Goal: Task Accomplishment & Management: Complete application form

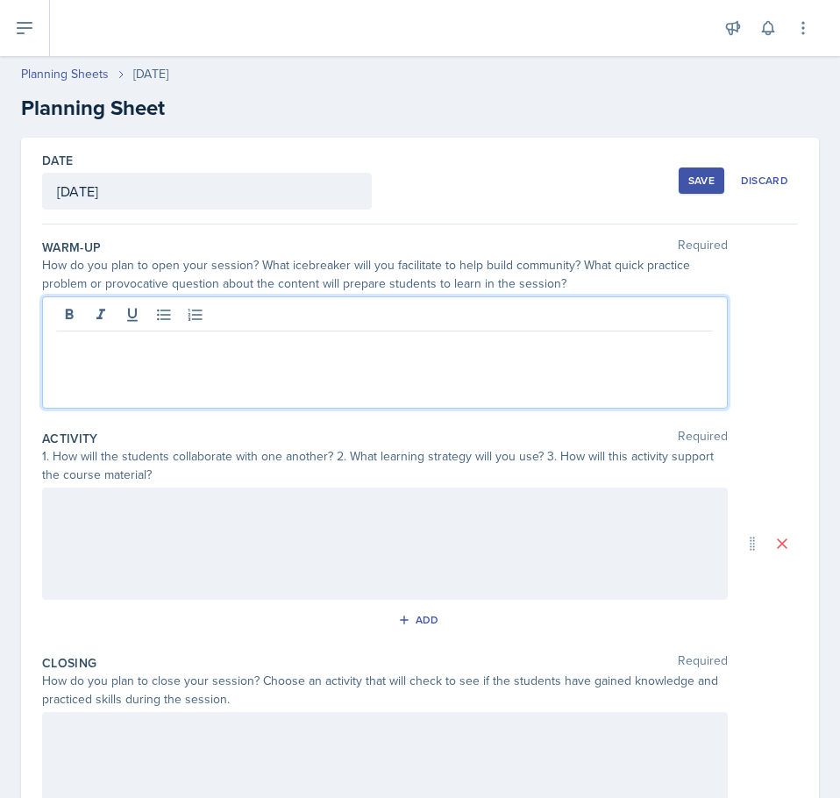
click at [186, 362] on div at bounding box center [385, 352] width 686 height 112
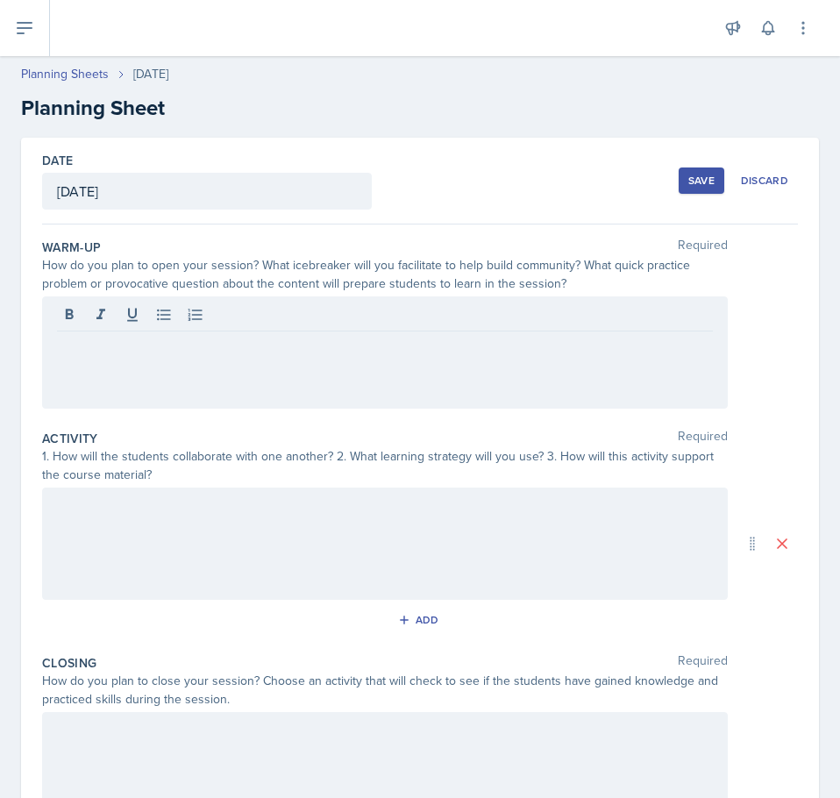
click at [197, 348] on p at bounding box center [385, 345] width 656 height 21
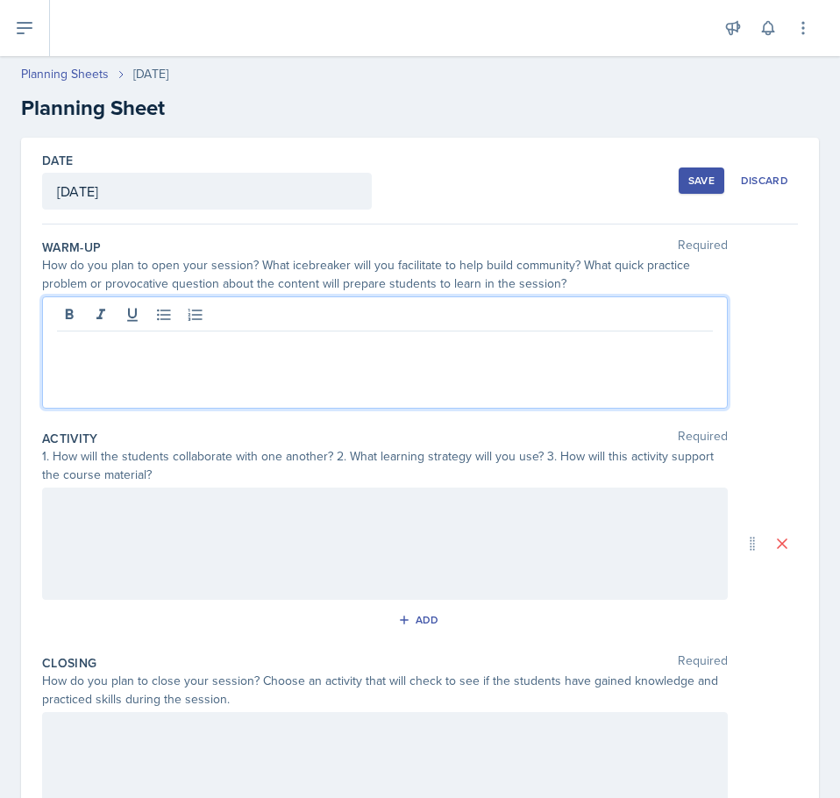
click at [133, 350] on p at bounding box center [385, 345] width 656 height 21
click at [484, 348] on p "I will start the session by asking students to complete 3 questions in a minute…" at bounding box center [385, 345] width 656 height 21
click at [501, 351] on p "I will start the session by asking students to complete 3 questions in minute a…" at bounding box center [385, 345] width 656 height 21
click at [651, 346] on p "I will start the session by asking students to complete 3 questions in 1 minute…" at bounding box center [385, 345] width 656 height 21
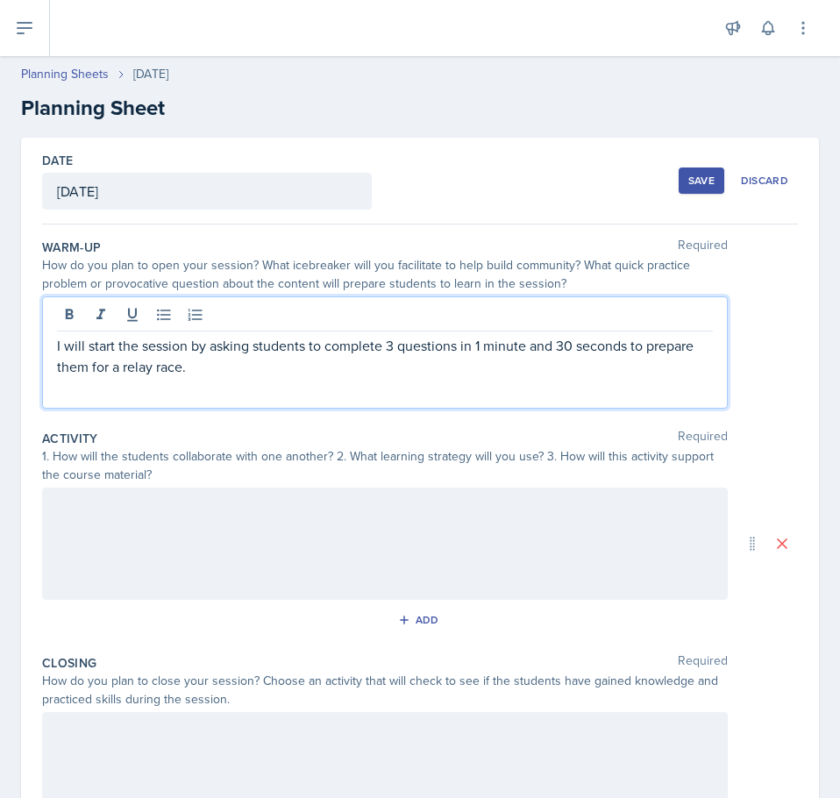
click at [455, 345] on p "I will start the session by asking students to complete 3 questions in 1 minute…" at bounding box center [385, 356] width 656 height 42
click at [477, 359] on p "I will start the session by asking students to complete 3 questions relating to…" at bounding box center [385, 356] width 656 height 42
click at [444, 390] on div "I will start the session by asking students to complete 3 questions relating to…" at bounding box center [385, 352] width 686 height 112
click at [238, 551] on div at bounding box center [385, 543] width 686 height 112
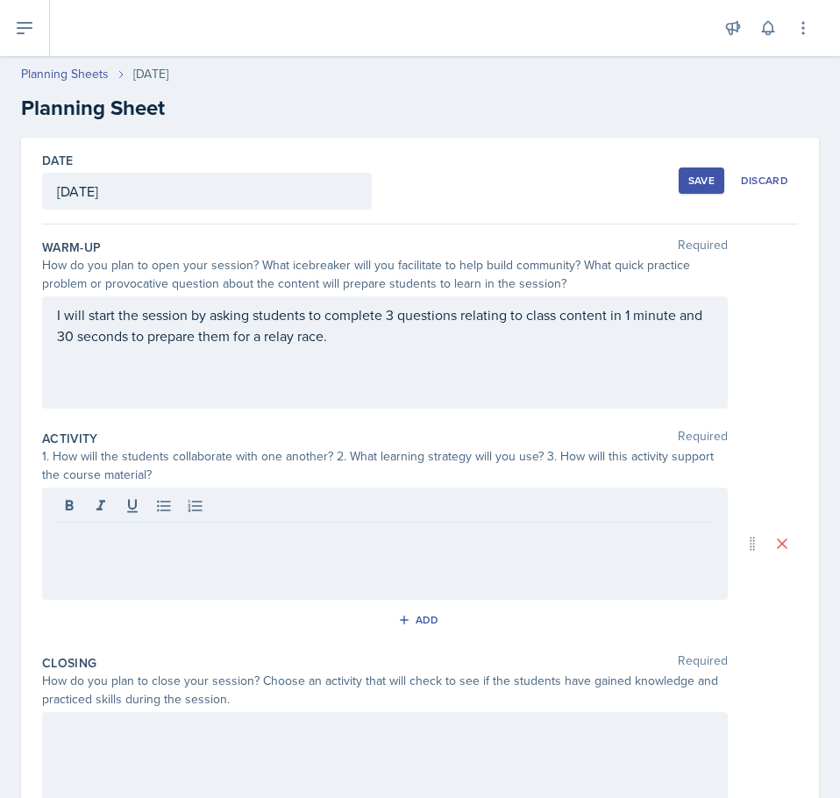
click at [472, 359] on div "I will start the session by asking students to complete 3 questions relating to…" at bounding box center [385, 352] width 686 height 112
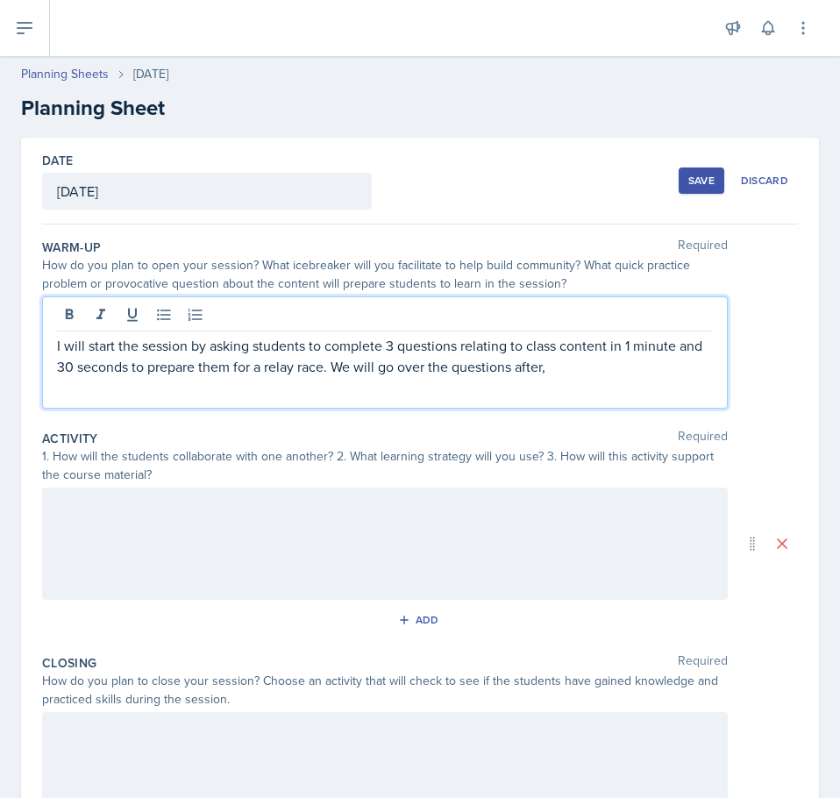
click at [393, 359] on p "I will start the session by asking students to complete 3 questions relating to…" at bounding box center [385, 356] width 656 height 42
click at [584, 365] on p "I will start the session by asking students to complete 3 questions relating to…" at bounding box center [385, 356] width 656 height 42
click at [605, 366] on p "I will start the session by asking students to complete 3 questions relating to…" at bounding box center [385, 356] width 656 height 42
click at [474, 360] on p "I will start the session by asking students to complete 3 questions relating to…" at bounding box center [385, 356] width 656 height 42
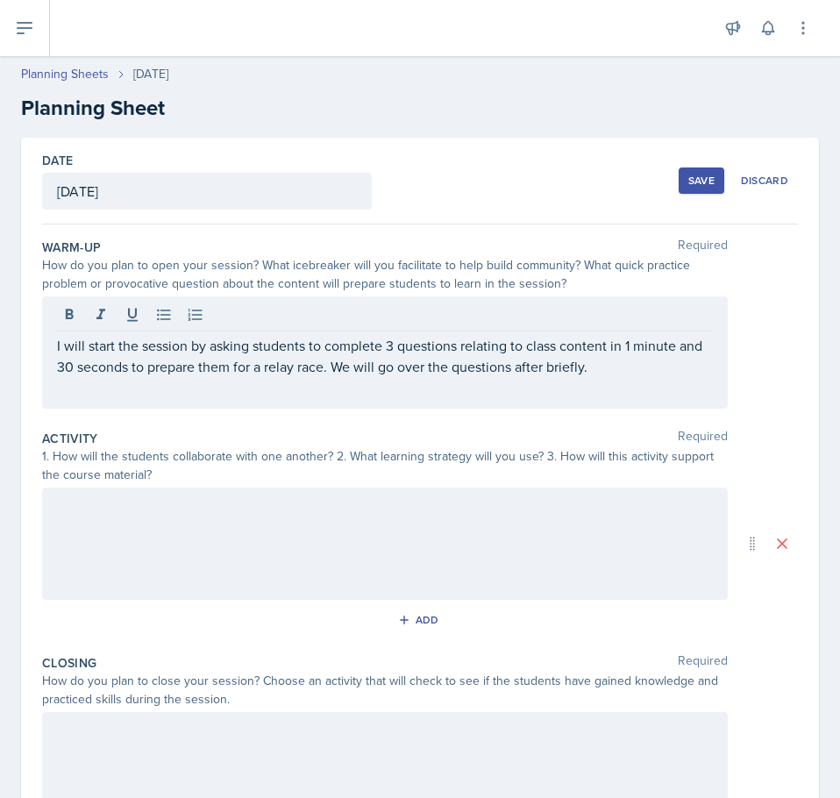
click at [266, 548] on div at bounding box center [385, 543] width 686 height 112
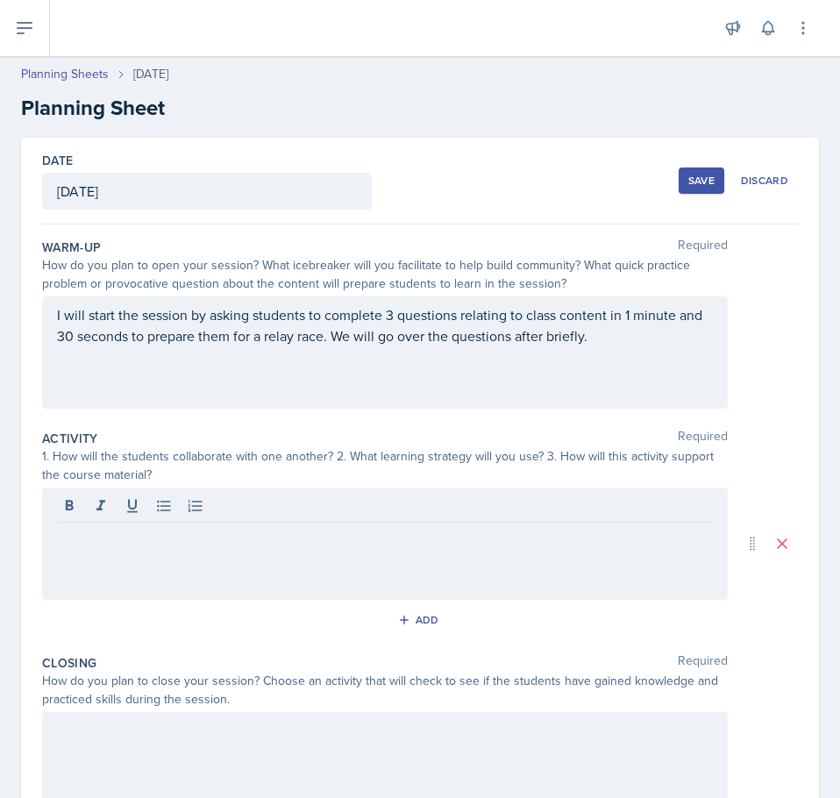
click at [109, 535] on p at bounding box center [385, 536] width 656 height 21
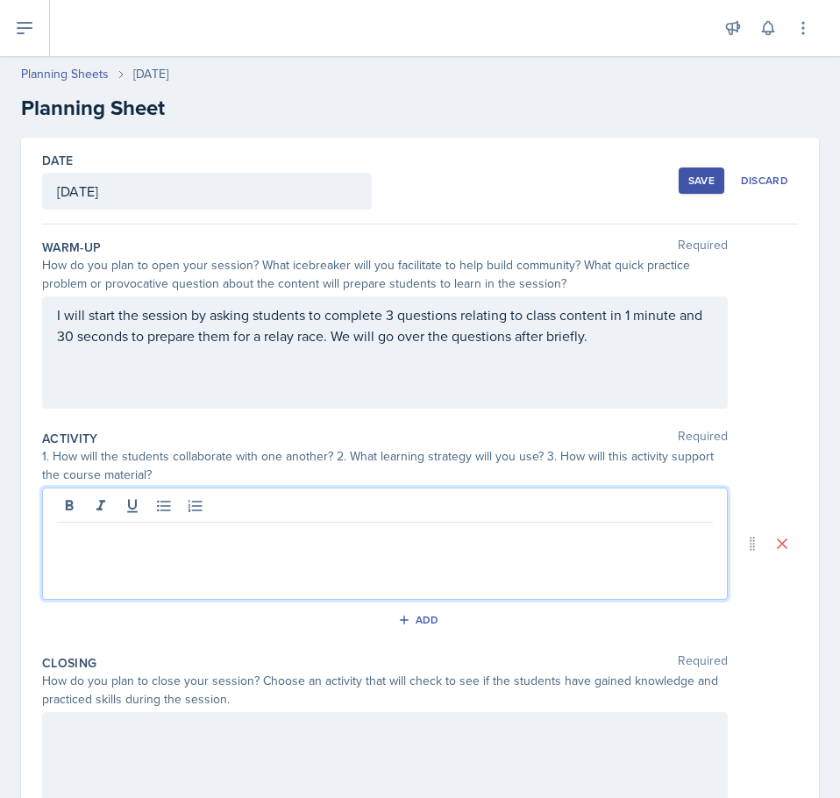
click at [135, 559] on div at bounding box center [385, 543] width 686 height 112
paste div
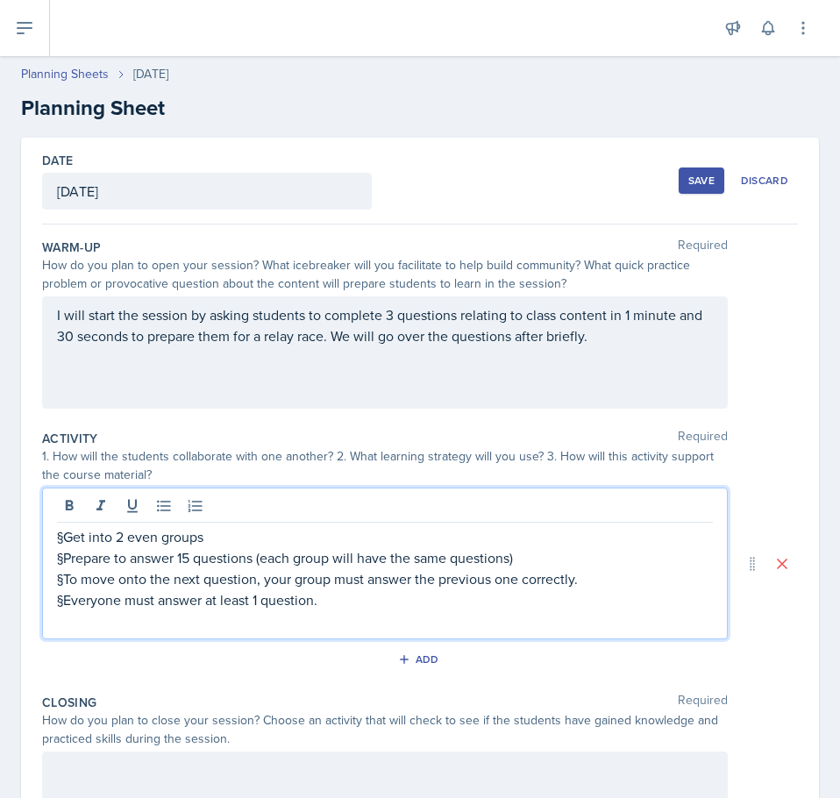
click at [61, 543] on p "§Get into 2 even groups" at bounding box center [385, 536] width 656 height 21
click at [66, 560] on p "§Prepare to answer 15 questions (each group will have the same questions)" at bounding box center [385, 557] width 656 height 21
click at [61, 573] on p "§To move onto the next question, your group must answer the previous one correc…" at bounding box center [385, 578] width 656 height 21
click at [64, 605] on p "§Everyone must answer at least 1 question." at bounding box center [385, 599] width 656 height 21
click at [54, 541] on div "Get into 2 even groups Prepare to answer 15 questions (each group will have the…" at bounding box center [385, 563] width 686 height 152
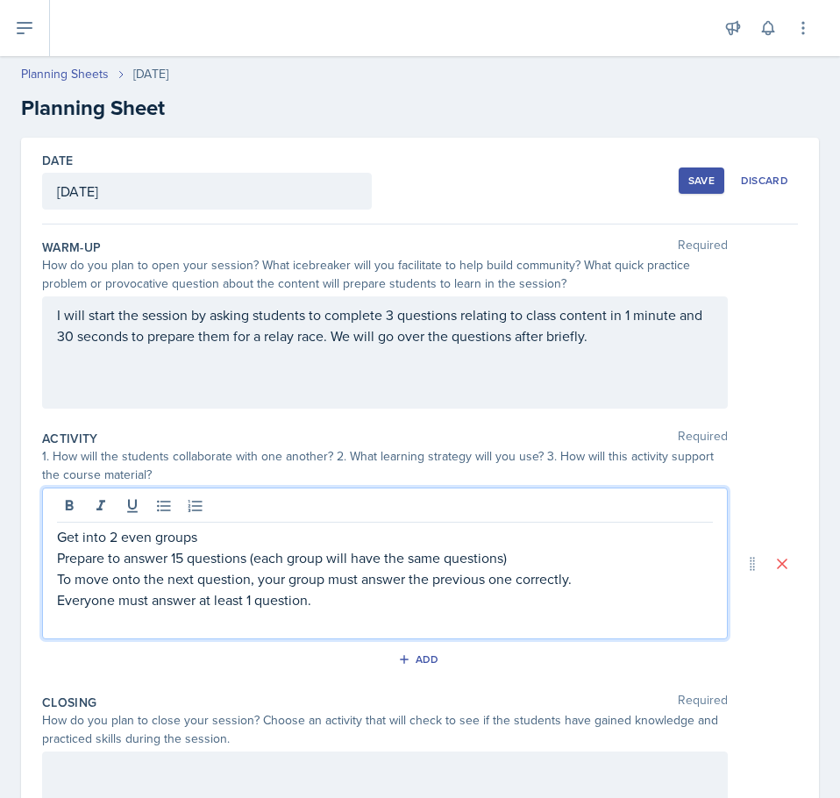
click at [59, 543] on p "Get into 2 even groups" at bounding box center [385, 536] width 656 height 21
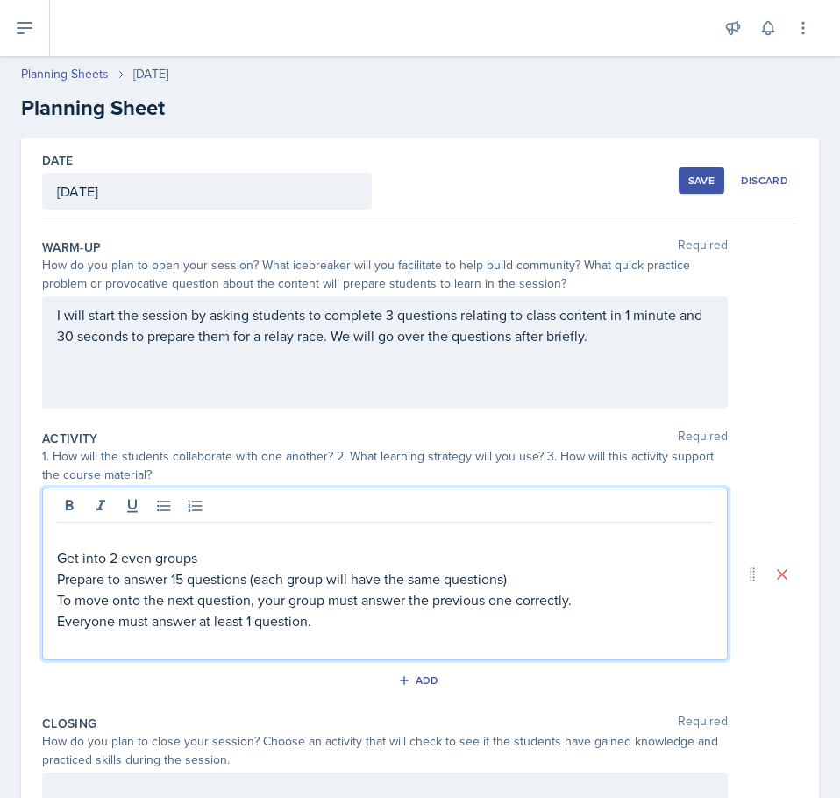
click at [90, 538] on p at bounding box center [385, 536] width 656 height 21
click at [53, 563] on div "Relay race Get into 2 even groups Prepare to answer 15 questions (each group wi…" at bounding box center [385, 573] width 686 height 173
click at [53, 556] on div "Relay race Get into 2 even groups Prepare to answer 15 questions (each group wi…" at bounding box center [385, 573] width 686 height 173
click at [59, 564] on p "Get into 2 even groups" at bounding box center [385, 557] width 656 height 21
click at [58, 581] on p "Prepare to answer 15 questions (each group will have the same questions)" at bounding box center [385, 578] width 656 height 21
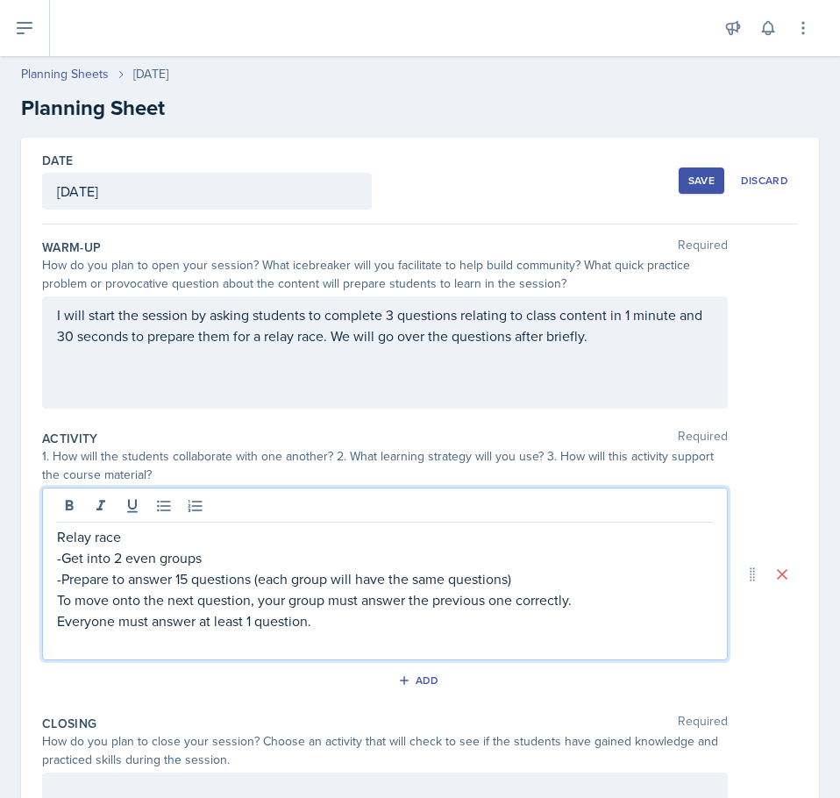
click at [59, 600] on p "To move onto the next question, your group must answer the previous one correct…" at bounding box center [385, 599] width 656 height 21
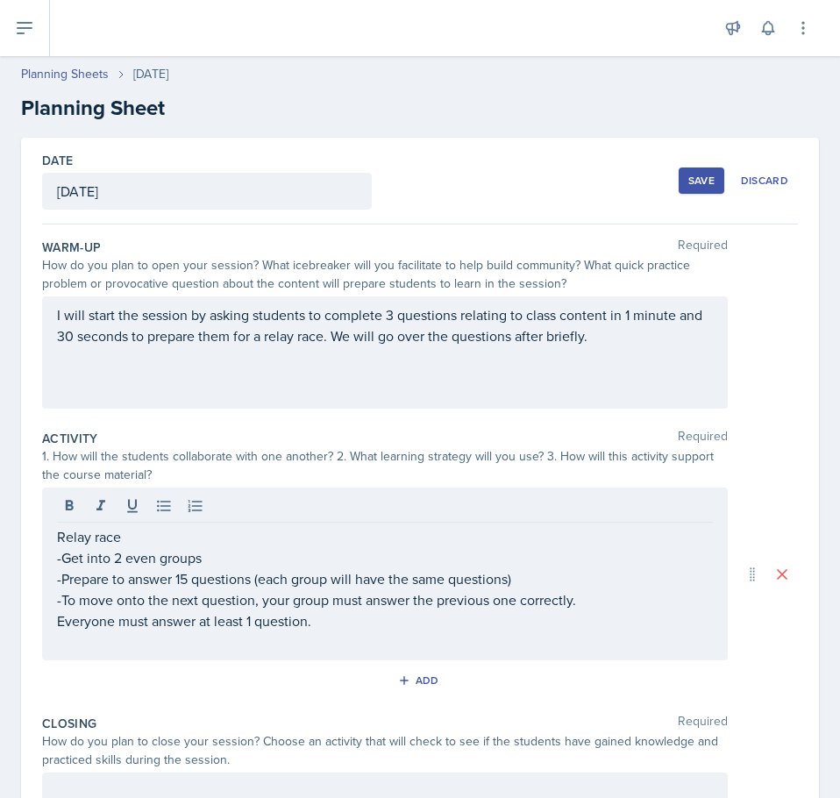
click at [56, 628] on div "Relay race -Get into 2 even groups -Prepare to answer 15 questions (each group …" at bounding box center [385, 573] width 686 height 173
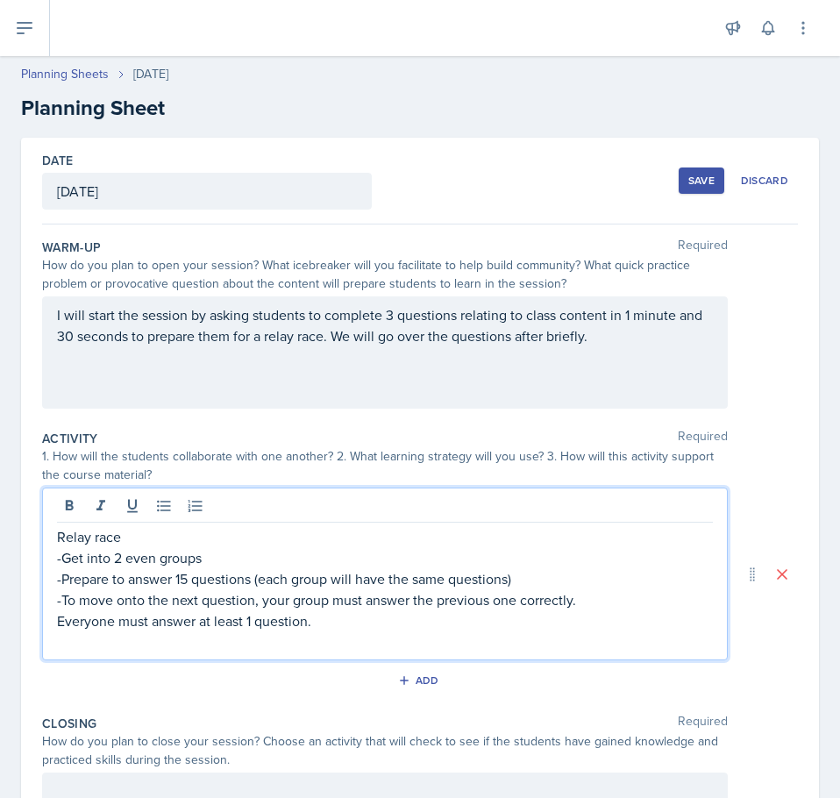
click at [58, 623] on p "Everyone must answer at least 1 question." at bounding box center [385, 620] width 656 height 21
click at [379, 622] on p "-Everyone must answer at least 1 question." at bounding box center [385, 620] width 656 height 21
drag, startPoint x: 60, startPoint y: 582, endPoint x: 174, endPoint y: 586, distance: 113.1
click at [174, 586] on p "-Prepare to answer 15 questions (each group will have the same questions)" at bounding box center [385, 578] width 656 height 21
click at [135, 604] on p "-To move onto the next question, your group must answer the previous one correc…" at bounding box center [385, 599] width 656 height 21
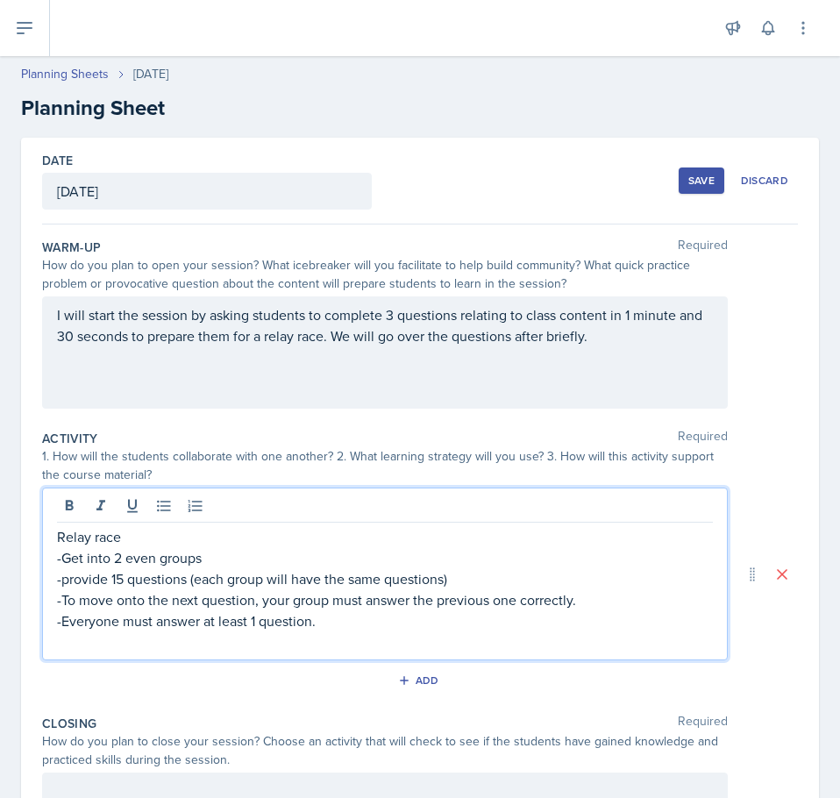
click at [337, 627] on p "-Everyone must answer at least 1 question." at bounding box center [385, 620] width 656 height 21
drag, startPoint x: 69, startPoint y: 622, endPoint x: 53, endPoint y: 623, distance: 16.7
click at [53, 623] on div "Relay race -Get into 2 even groups -provide 15 questions (each group will have …" at bounding box center [385, 573] width 686 height 173
click at [71, 626] on p "- the runner must rotate" at bounding box center [385, 620] width 656 height 21
click at [239, 624] on p "- The runner must rotate" at bounding box center [385, 620] width 656 height 21
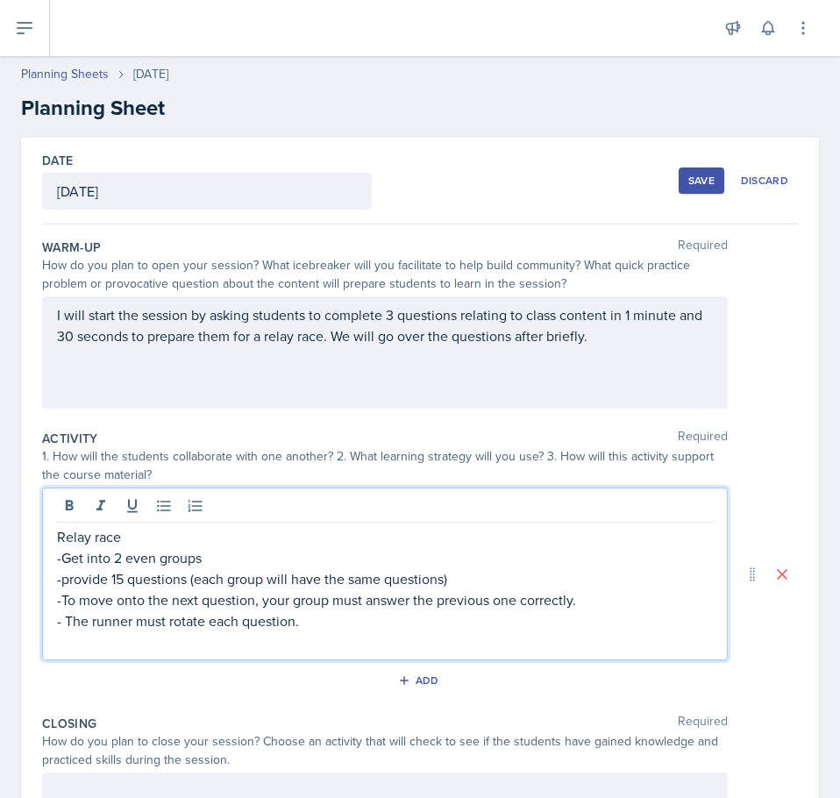
click at [91, 623] on p "- The runner must rotate each question." at bounding box center [385, 620] width 656 height 21
click at [231, 552] on p "-Get into 2 even groups" at bounding box center [385, 557] width 656 height 21
click at [316, 575] on p "-provide 15 questions (each group will have the same questions)" at bounding box center [385, 578] width 656 height 21
click at [86, 594] on p "-To move onto the next question, your group must answer the previous one correc…" at bounding box center [385, 599] width 656 height 21
click at [387, 615] on p "- The "runner" must rotate each question." at bounding box center [385, 620] width 656 height 21
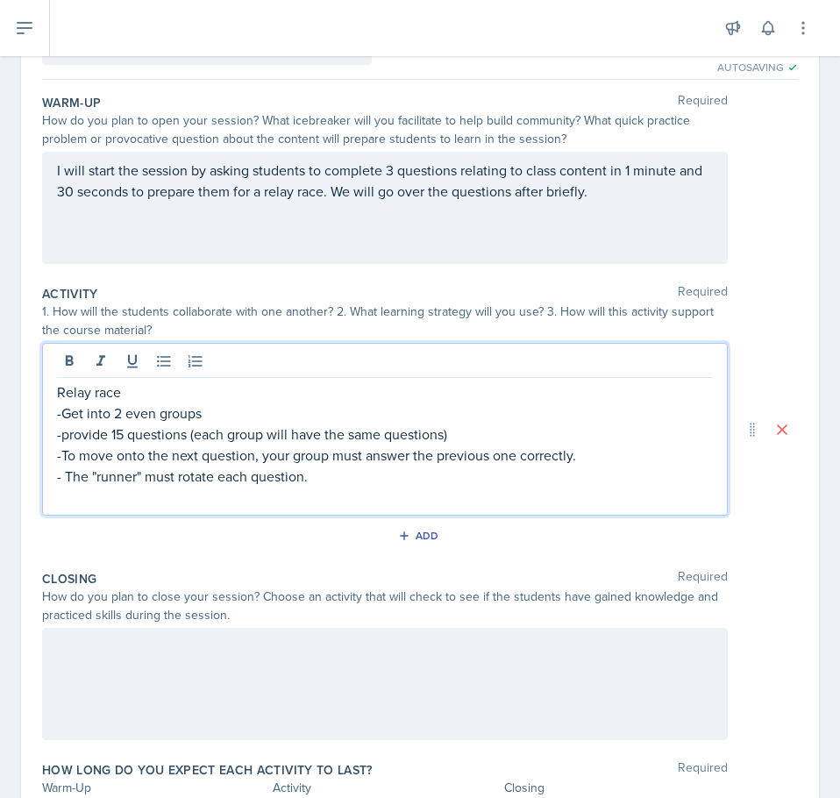
scroll to position [175, 0]
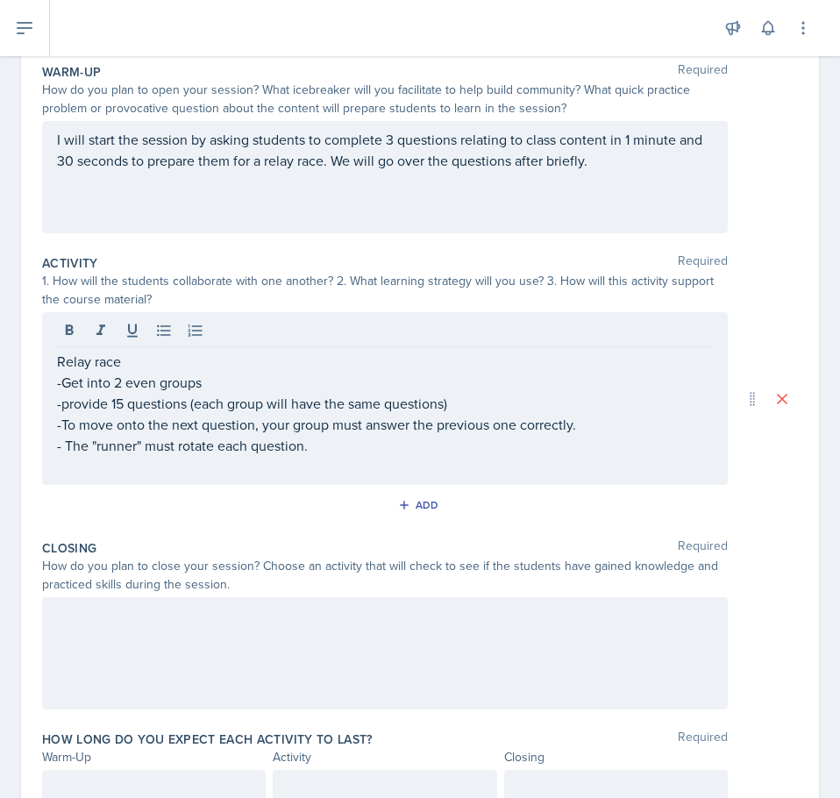
click at [231, 644] on div at bounding box center [385, 653] width 686 height 112
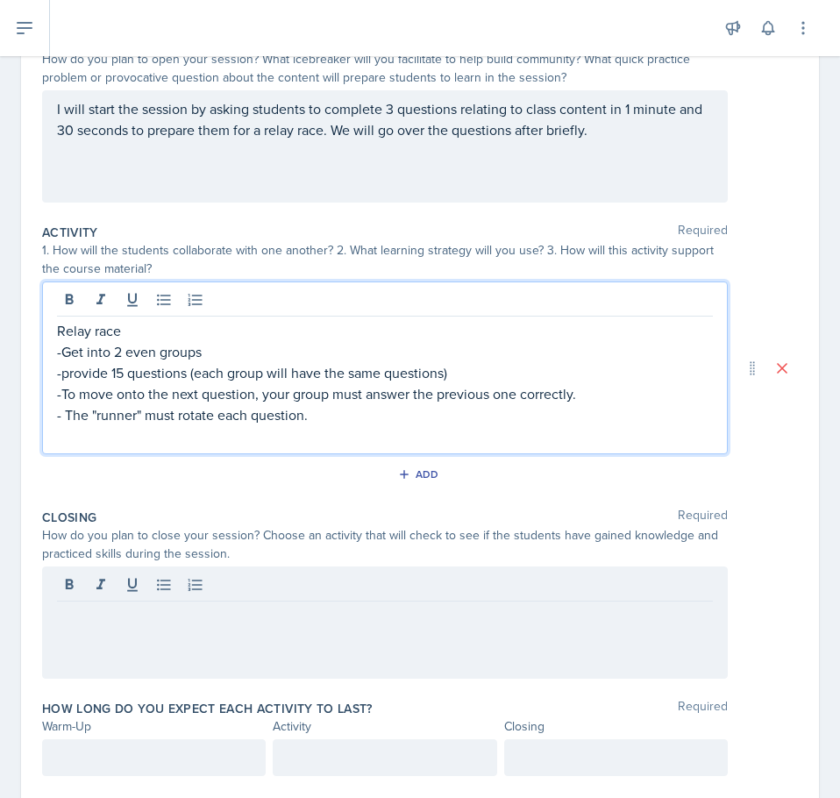
click at [235, 425] on p at bounding box center [385, 435] width 656 height 21
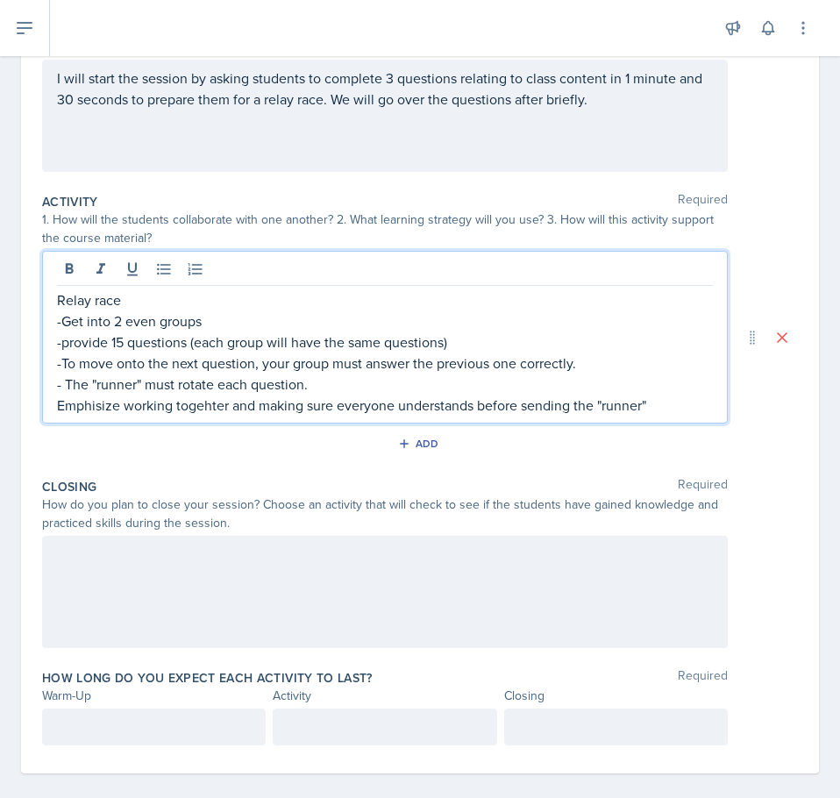
click at [207, 408] on p "Emphisize working togehter and making sure everyone understands before sending …" at bounding box center [385, 404] width 656 height 21
drag, startPoint x: 207, startPoint y: 408, endPoint x: 329, endPoint y: 27, distance: 400.3
click at [329, 27] on div at bounding box center [387, 28] width 646 height 56
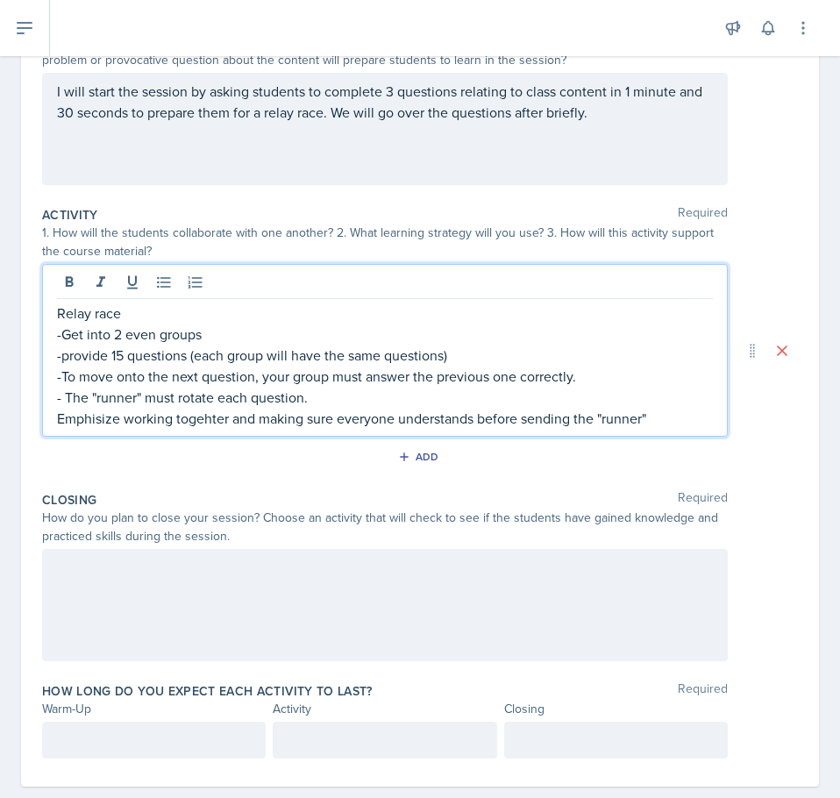
click at [219, 387] on div "Relay race -Get into 2 even groups -provide 15 questions (each group will have …" at bounding box center [385, 365] width 656 height 126
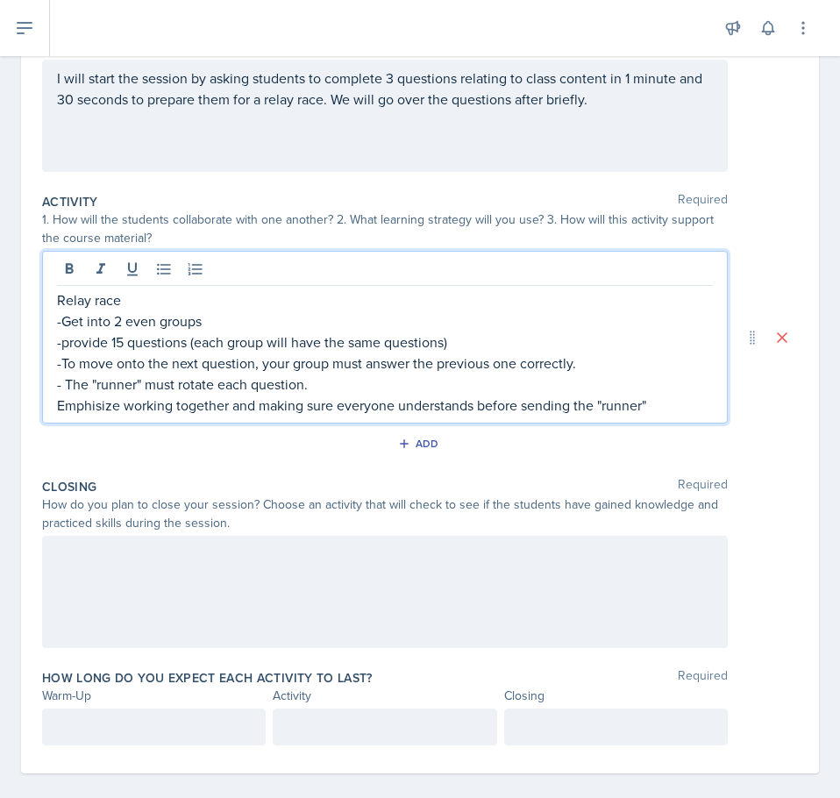
click at [92, 413] on p "Emphisize working together and making sure everyone understands before sending …" at bounding box center [385, 404] width 656 height 21
click at [216, 414] on p "Emphasize working together and making sure everyone understands before sending …" at bounding box center [385, 404] width 656 height 21
click at [671, 411] on p "Emphasize working together and making sure everyone understands before sending …" at bounding box center [385, 404] width 656 height 21
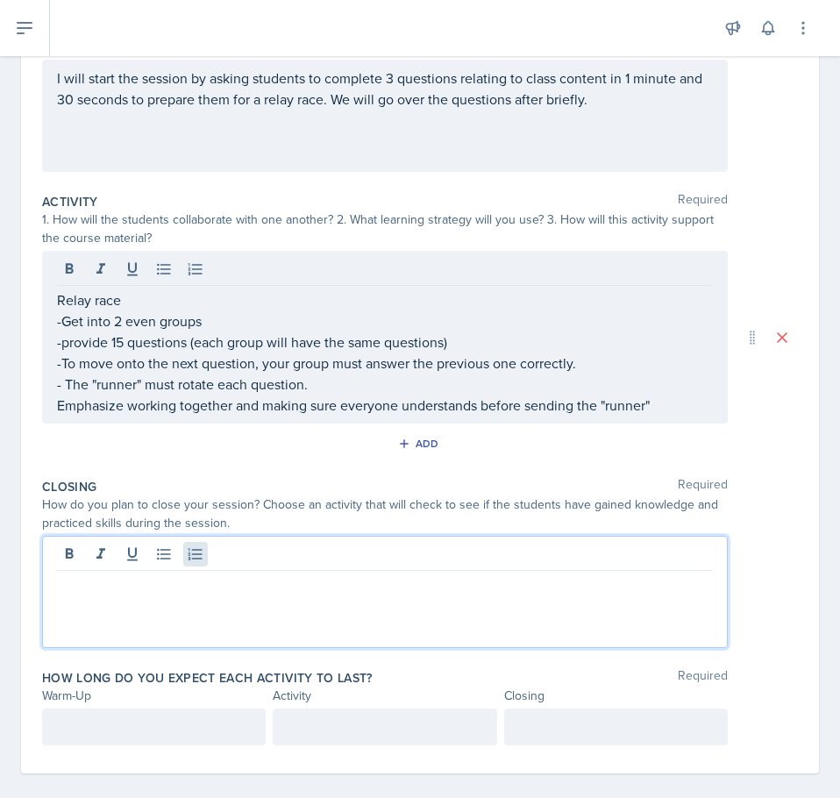
click at [202, 558] on div at bounding box center [385, 592] width 686 height 112
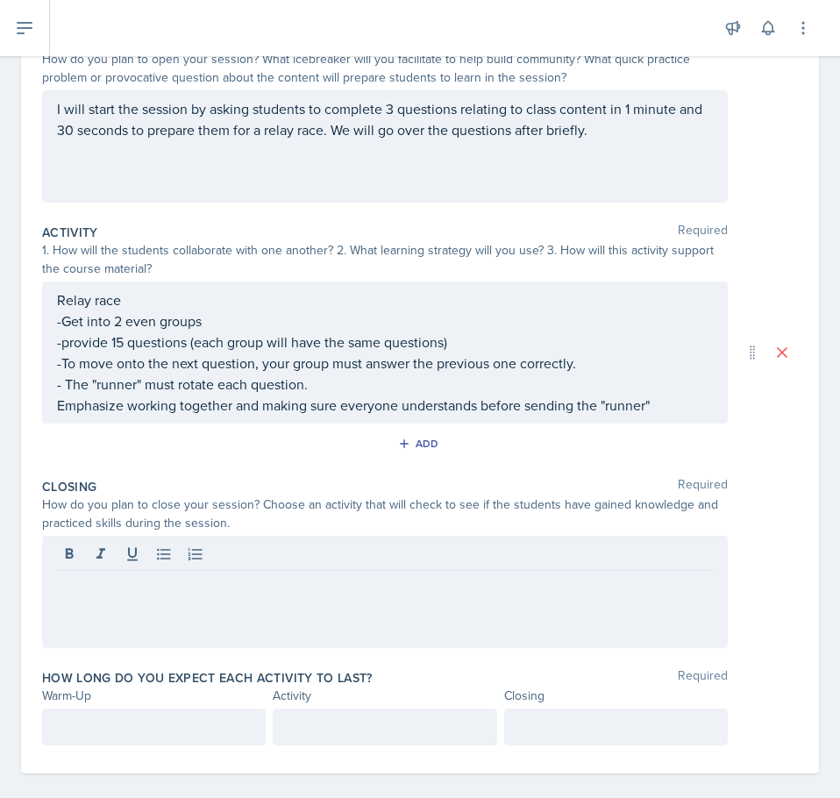
click at [186, 598] on div at bounding box center [385, 592] width 686 height 112
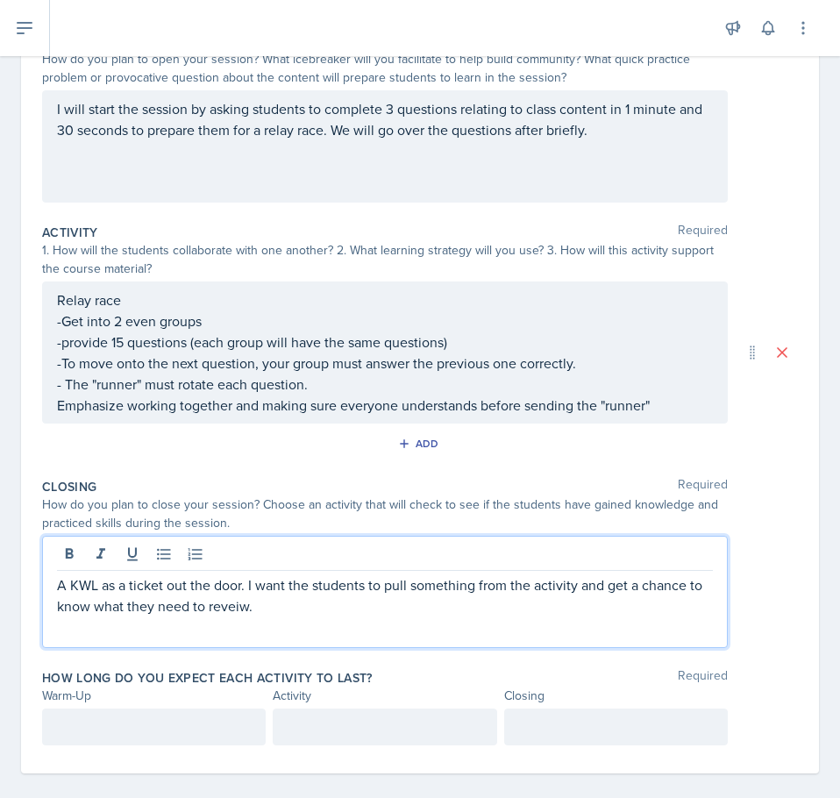
click at [233, 604] on p "A KWL as a ticket out the door. I want the students to pull something from the …" at bounding box center [385, 595] width 656 height 42
click at [315, 608] on p "A KWL as a ticket out the door. I want the students to pull something from the …" at bounding box center [385, 595] width 656 height 42
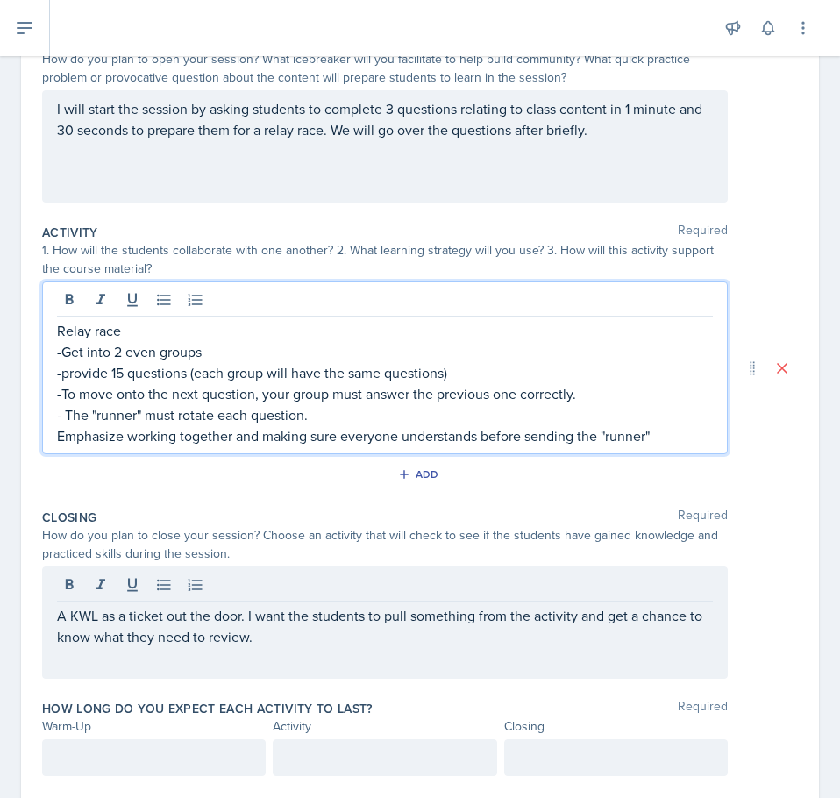
scroll to position [237, 0]
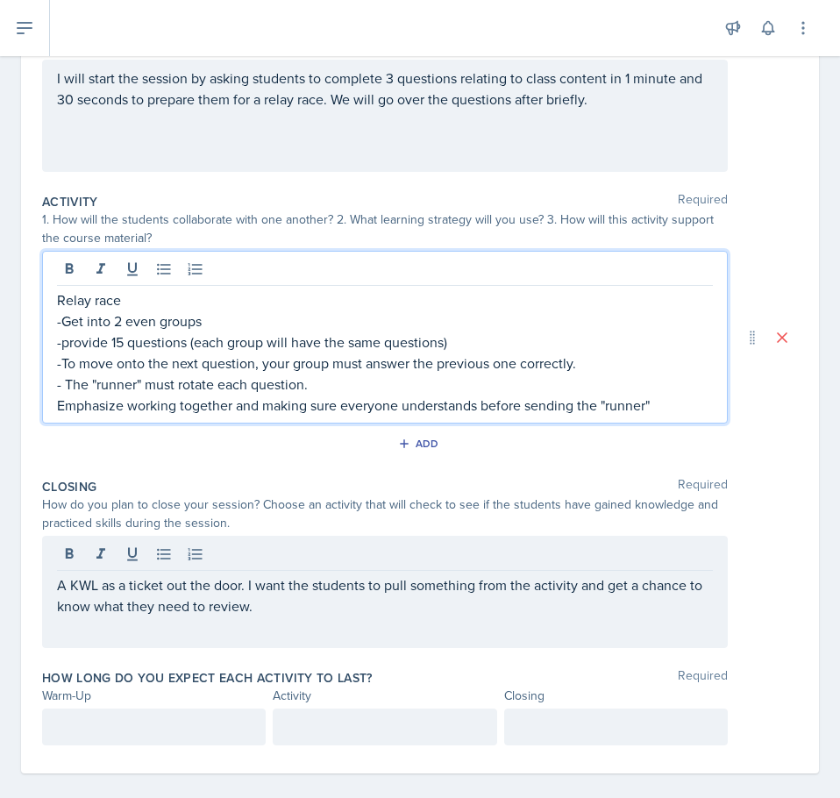
click at [189, 346] on p "-provide 15 questions (each group will have the same questions)" at bounding box center [385, 341] width 656 height 21
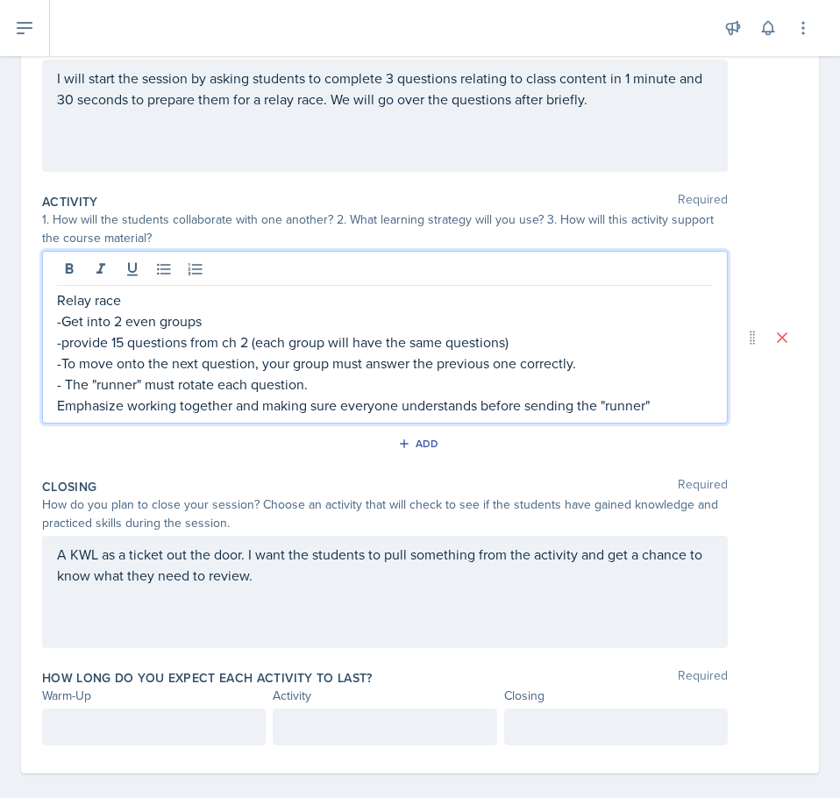
click at [377, 387] on p "- The "runner" must rotate each question." at bounding box center [385, 383] width 656 height 21
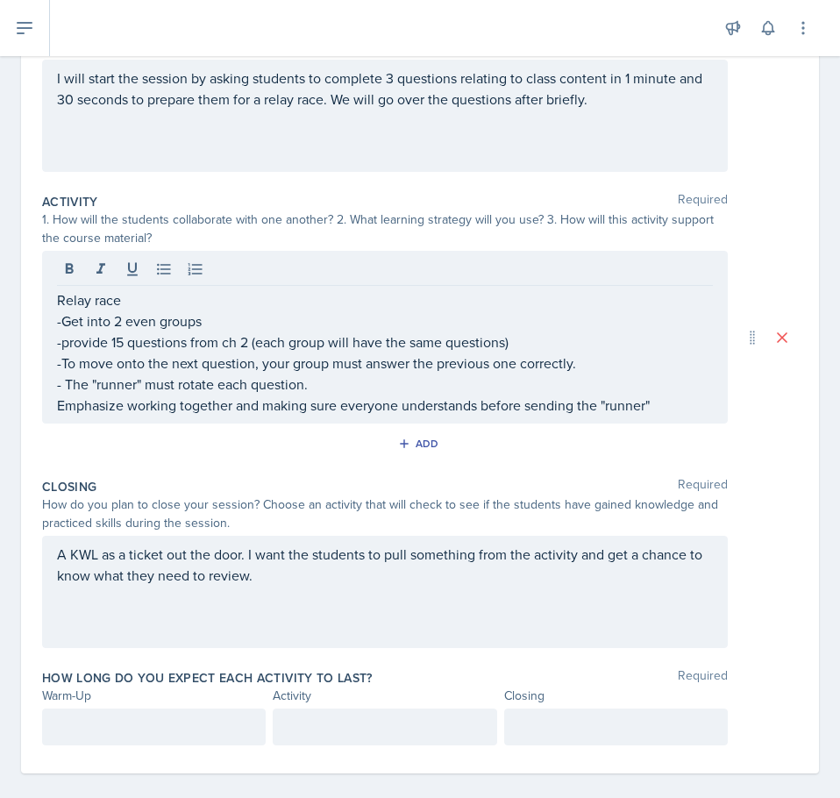
click at [352, 465] on div "Activity Required 1. How will the students collaborate with one another? 2. Wha…" at bounding box center [420, 328] width 756 height 285
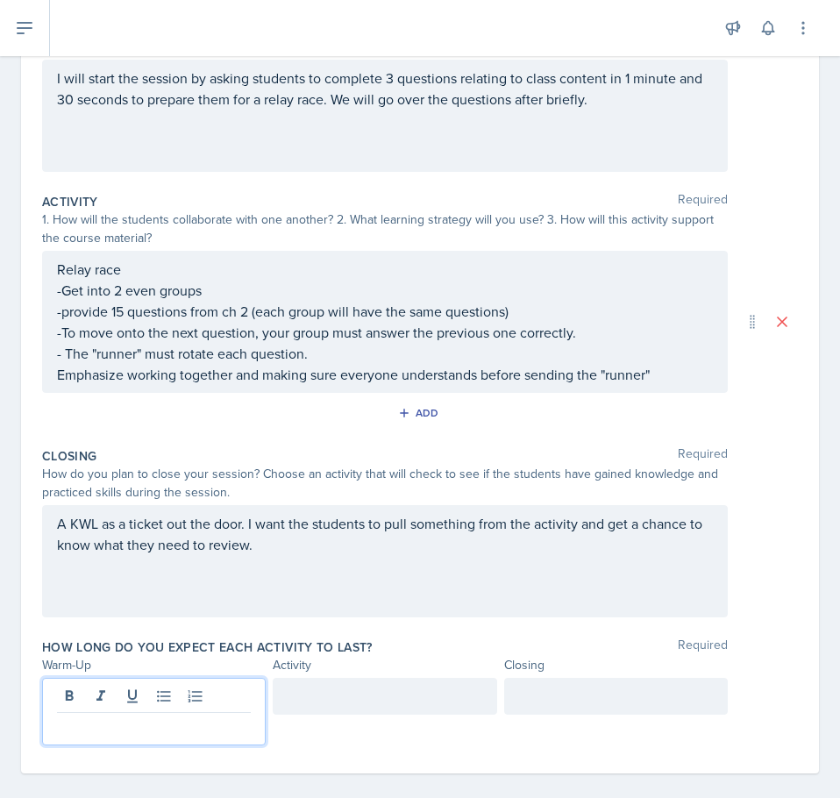
click at [100, 703] on div at bounding box center [154, 711] width 224 height 67
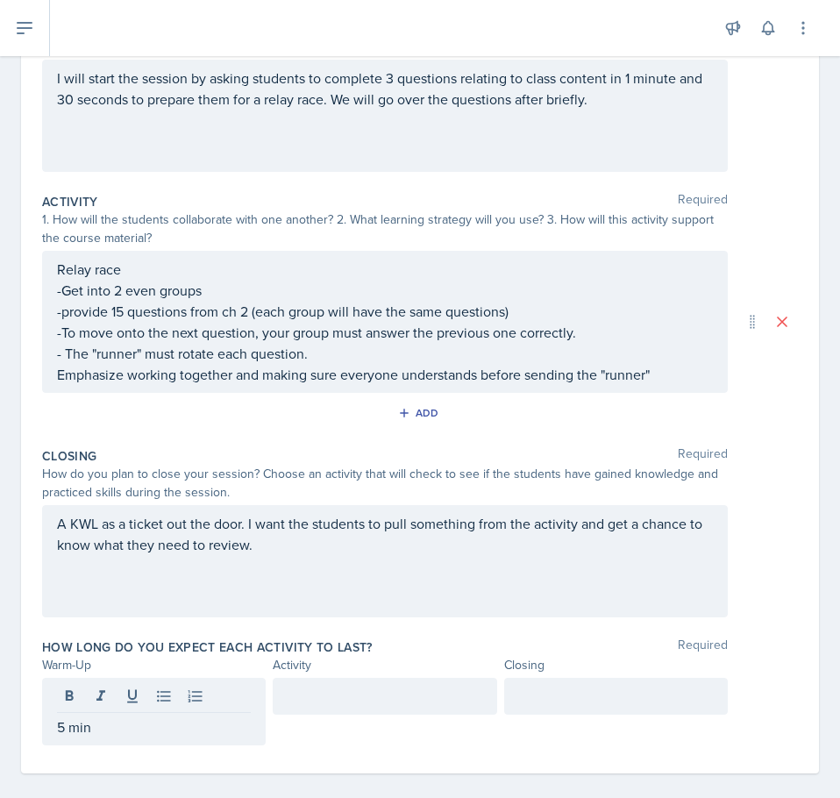
click at [343, 728] on div at bounding box center [385, 711] width 224 height 67
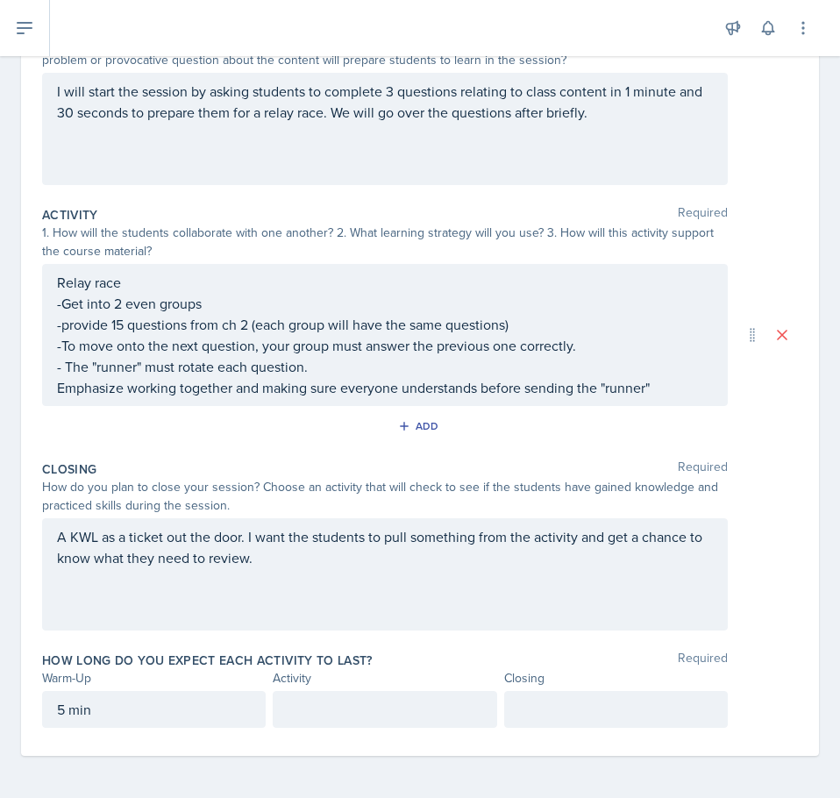
click at [337, 720] on div at bounding box center [385, 709] width 224 height 37
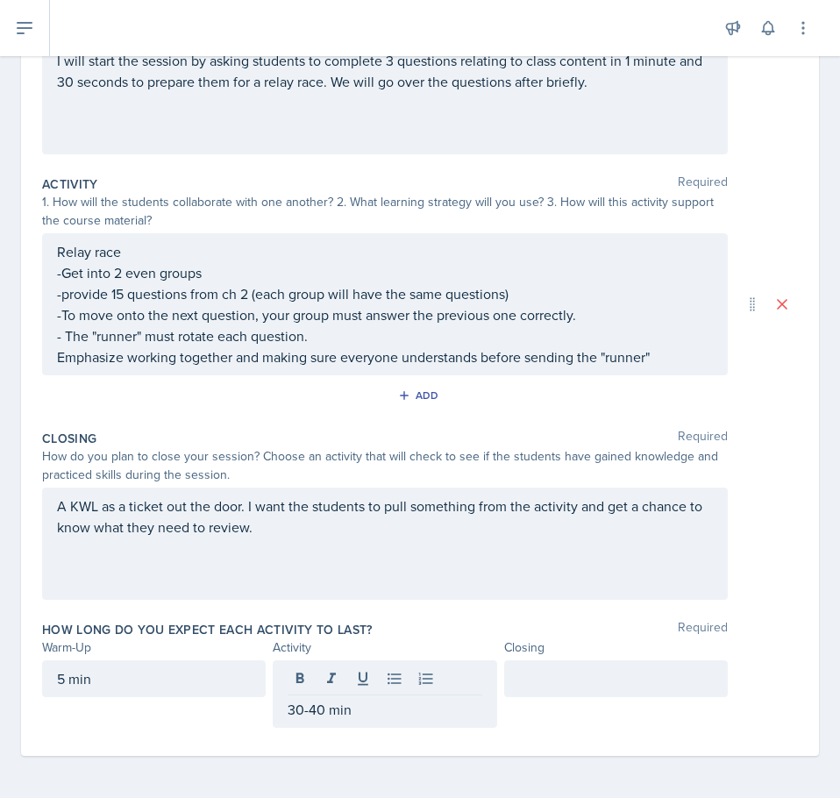
click at [537, 711] on div at bounding box center [616, 693] width 224 height 67
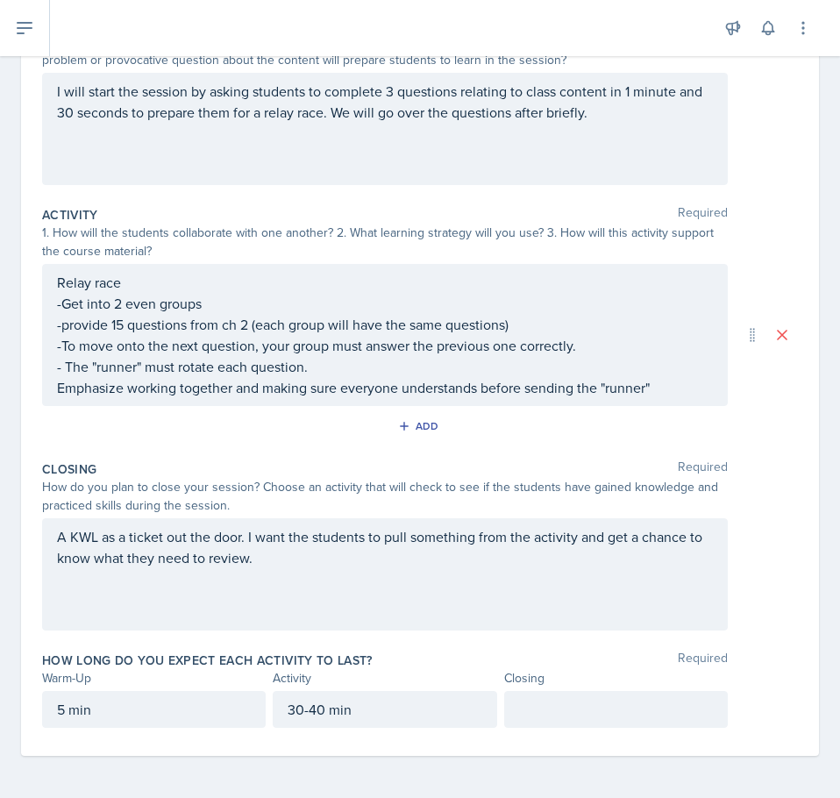
click at [577, 718] on p at bounding box center [616, 709] width 194 height 21
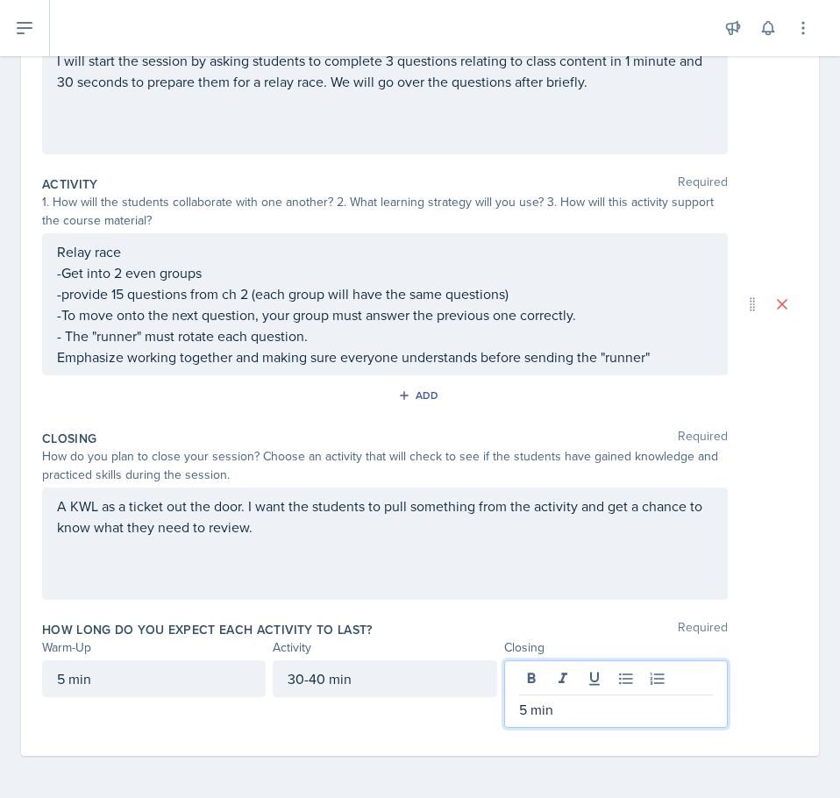
click at [782, 605] on div "Closing Required How do you plan to close your session? Choose an activity that…" at bounding box center [420, 518] width 756 height 191
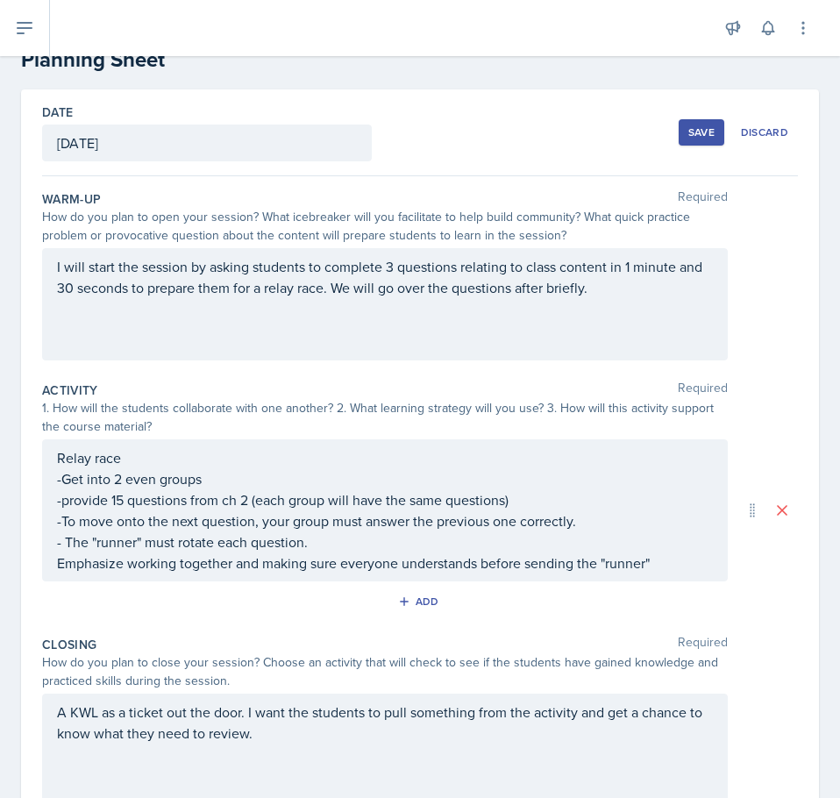
scroll to position [0, 0]
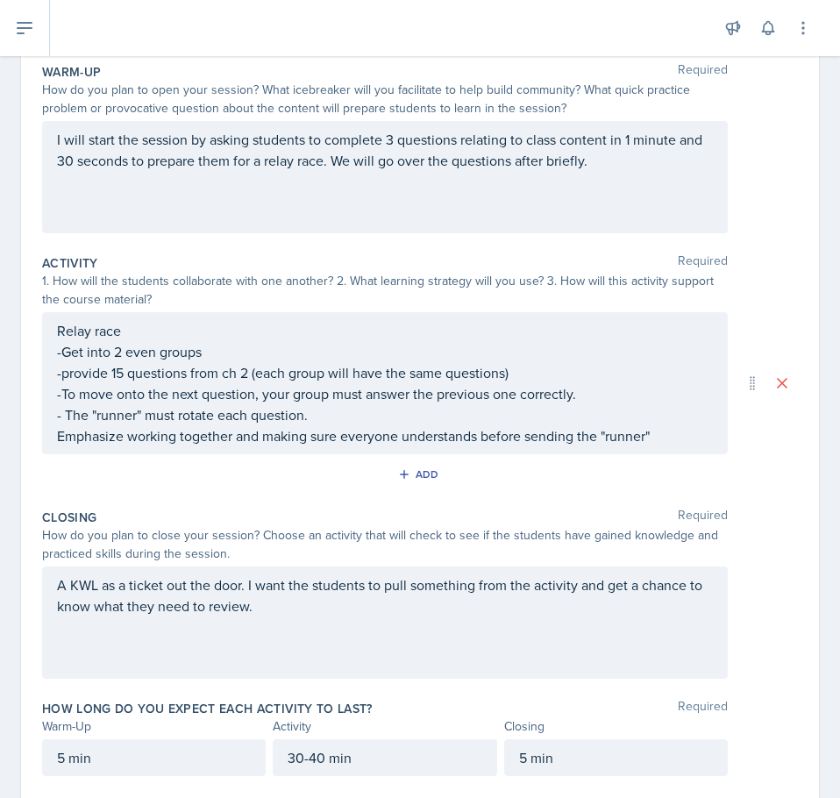
click at [529, 643] on div "A KWL as a ticket out the door. I want the students to pull something from the …" at bounding box center [385, 622] width 686 height 112
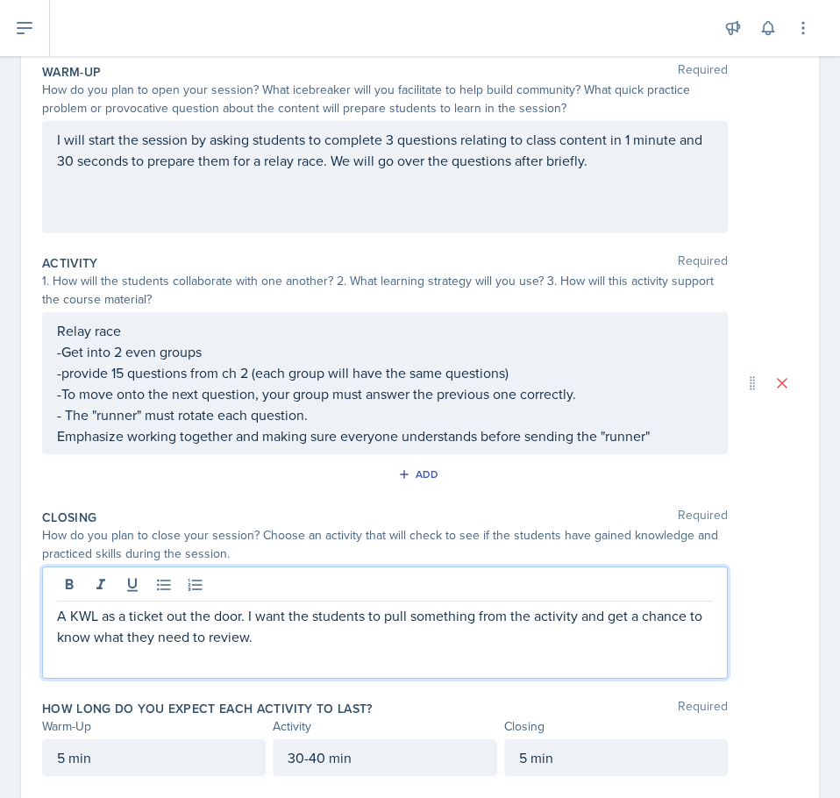
scroll to position [206, 0]
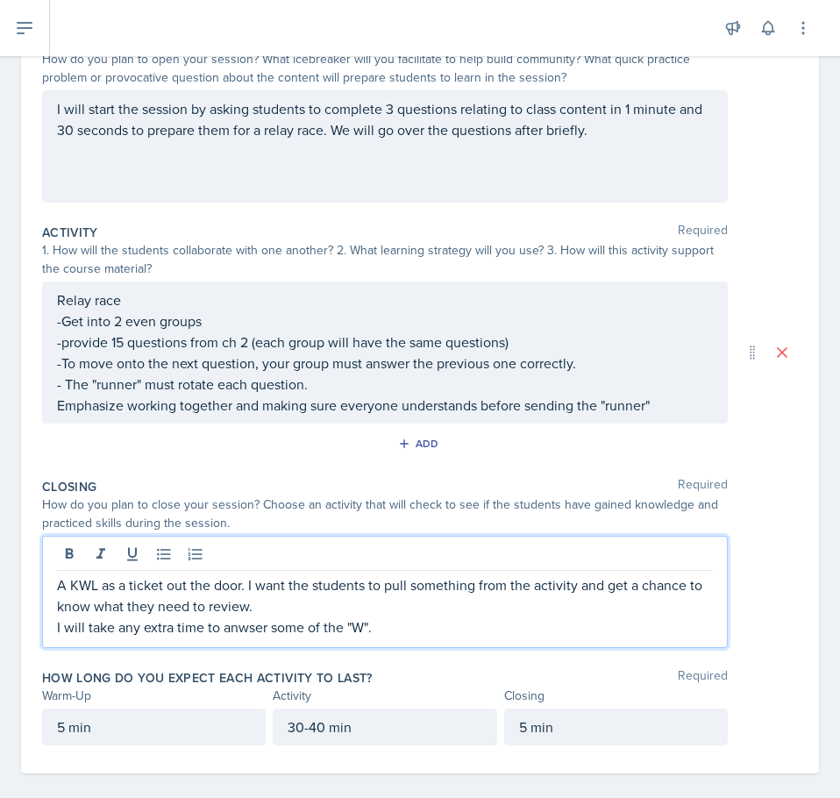
click at [238, 634] on p "I will take any extra time to anwser some of the "W"." at bounding box center [385, 626] width 656 height 21
click at [415, 635] on p "I will take any extra time to answer some of the "W"." at bounding box center [385, 626] width 656 height 21
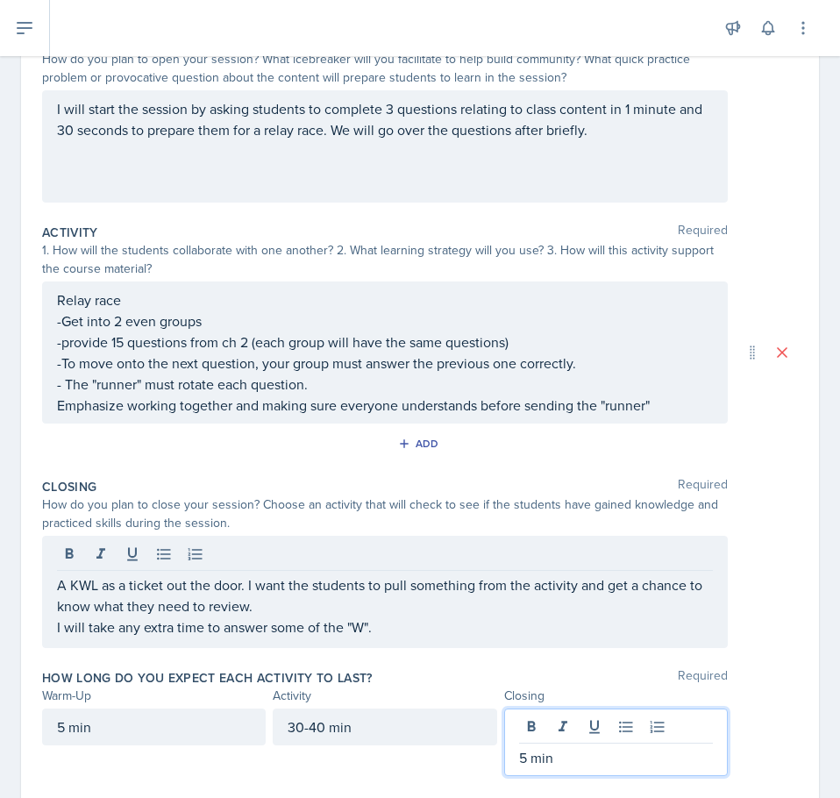
click at [591, 728] on div "5 min" at bounding box center [616, 741] width 224 height 67
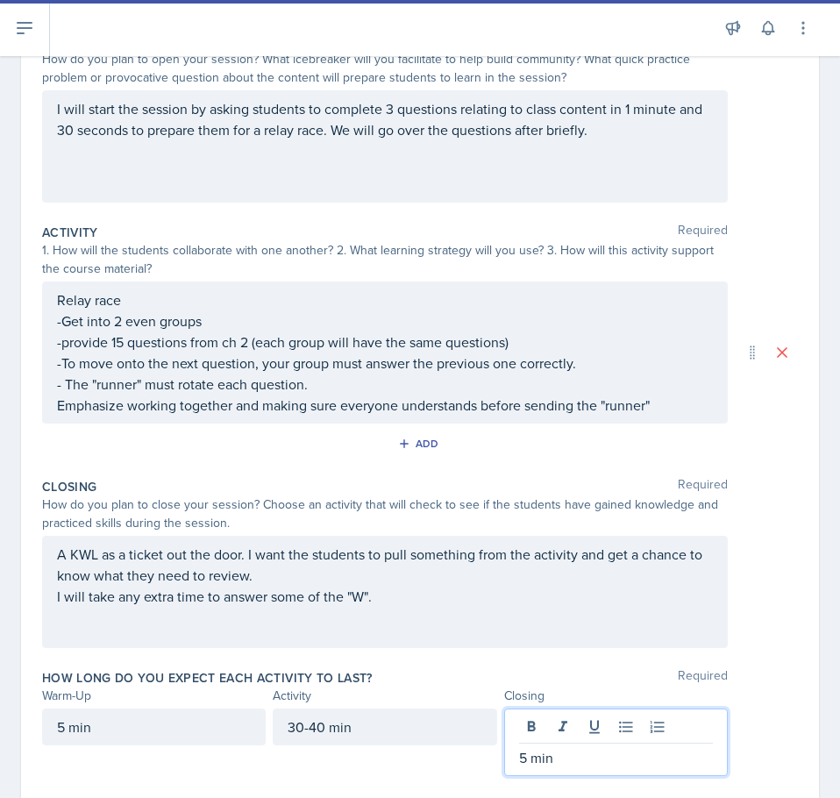
click at [434, 676] on div "How long do you expect each activity to last? Required" at bounding box center [420, 678] width 756 height 18
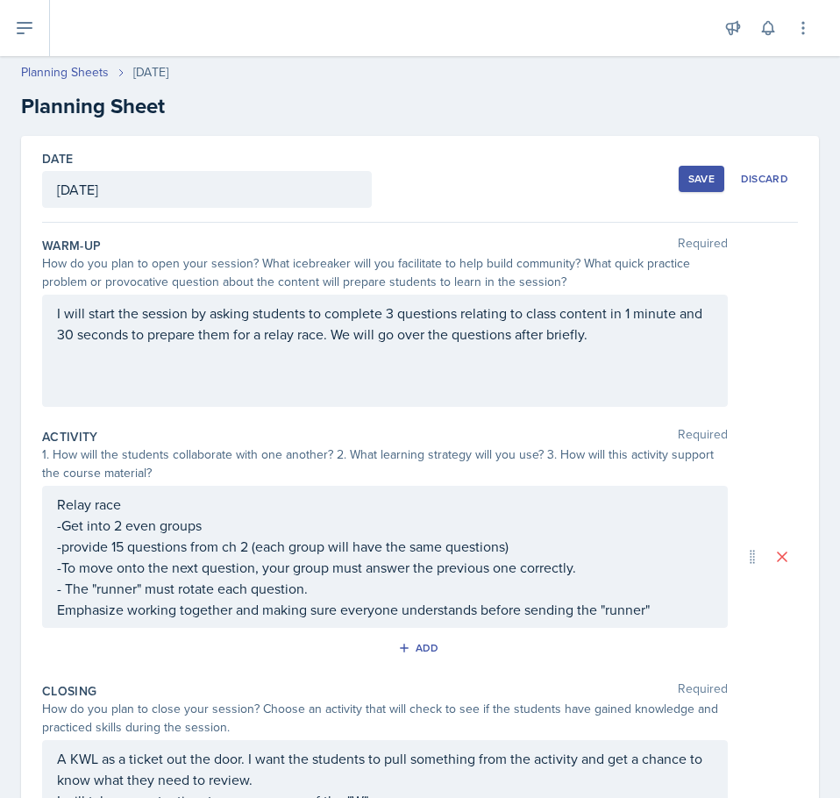
scroll to position [0, 0]
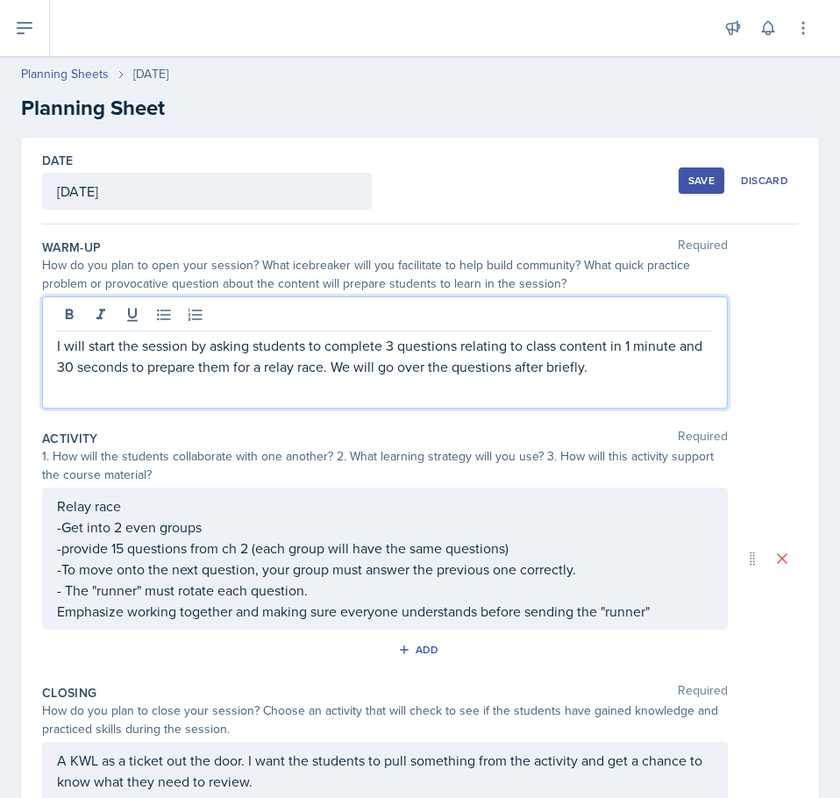
click at [353, 338] on p "I will start the session by asking students to complete 3 questions relating to…" at bounding box center [385, 356] width 656 height 42
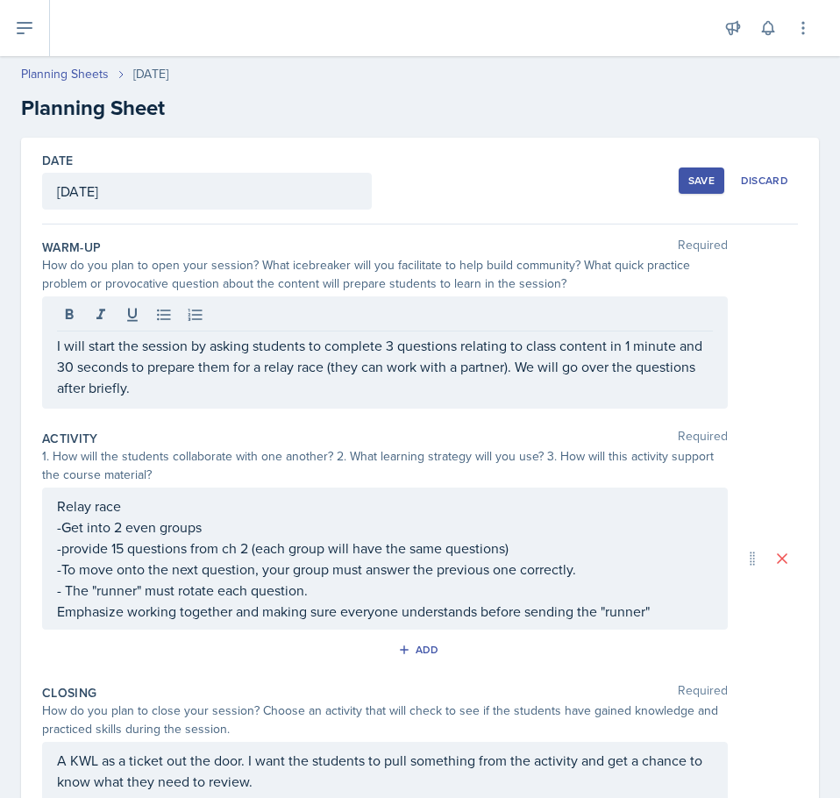
click at [378, 399] on div "I will start the session by asking students to complete 3 questions relating to…" at bounding box center [385, 352] width 686 height 112
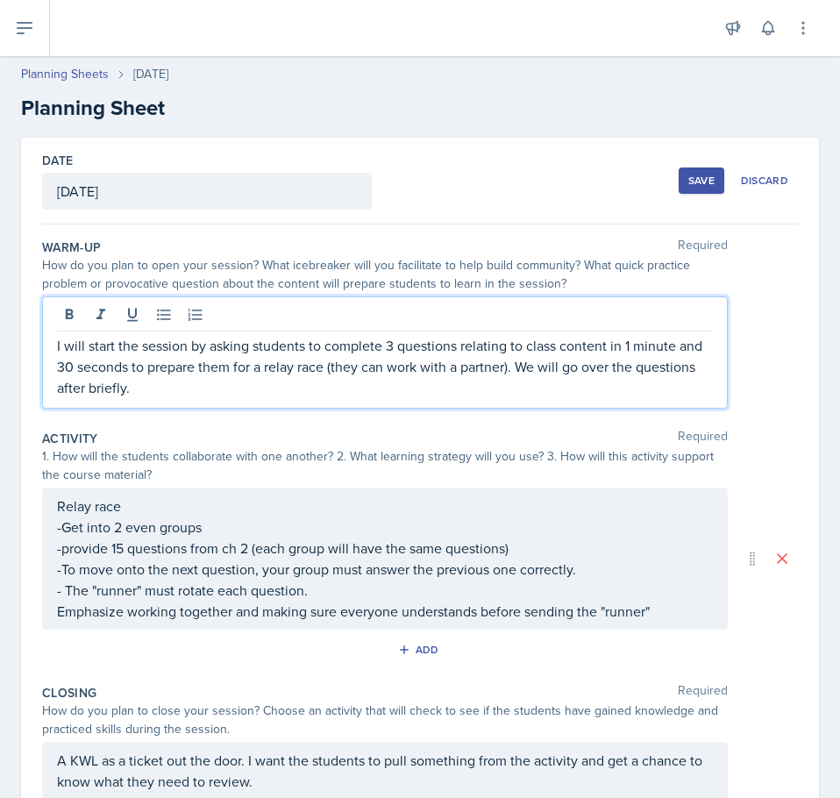
click at [379, 435] on div "Activity Required" at bounding box center [420, 439] width 756 height 18
click at [245, 360] on p "I will start the session by asking students to complete 3 questions relating to…" at bounding box center [385, 366] width 656 height 63
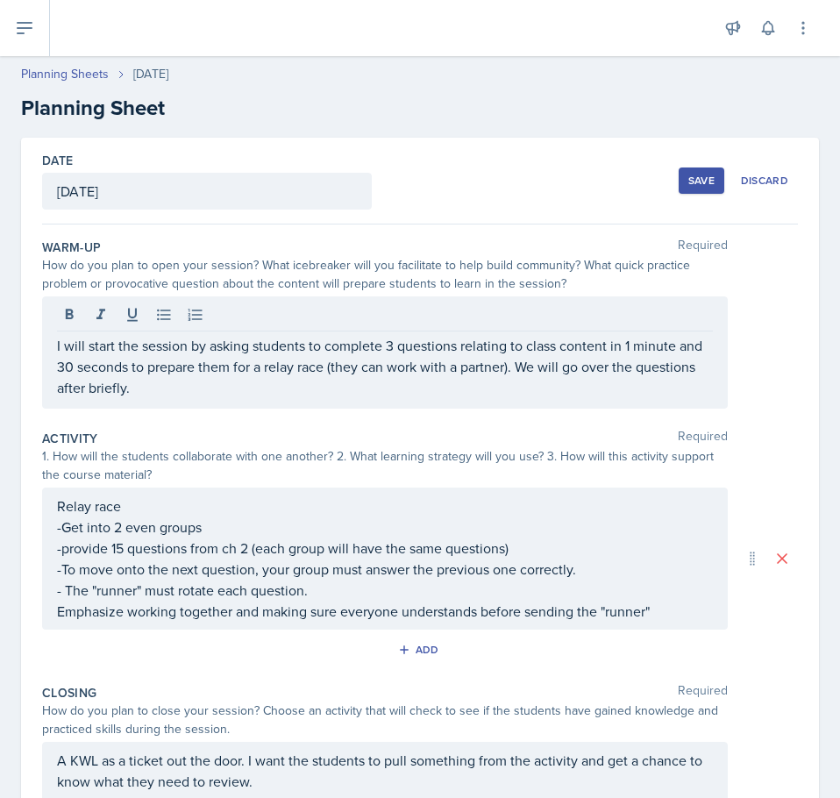
click at [385, 249] on div "Warm-Up Required" at bounding box center [420, 247] width 756 height 18
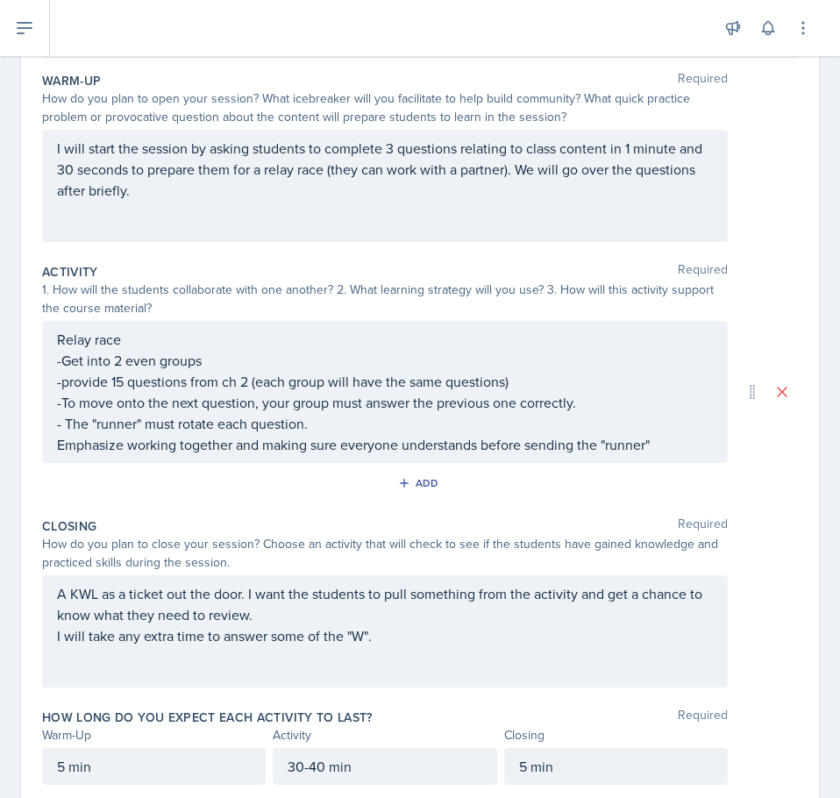
scroll to position [224, 0]
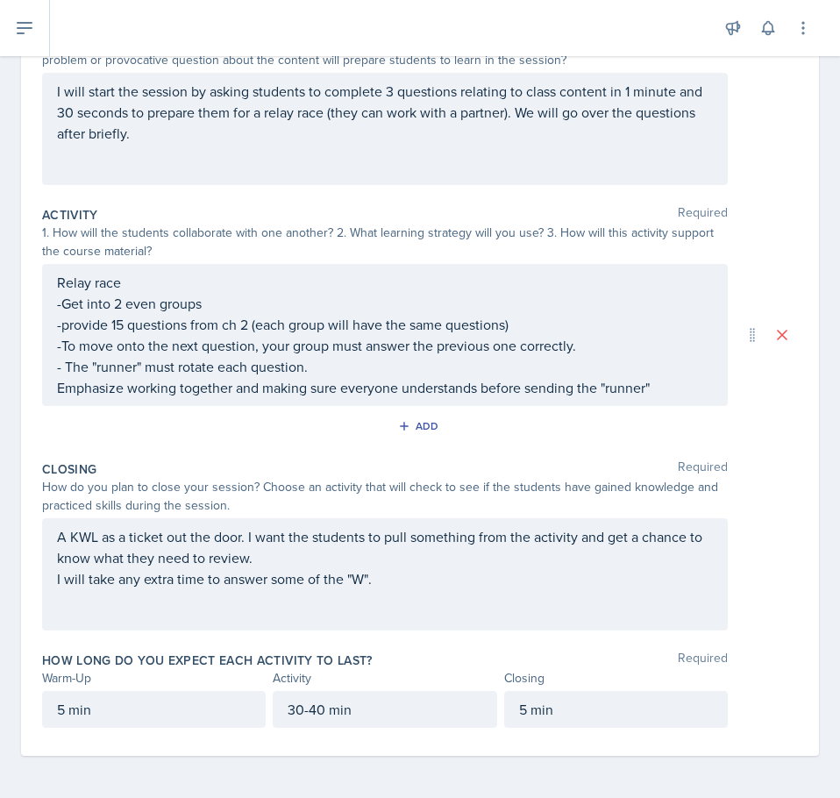
click at [280, 442] on div "Add" at bounding box center [420, 429] width 756 height 33
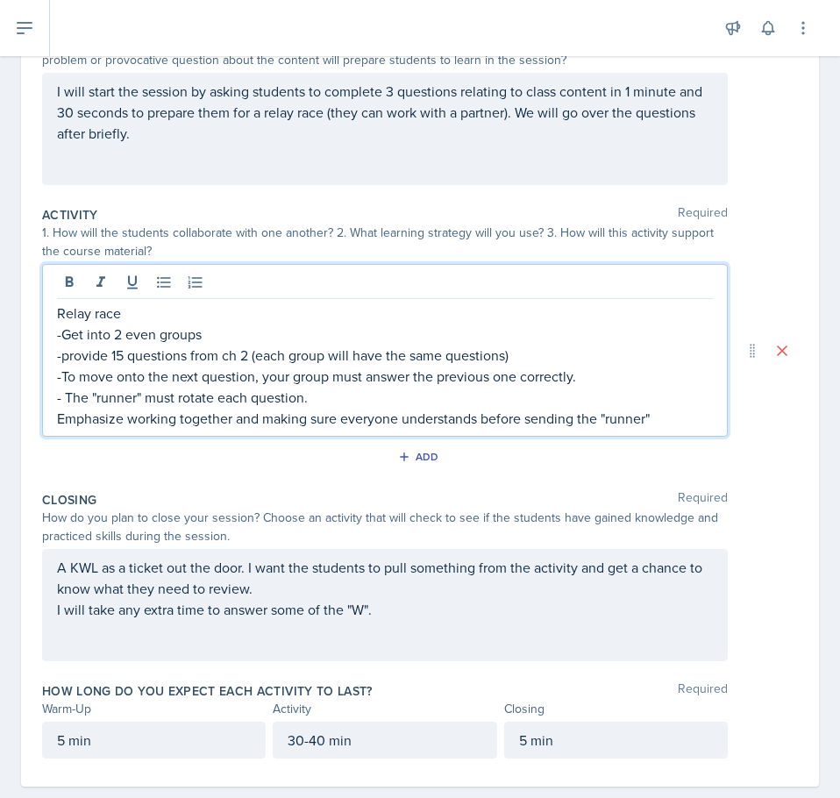
drag, startPoint x: 260, startPoint y: 345, endPoint x: 272, endPoint y: 352, distance: 12.9
click at [272, 352] on div "Relay race -Get into 2 even groups -provide 15 questions from ch 2 (each group …" at bounding box center [385, 365] width 656 height 126
click at [86, 337] on p "-Get into 2 even groups" at bounding box center [385, 333] width 656 height 21
click at [279, 377] on p "-To move onto the next question, your group must answer the previous one correc…" at bounding box center [385, 376] width 656 height 21
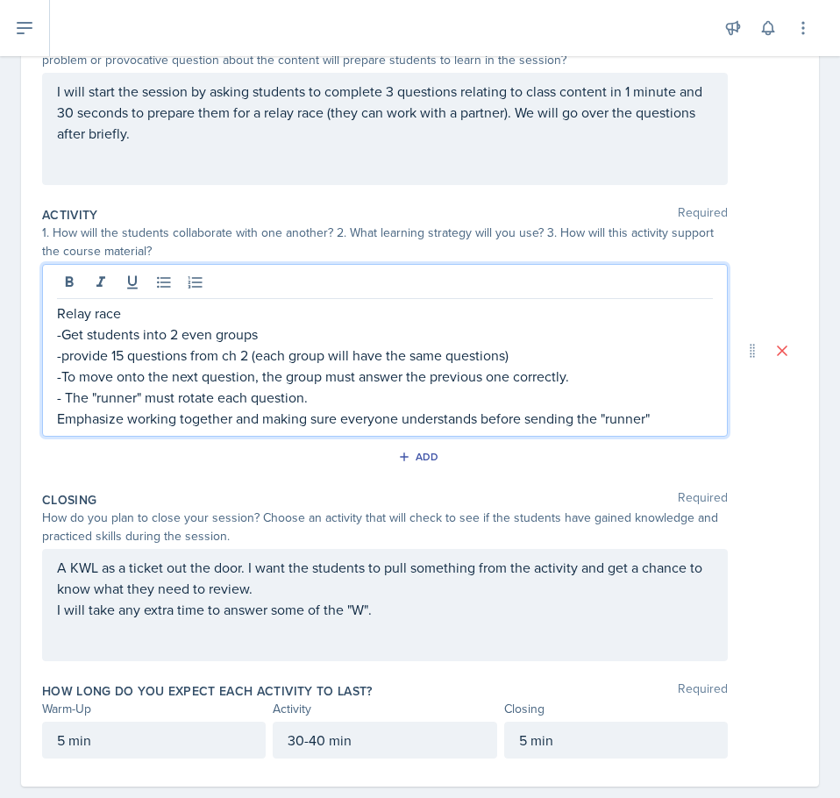
click at [153, 417] on p "Emphasize working together and making sure everyone understands before sending …" at bounding box center [385, 418] width 656 height 21
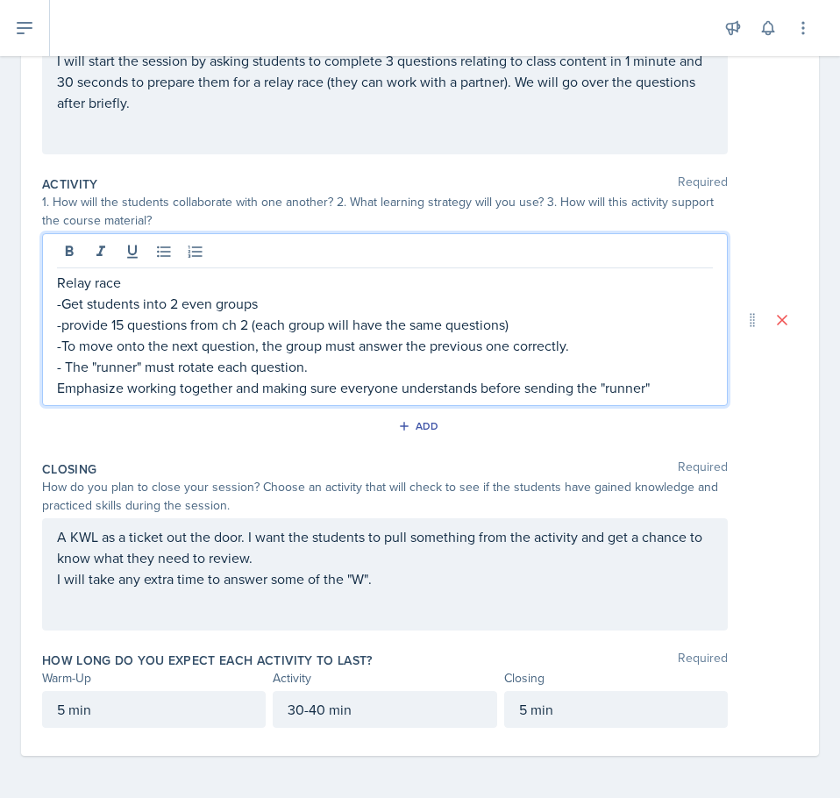
click at [201, 425] on div "Add" at bounding box center [420, 429] width 756 height 33
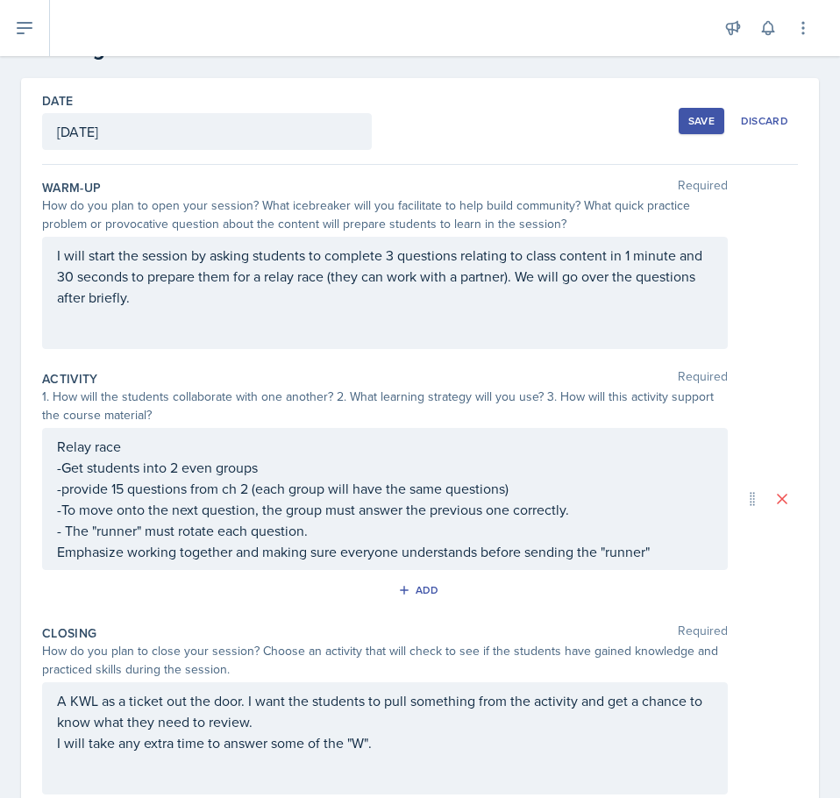
scroll to position [0, 0]
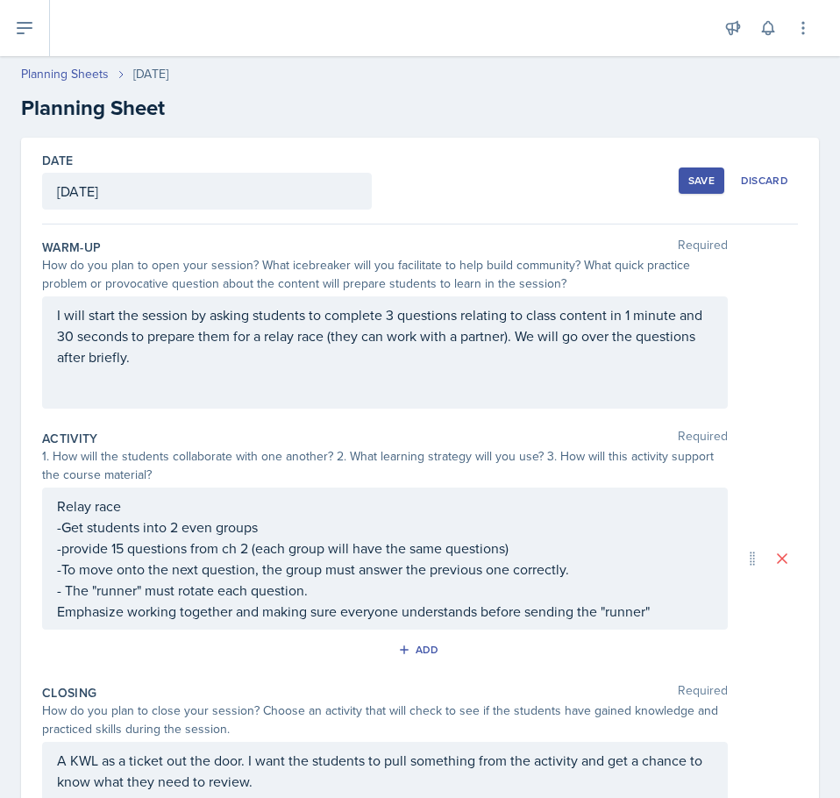
click at [693, 183] on div "Save" at bounding box center [701, 181] width 26 height 14
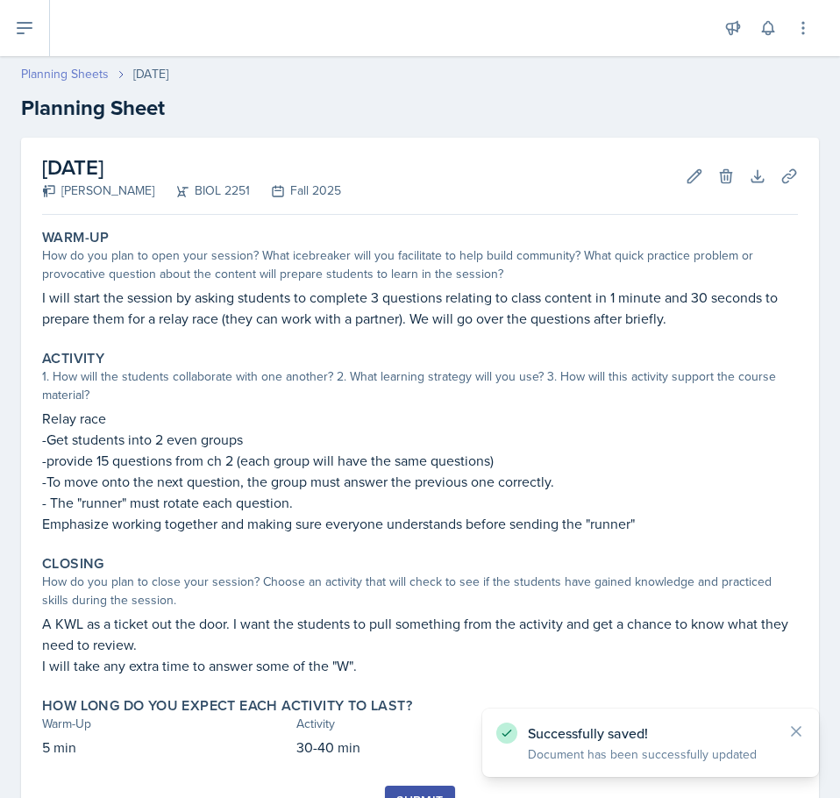
click at [83, 75] on link "Planning Sheets" at bounding box center [65, 74] width 88 height 18
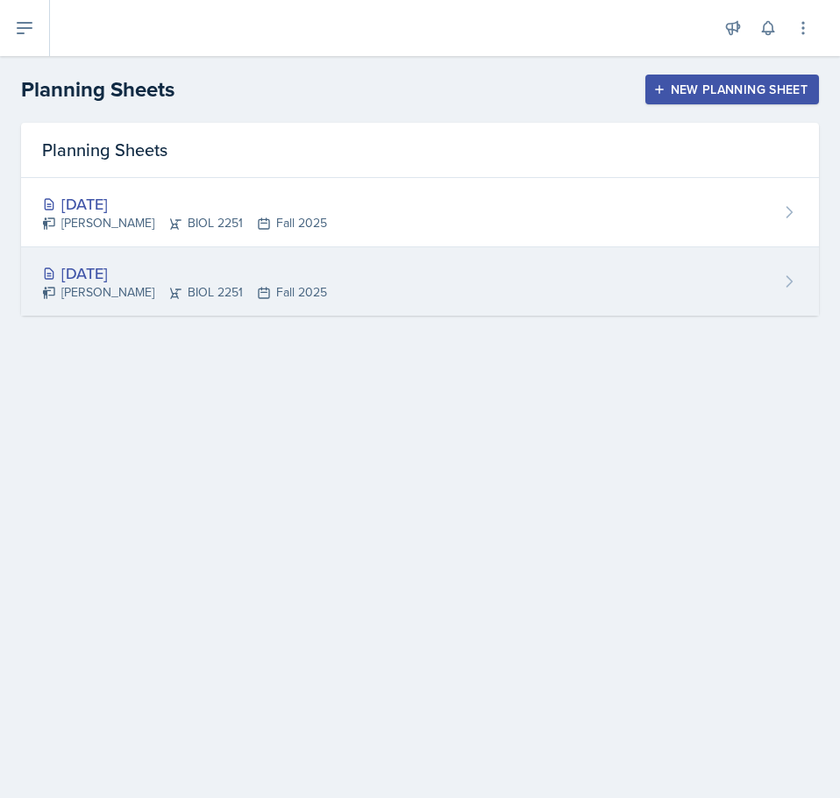
click at [292, 265] on div "[DATE] [PERSON_NAME] BIOL 2251 Fall 2025" at bounding box center [420, 281] width 798 height 68
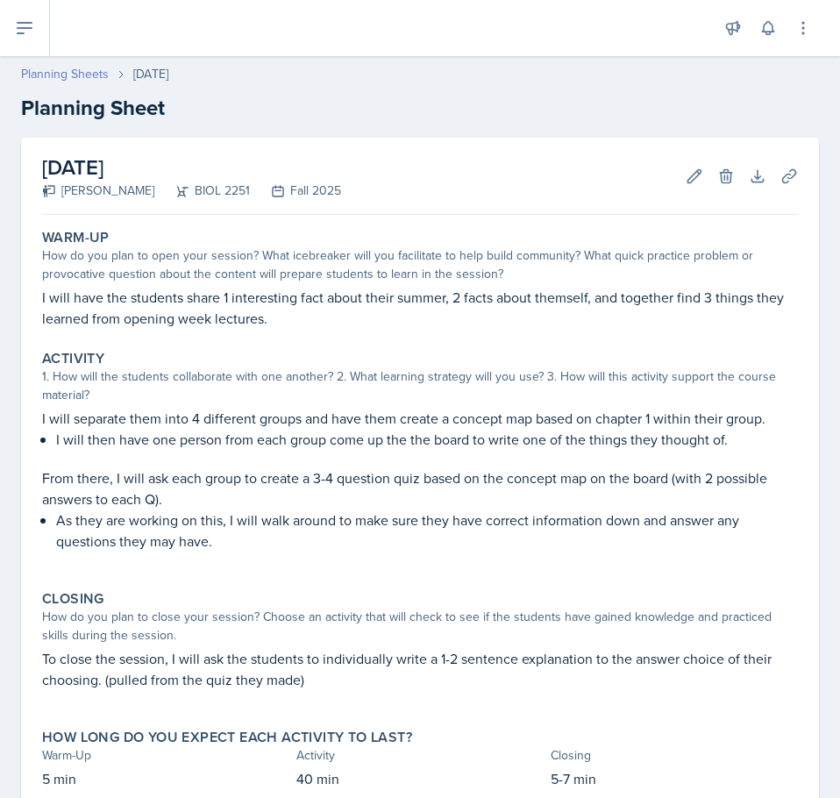
click at [75, 68] on link "Planning Sheets" at bounding box center [65, 74] width 88 height 18
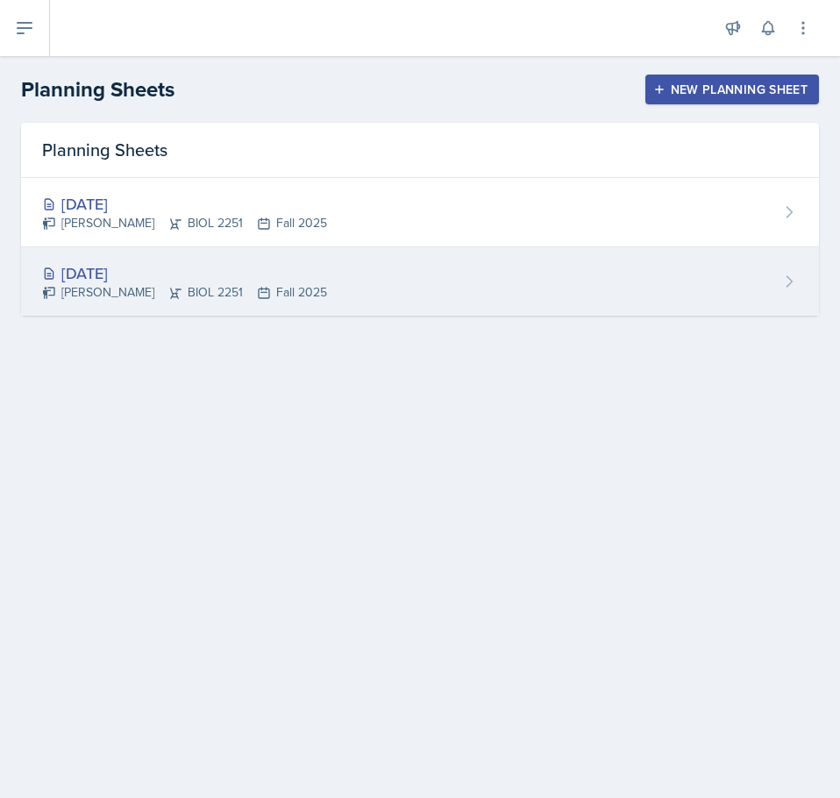
click at [232, 271] on div "[DATE]" at bounding box center [184, 273] width 285 height 24
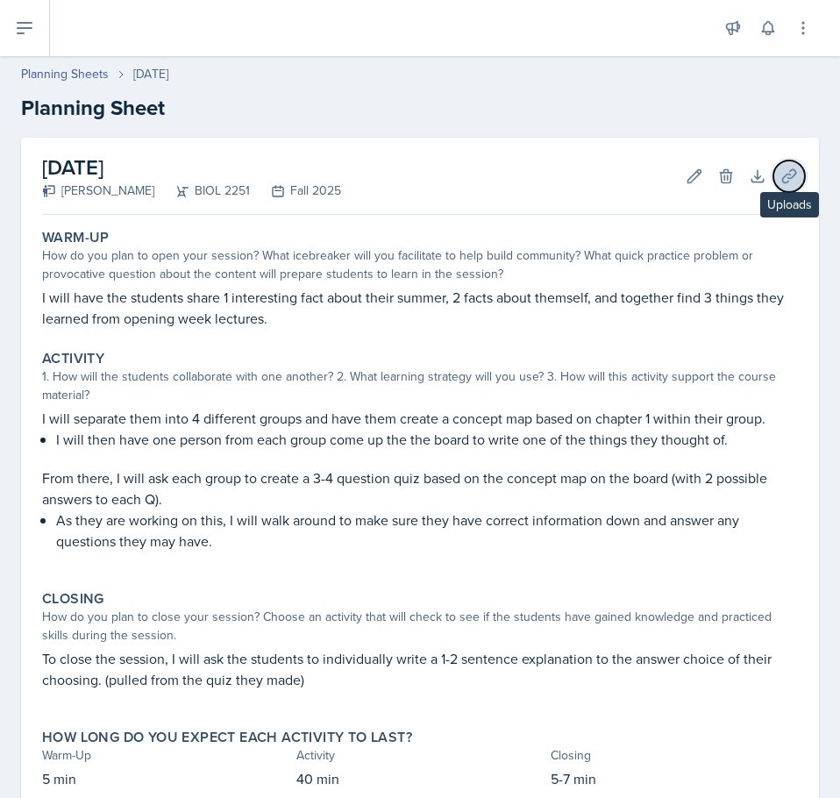
click at [780, 180] on icon at bounding box center [789, 176] width 18 height 18
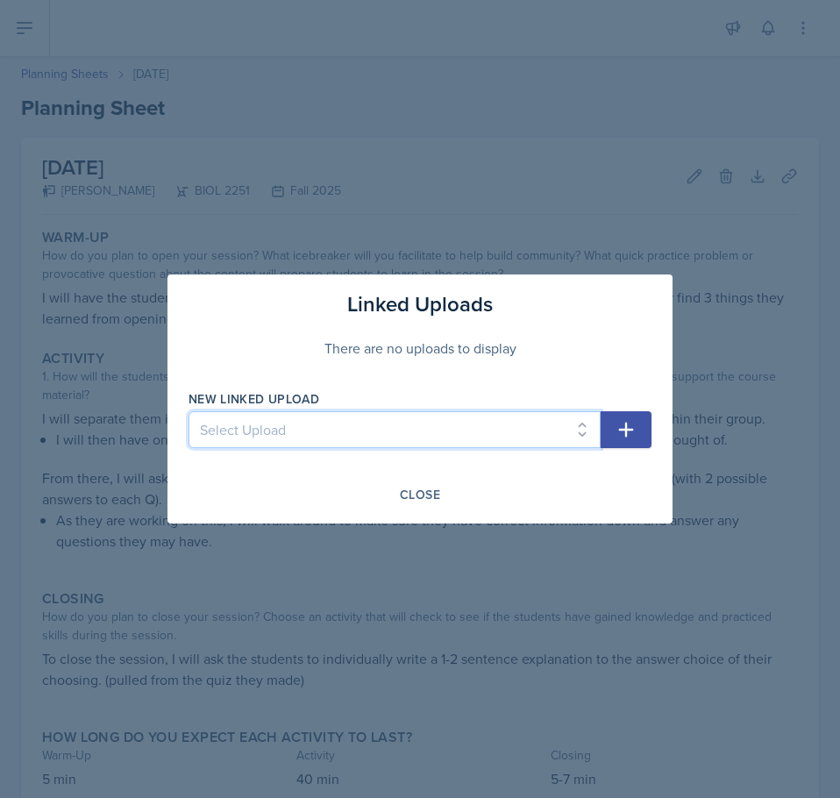
click at [336, 435] on select "Select Upload SI Session 1 ([DATE])" at bounding box center [394, 429] width 412 height 37
select select "84ec3a2e-6ac7-4936-a452-8dae818f5337"
click at [188, 411] on select "Select Upload SI Session 1 ([DATE])" at bounding box center [394, 429] width 412 height 37
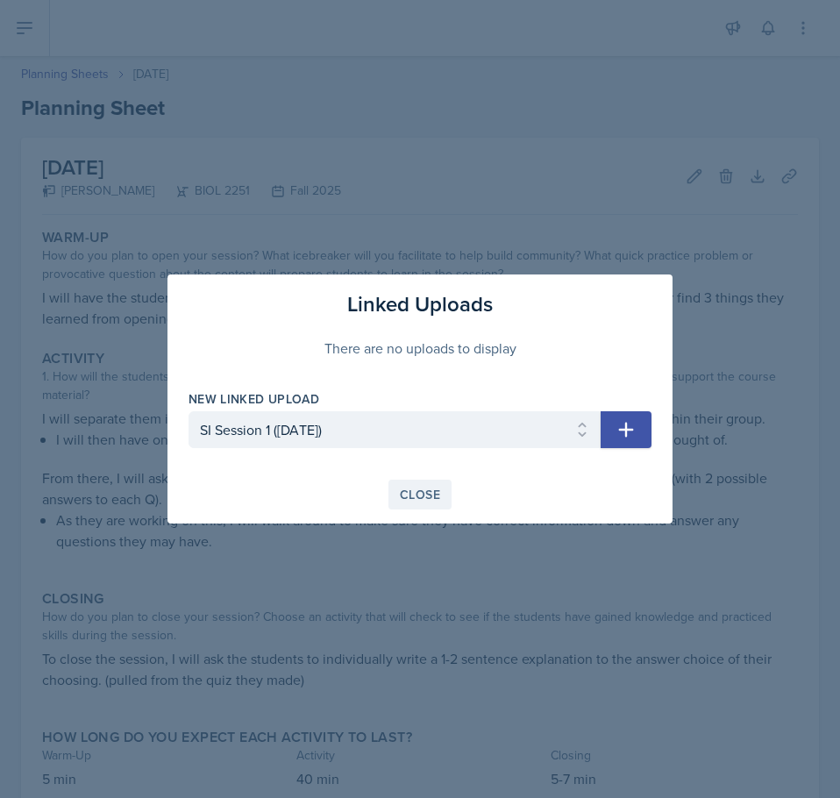
click at [430, 493] on div "Close" at bounding box center [420, 494] width 40 height 14
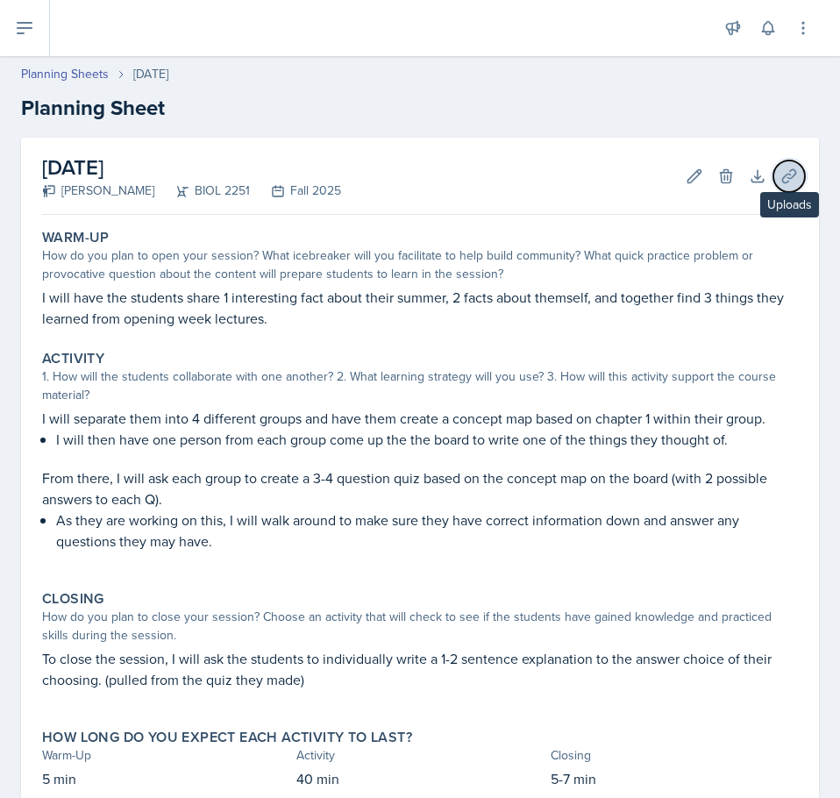
click at [780, 179] on icon at bounding box center [789, 176] width 18 height 18
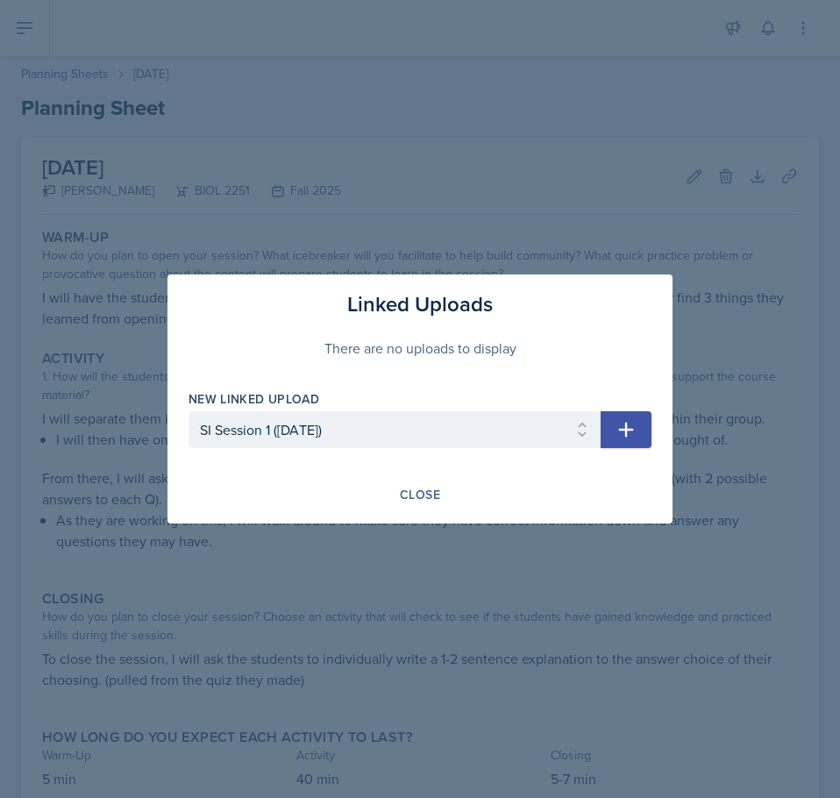
click at [627, 433] on icon "button" at bounding box center [626, 430] width 15 height 15
select select
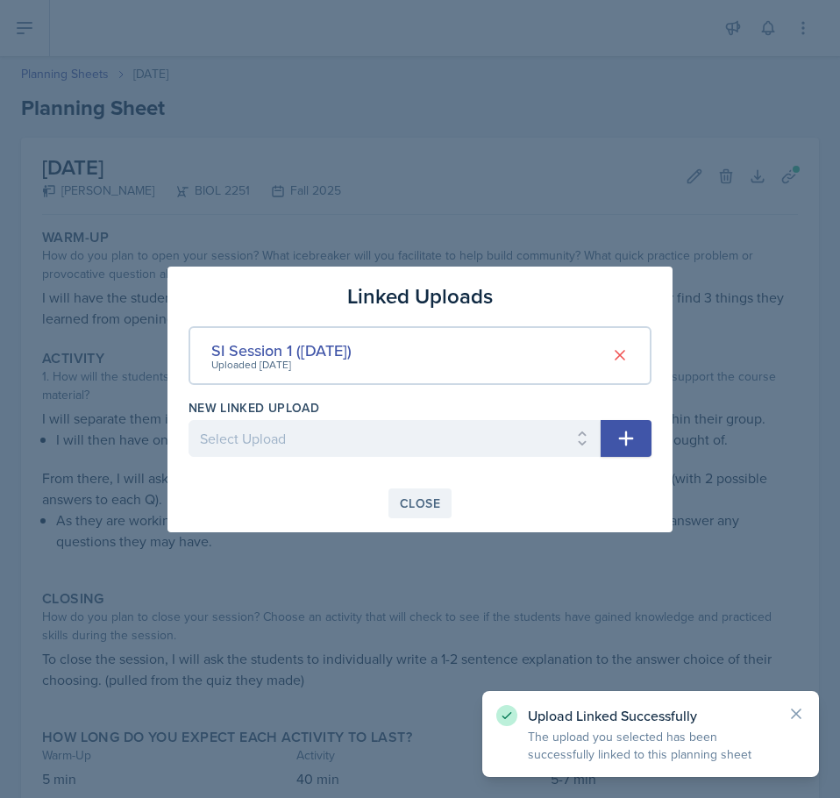
click at [435, 497] on div "Close" at bounding box center [420, 503] width 40 height 14
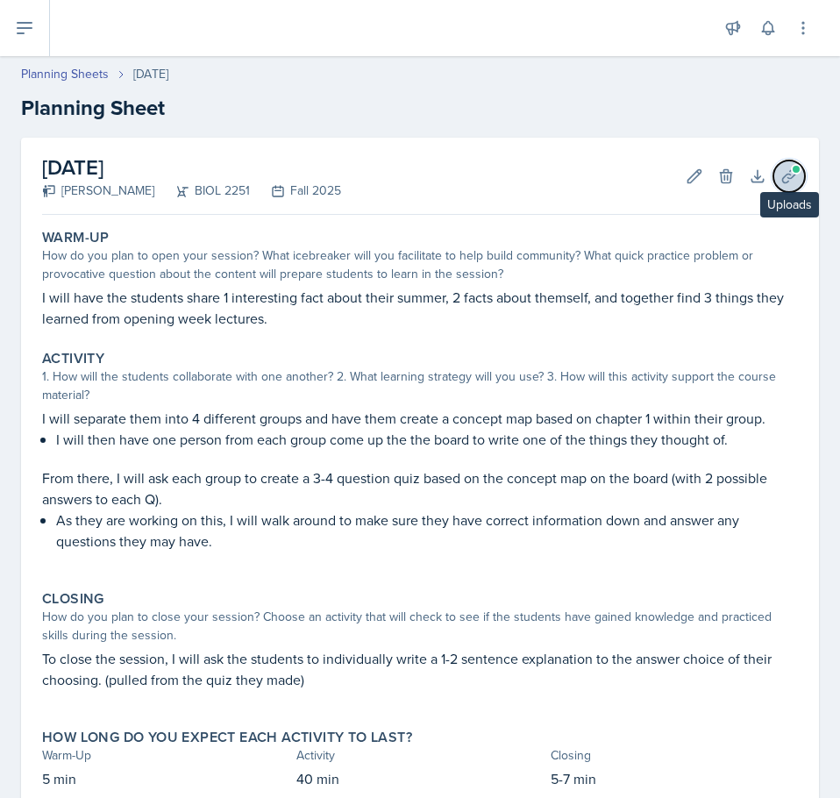
click at [773, 183] on button "Uploads" at bounding box center [789, 176] width 32 height 32
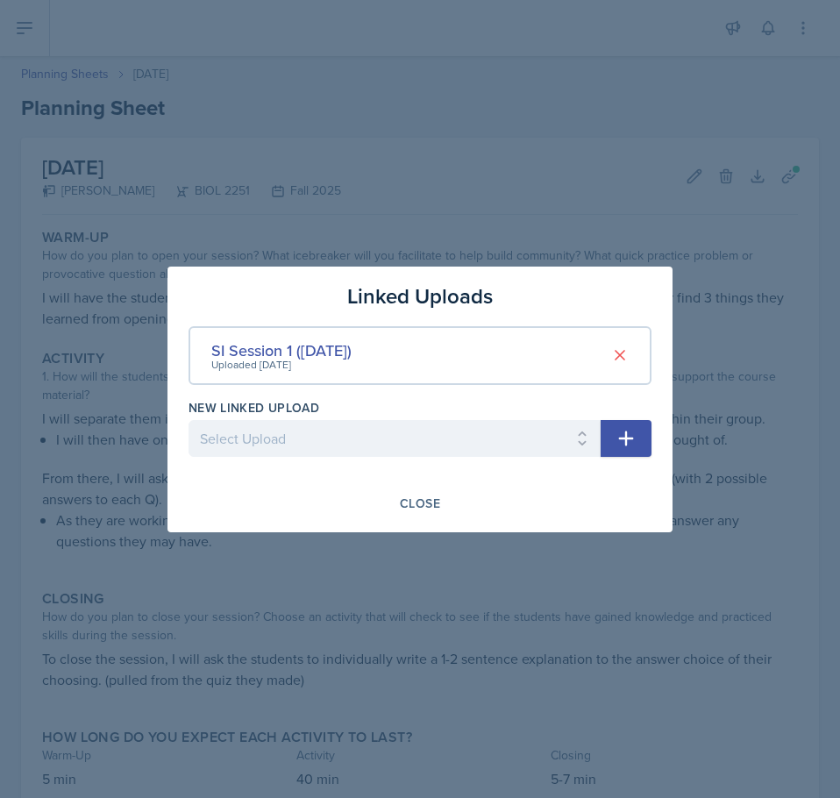
click at [352, 125] on div at bounding box center [420, 399] width 840 height 798
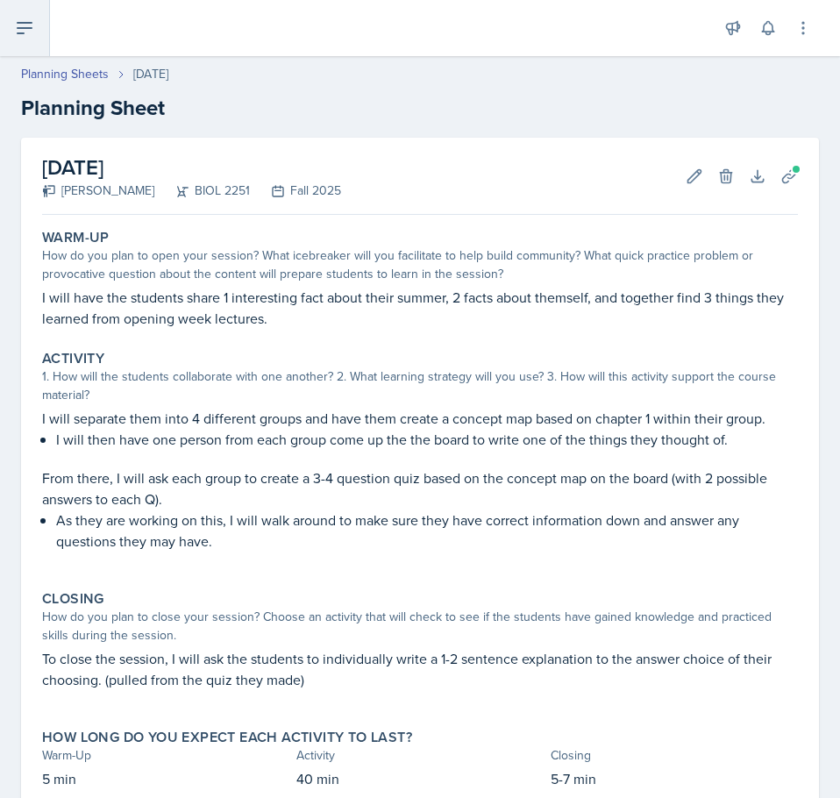
click at [30, 31] on icon at bounding box center [24, 28] width 21 height 21
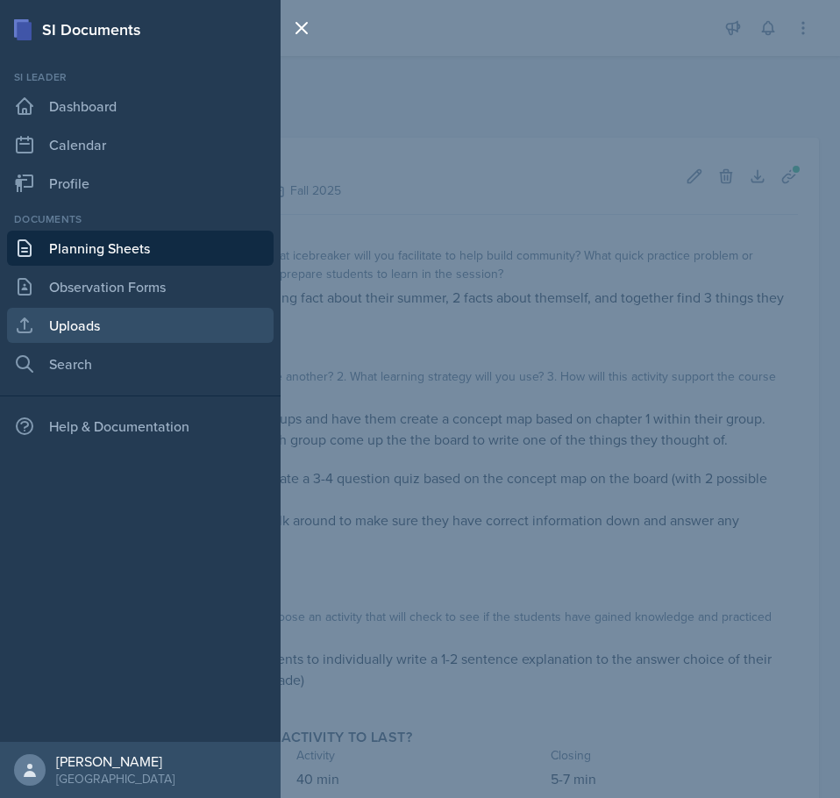
click at [110, 330] on link "Uploads" at bounding box center [140, 325] width 266 height 35
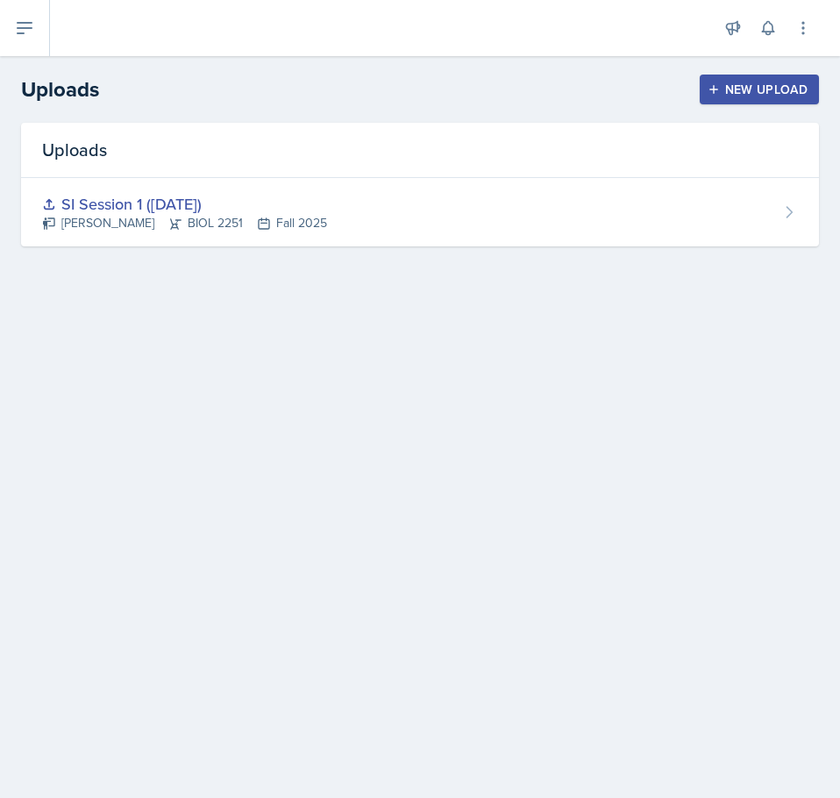
click at [735, 90] on div "New Upload" at bounding box center [759, 89] width 97 height 14
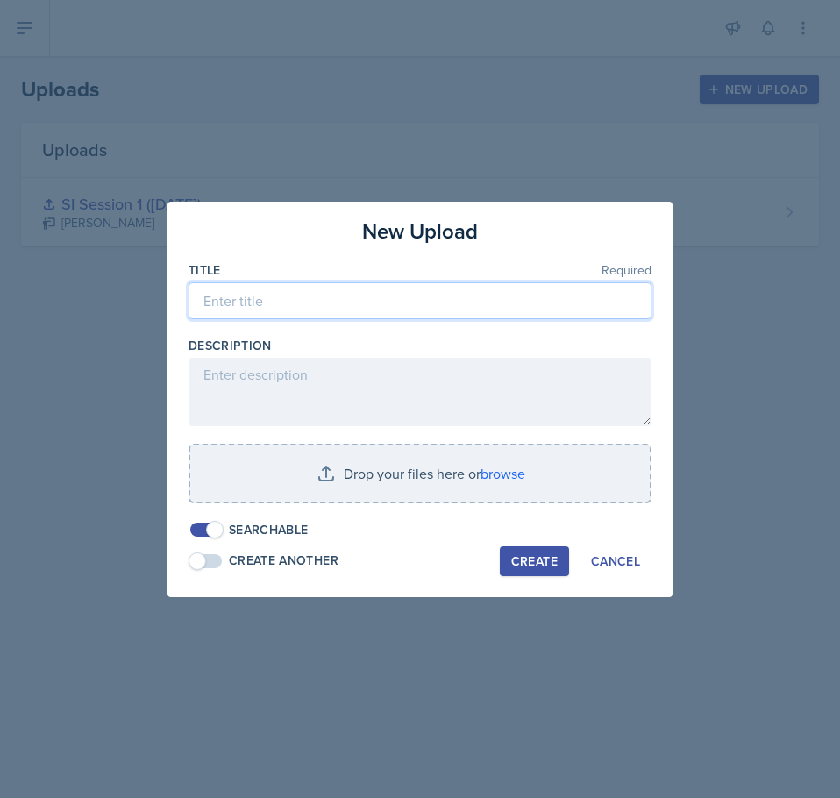
click at [315, 315] on input at bounding box center [419, 300] width 463 height 37
type input "SI Session 2 ([DATE])"
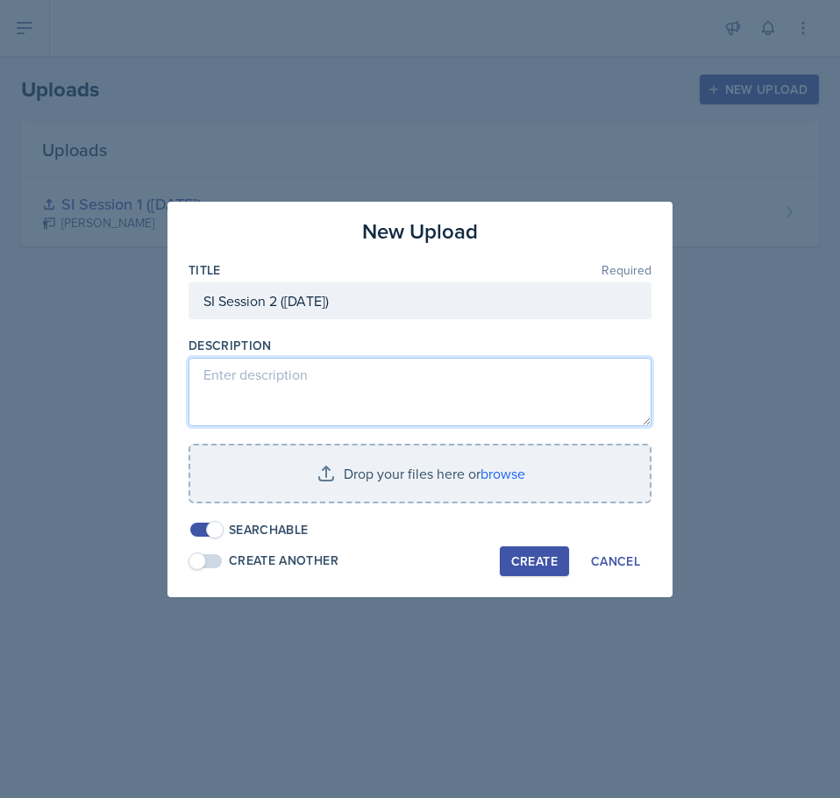
click at [281, 384] on textarea at bounding box center [419, 392] width 463 height 68
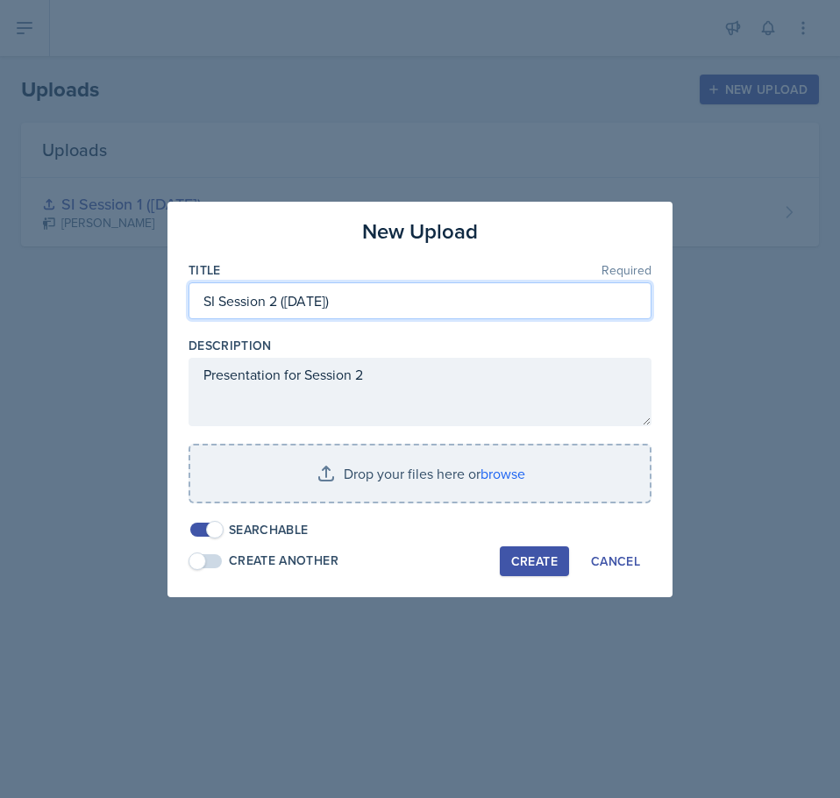
drag, startPoint x: 373, startPoint y: 299, endPoint x: 282, endPoint y: 301, distance: 91.2
click at [282, 301] on input "SI Session 2 ([DATE])" at bounding box center [419, 300] width 463 height 37
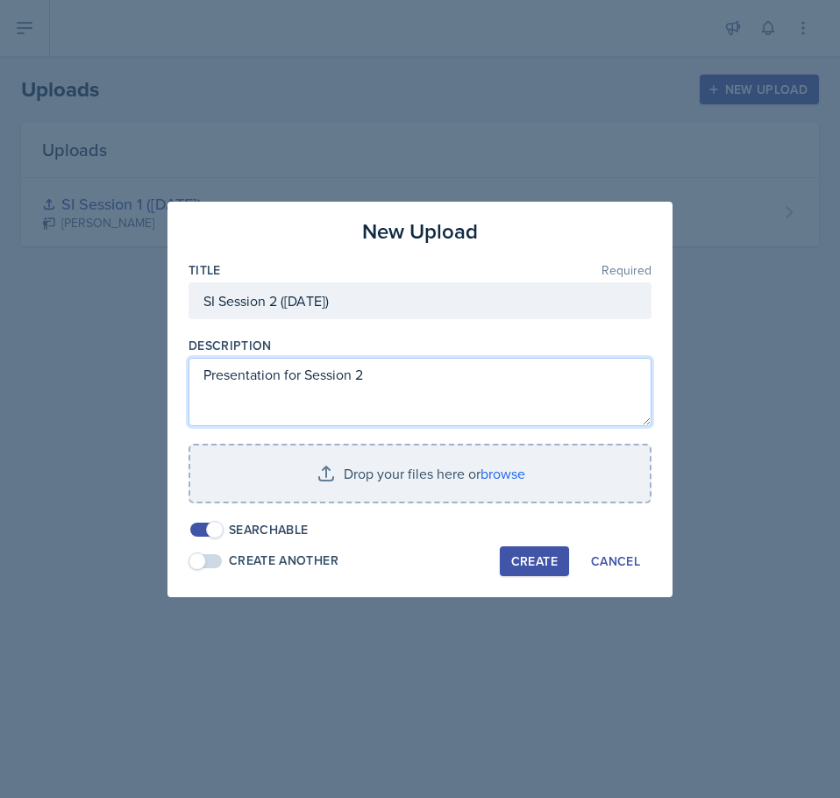
click at [404, 384] on textarea "Presentation for Session 2" at bounding box center [419, 392] width 463 height 68
paste textarea "([DATE])"
type textarea "Presentation for Session 2 ([DATE])"
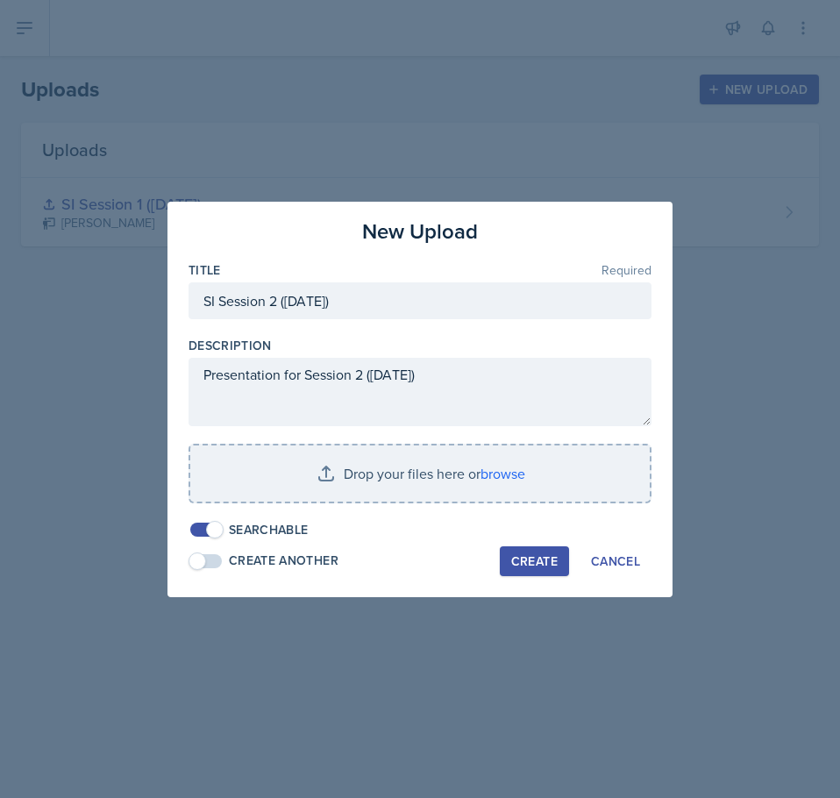
click at [395, 338] on div "Description" at bounding box center [419, 346] width 463 height 18
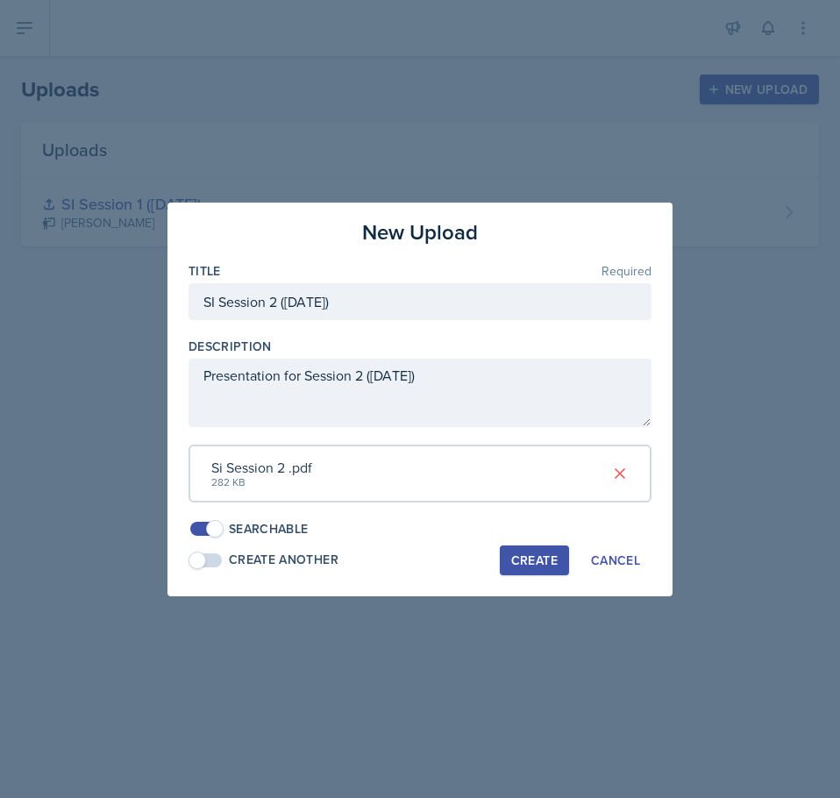
click at [517, 556] on div "Create" at bounding box center [534, 560] width 46 height 14
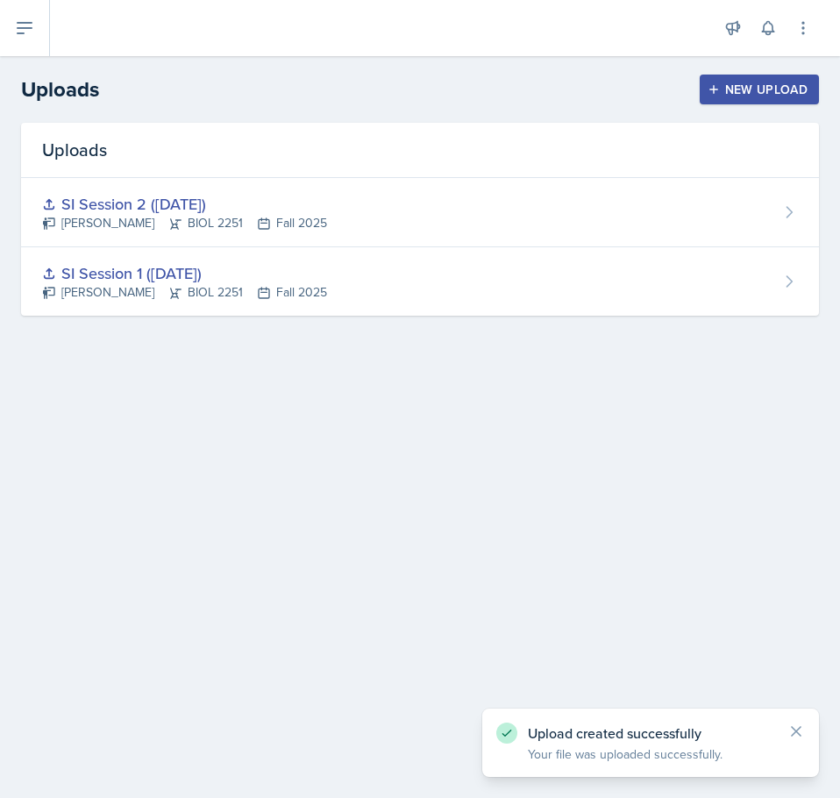
click at [373, 374] on main "Uploads New Upload Uploads SI Session 2 ([DATE]) [PERSON_NAME] BIOL 2251 Fall 2…" at bounding box center [420, 427] width 840 height 742
click at [43, 39] on button at bounding box center [25, 28] width 50 height 56
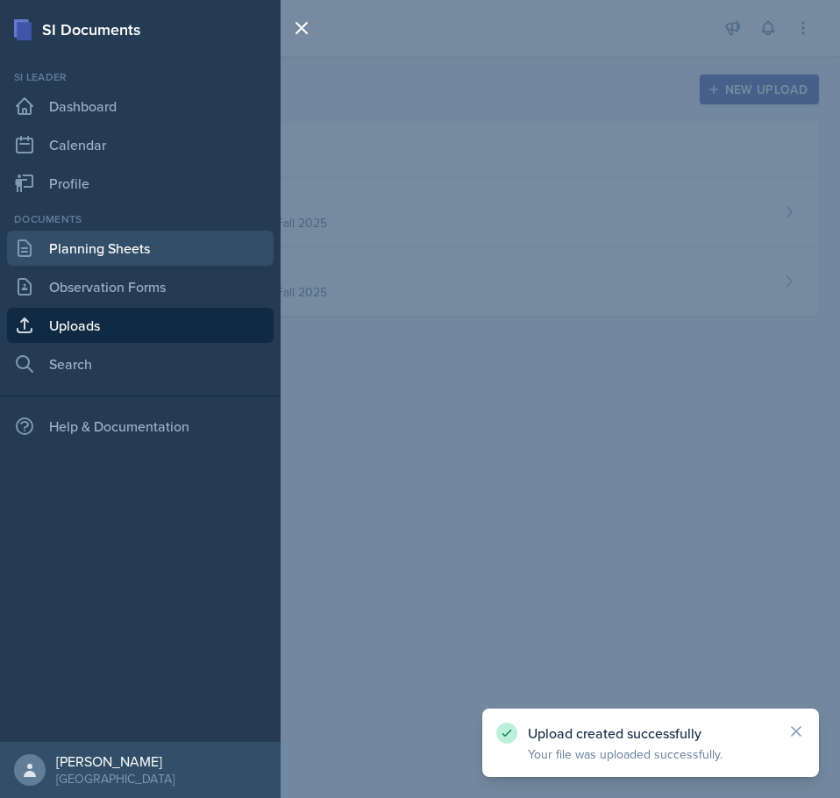
click at [96, 256] on link "Planning Sheets" at bounding box center [140, 248] width 266 height 35
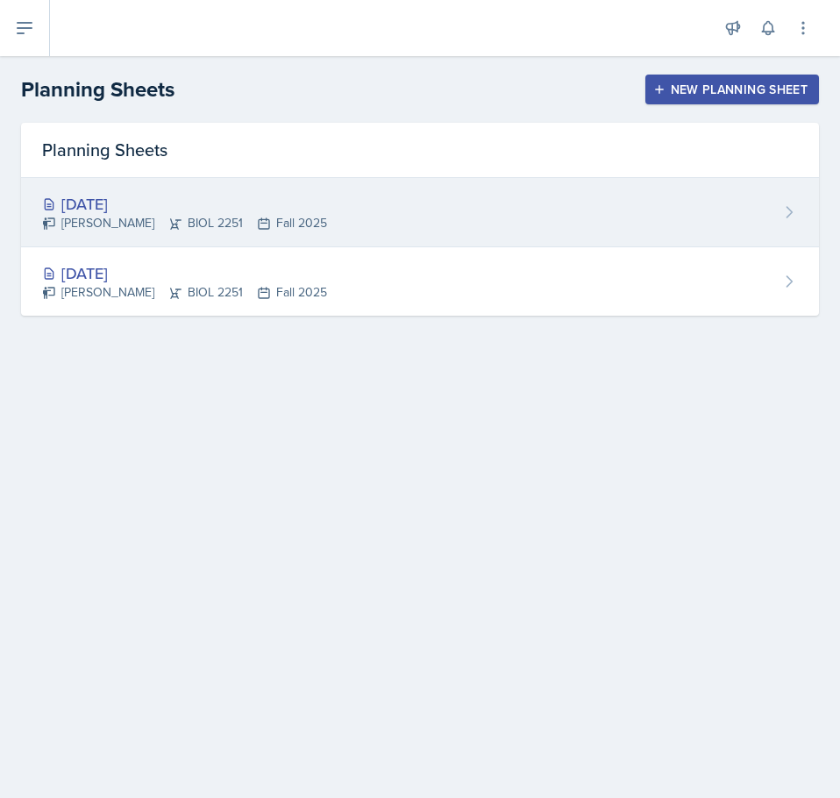
click at [266, 202] on div "[DATE]" at bounding box center [184, 204] width 285 height 24
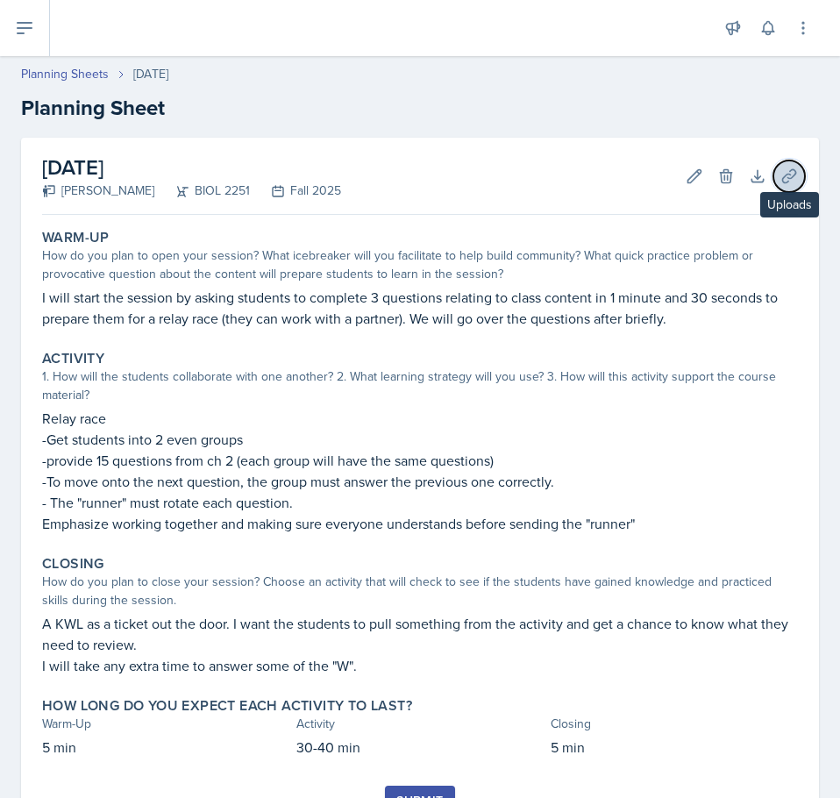
click at [780, 179] on icon at bounding box center [789, 176] width 18 height 18
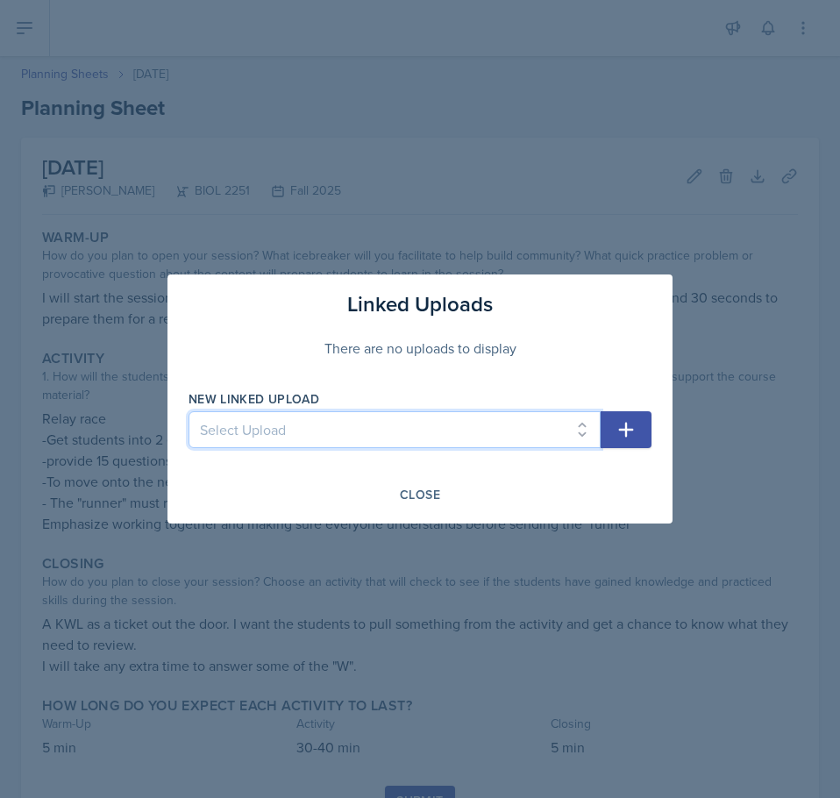
click at [385, 423] on select "Select Upload SI Session 1 ([DATE]) SI Session 2 ([DATE])" at bounding box center [394, 429] width 412 height 37
select select "f41e16b6-a1e4-48da-bc6a-f66f048ecc41"
click at [188, 411] on select "Select Upload SI Session 1 ([DATE]) SI Session 2 ([DATE])" at bounding box center [394, 429] width 412 height 37
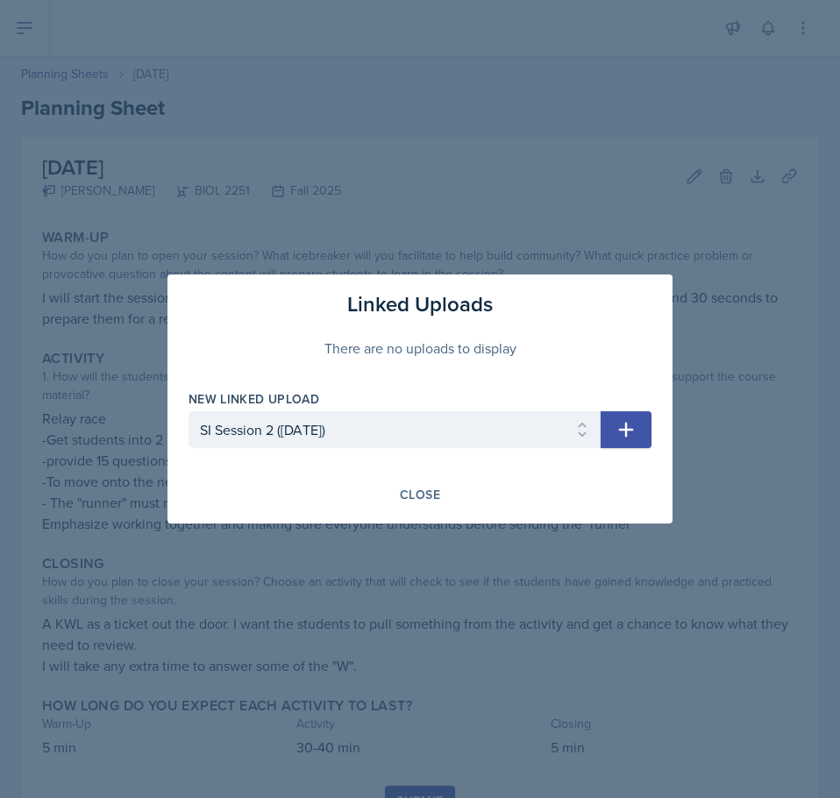
click at [643, 434] on button "button" at bounding box center [625, 429] width 51 height 37
select select
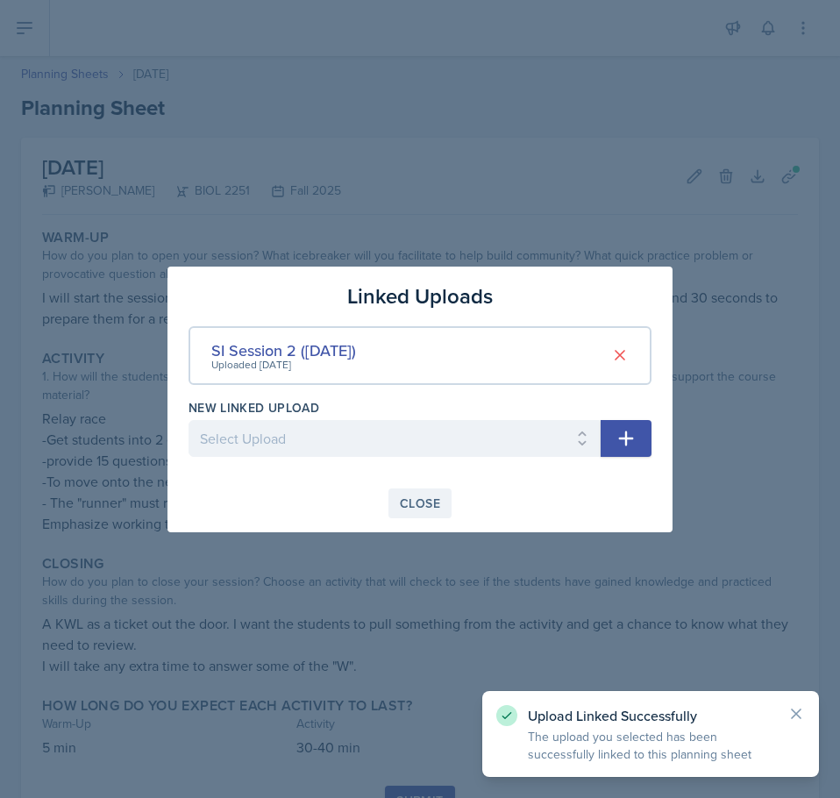
click at [428, 501] on div "Close" at bounding box center [420, 503] width 40 height 14
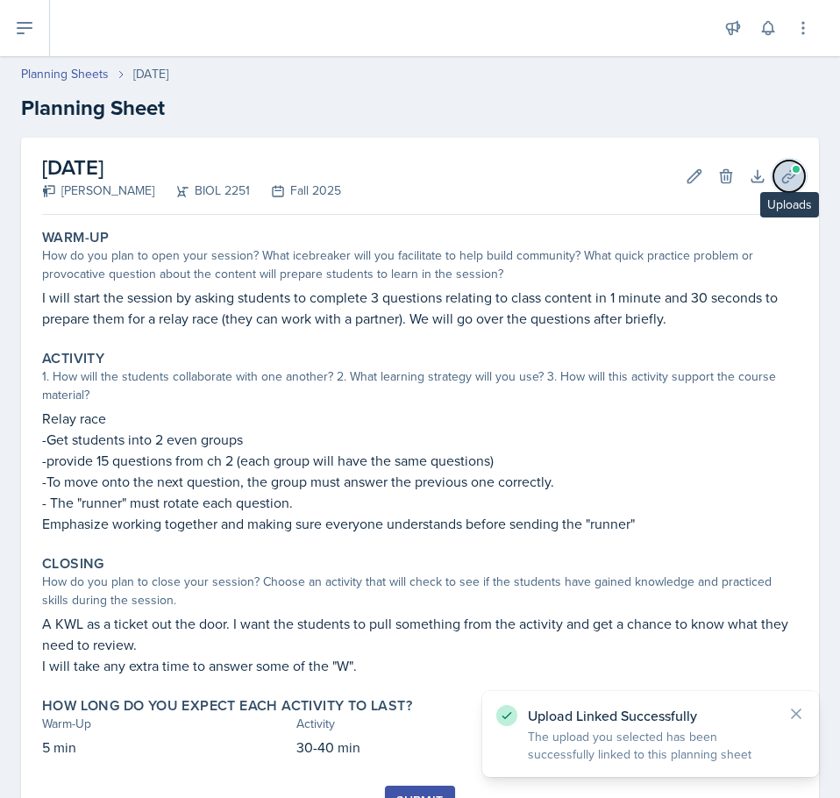
click at [780, 167] on icon at bounding box center [789, 176] width 18 height 18
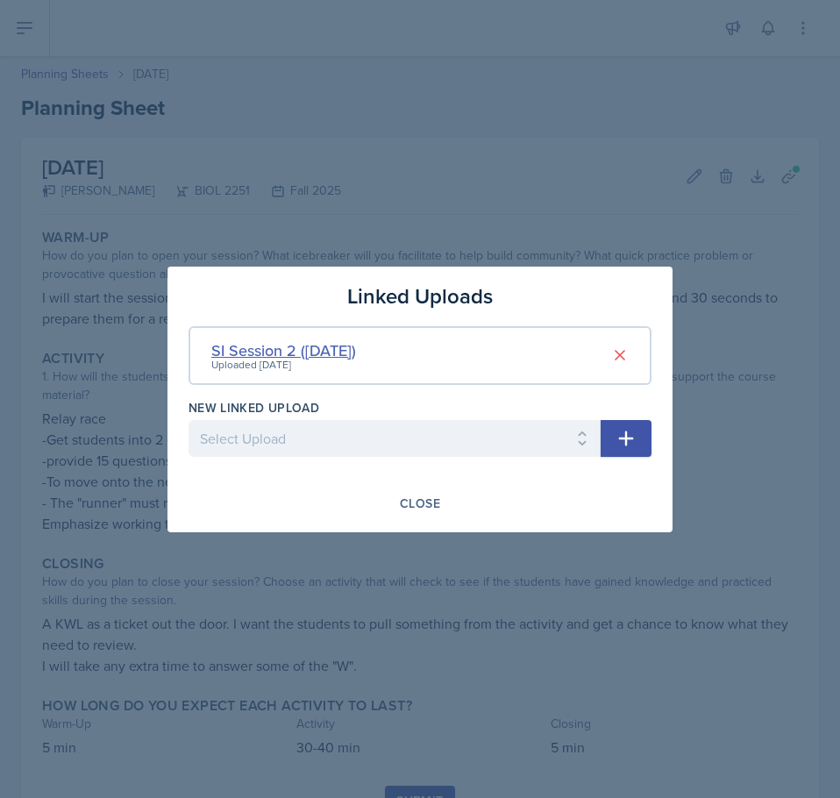
click at [309, 348] on div "SI Session 2 ([DATE])" at bounding box center [283, 350] width 145 height 24
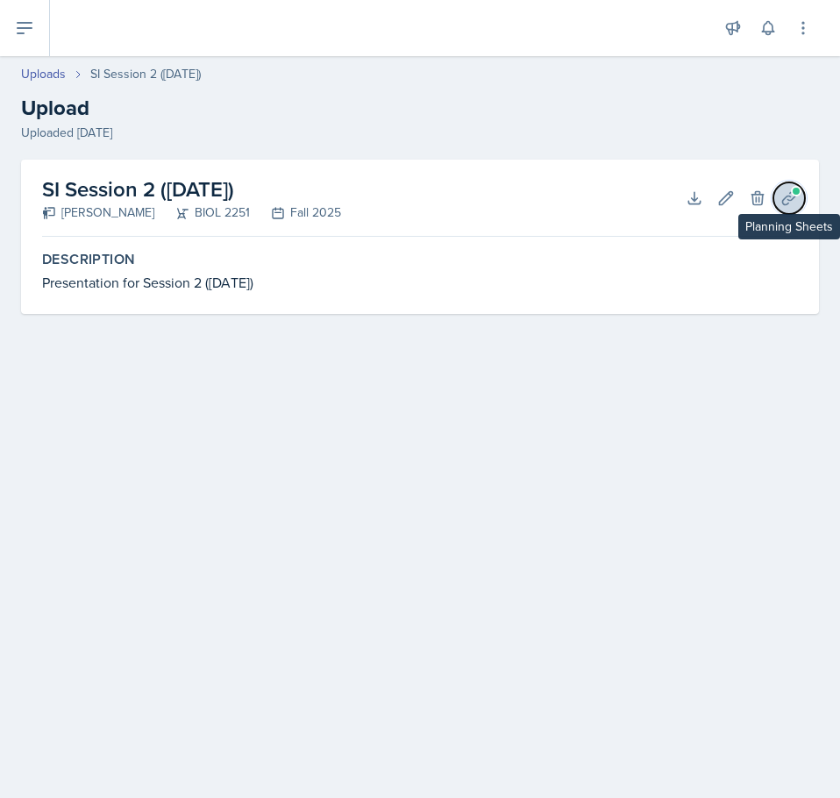
click at [793, 191] on span at bounding box center [796, 191] width 11 height 11
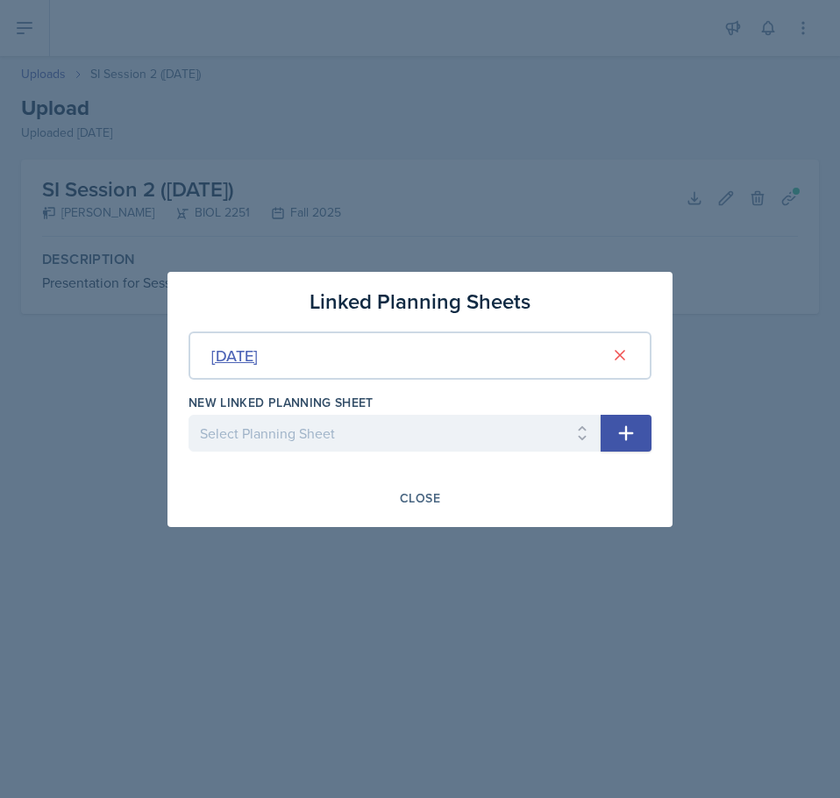
click at [258, 357] on div "[DATE]" at bounding box center [234, 356] width 46 height 24
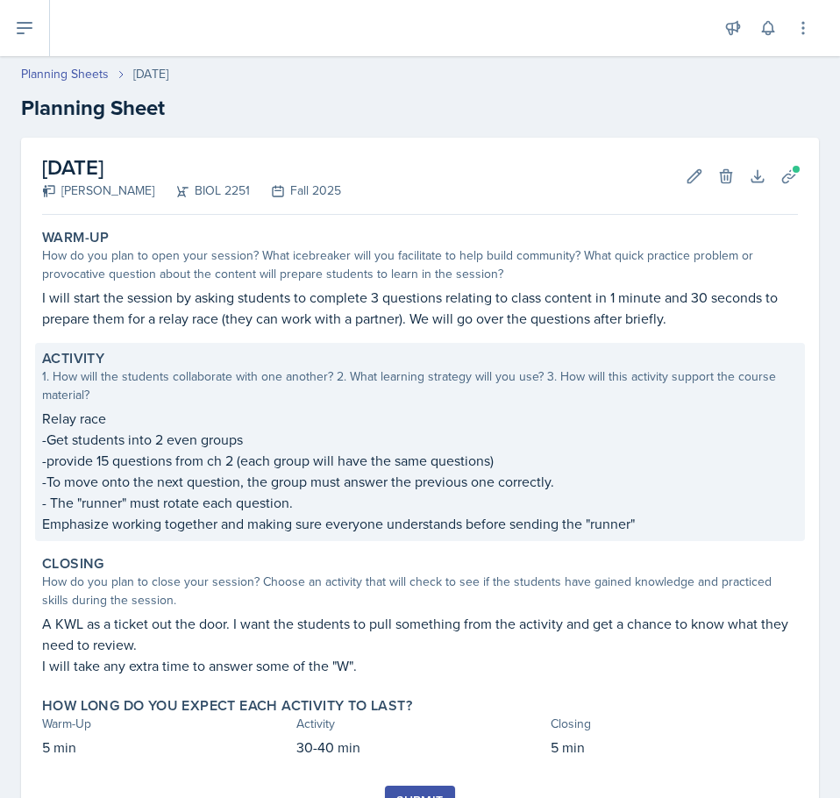
scroll to position [81, 0]
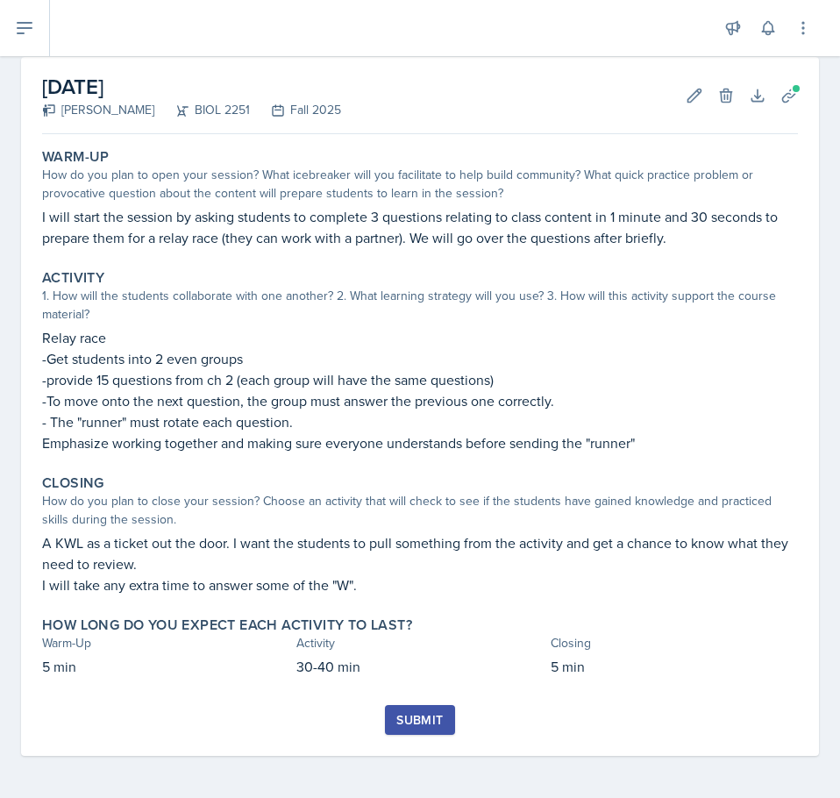
click at [785, 109] on div "[DATE] [PERSON_NAME] BIOL 2251 Fall 2025 Edit Delete Download Uploads Autosavin…" at bounding box center [420, 406] width 798 height 699
click at [781, 99] on icon at bounding box center [789, 96] width 18 height 18
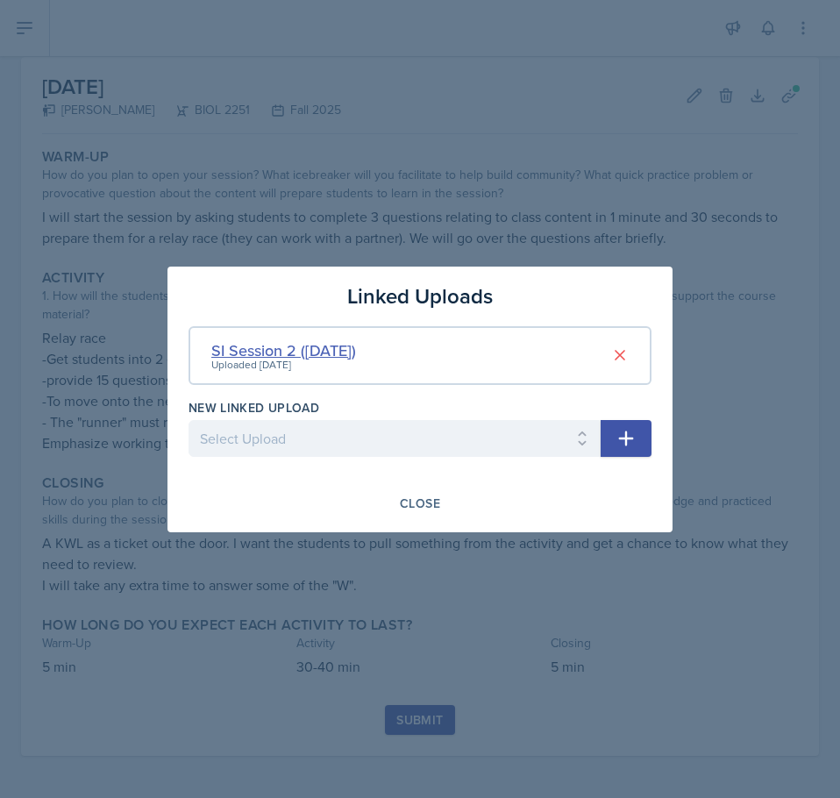
click at [311, 353] on div "SI Session 2 ([DATE])" at bounding box center [283, 350] width 145 height 24
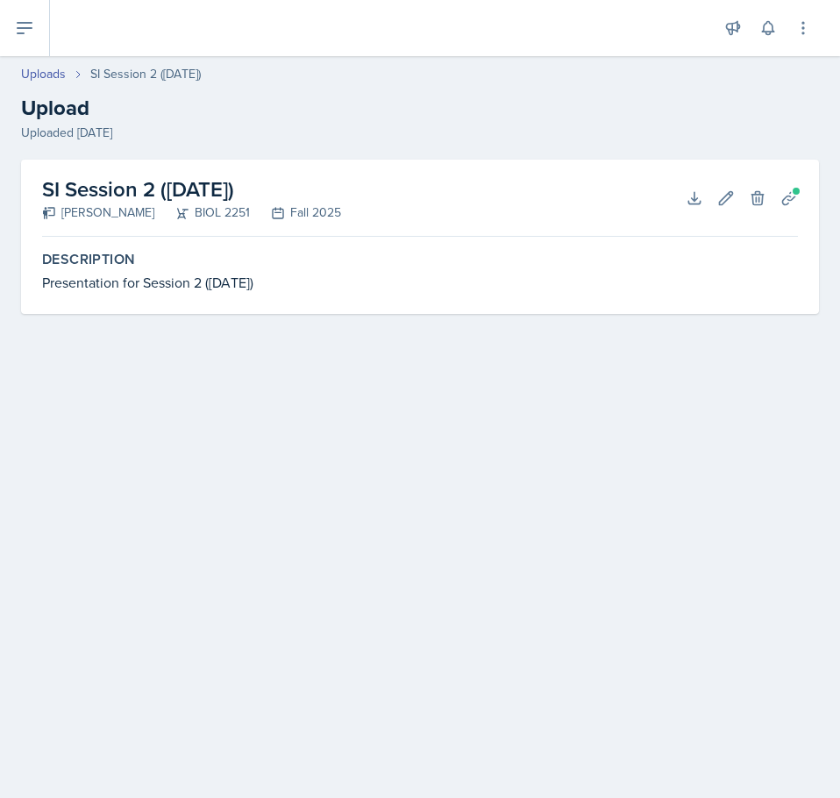
click at [213, 189] on h2 "SI Session 2 ([DATE])" at bounding box center [191, 190] width 299 height 32
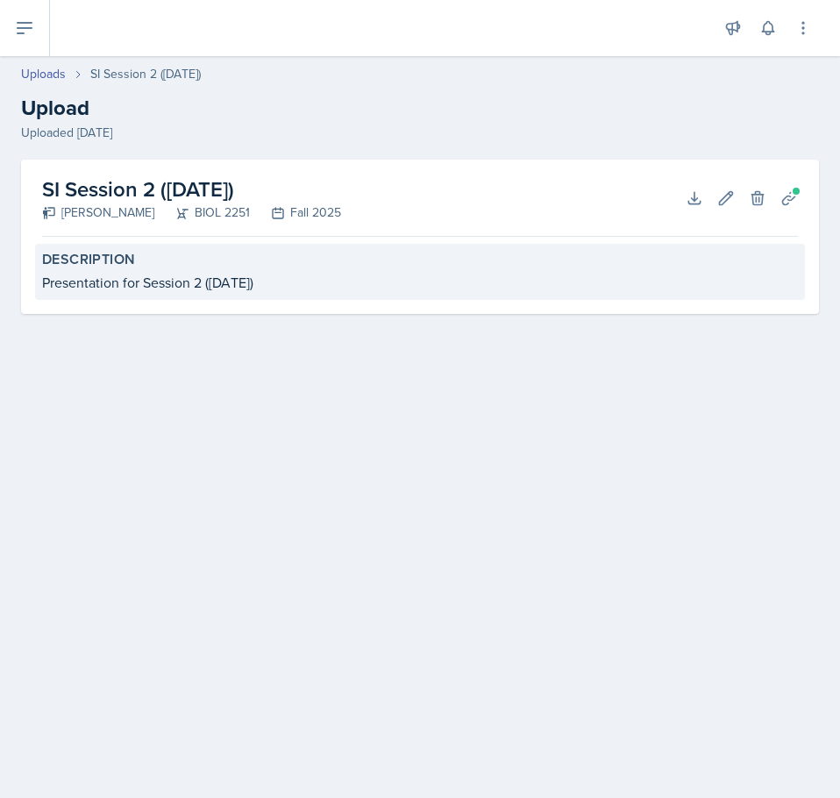
click at [112, 281] on div "Presentation for Session 2 ([DATE])" at bounding box center [420, 282] width 756 height 21
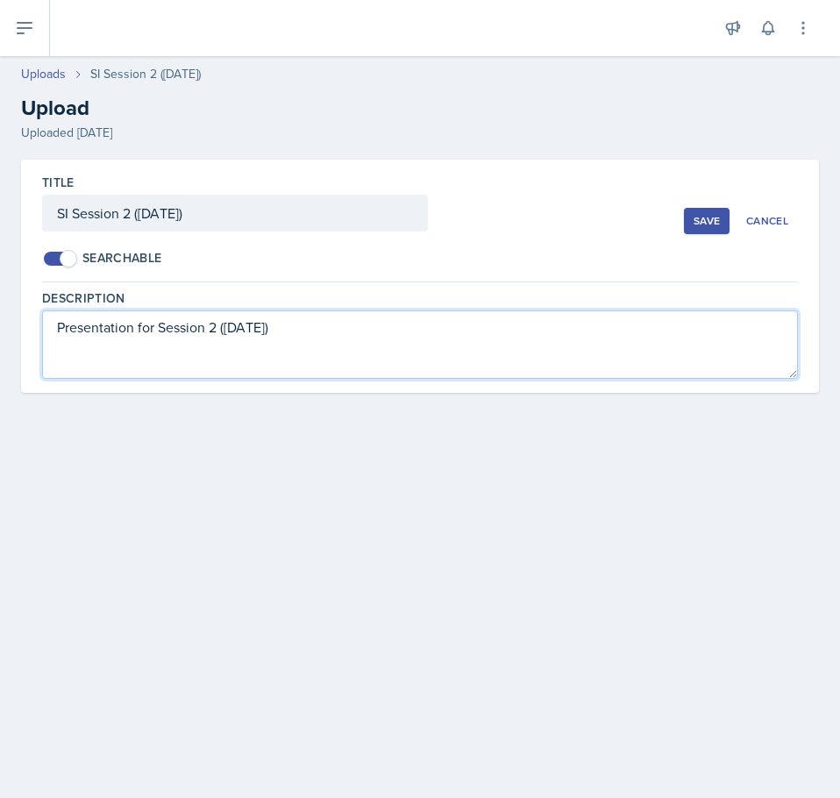
click at [144, 339] on textarea "Presentation for Session 2 ([DATE])" at bounding box center [420, 344] width 756 height 68
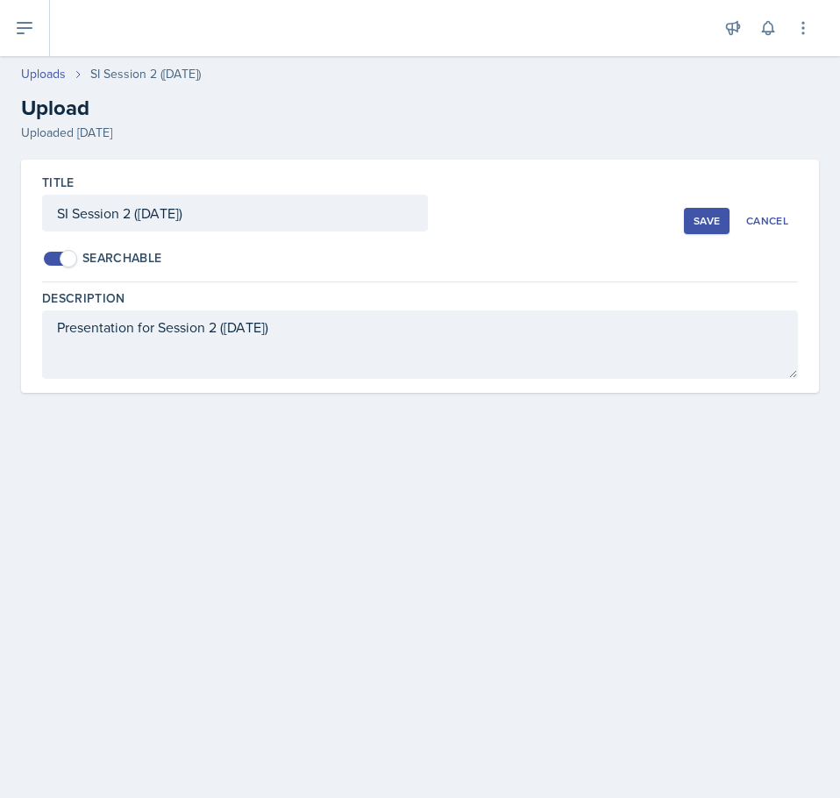
click at [242, 267] on div "Title SI Session 2 ([DATE]) Searchable Save Cancel" at bounding box center [420, 221] width 756 height 123
click at [50, 71] on link "Uploads" at bounding box center [43, 74] width 45 height 18
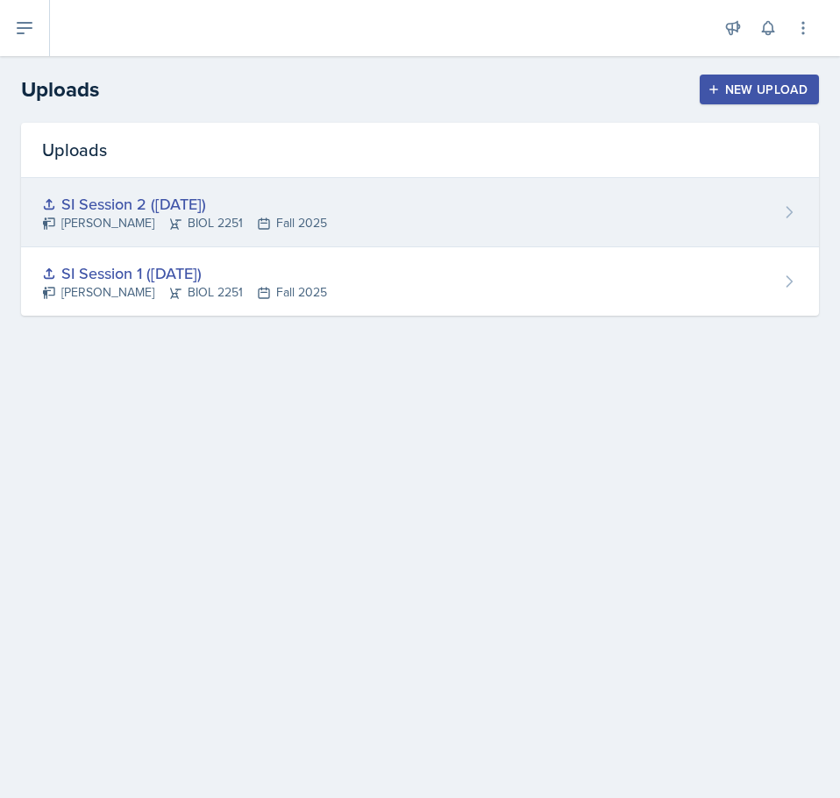
click at [778, 211] on div "SI Session 2 ([DATE]) [PERSON_NAME] BIOL 2251 Fall 2025" at bounding box center [420, 212] width 798 height 69
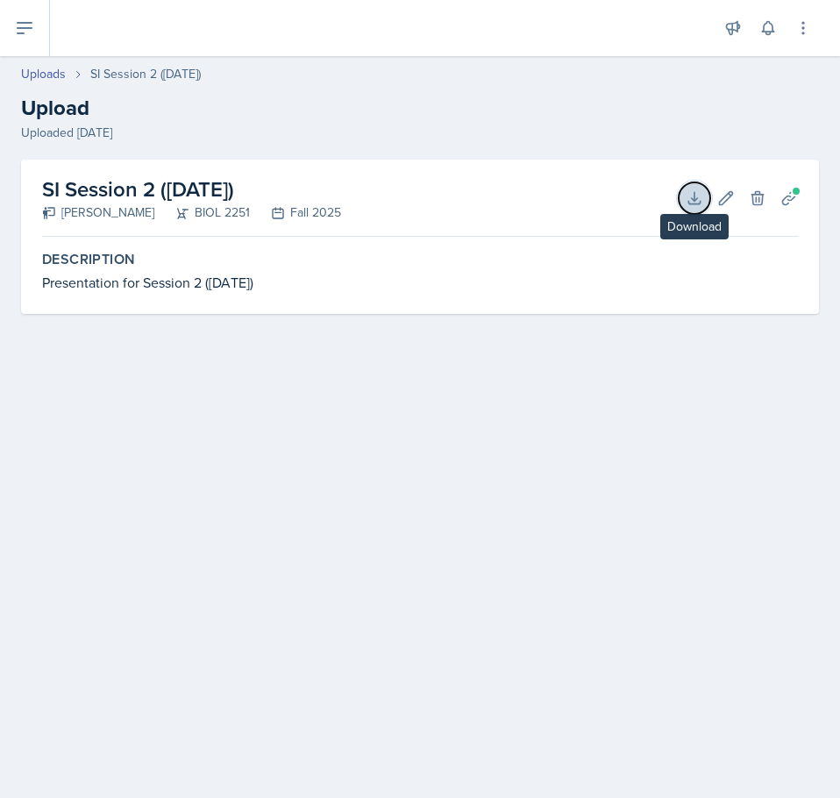
click at [695, 206] on icon at bounding box center [695, 198] width 18 height 18
click at [316, 86] on div "Uploads SI Session 2 ([DATE]) Upload Uploaded [DATE]" at bounding box center [420, 103] width 840 height 77
click at [27, 33] on icon at bounding box center [24, 28] width 21 height 21
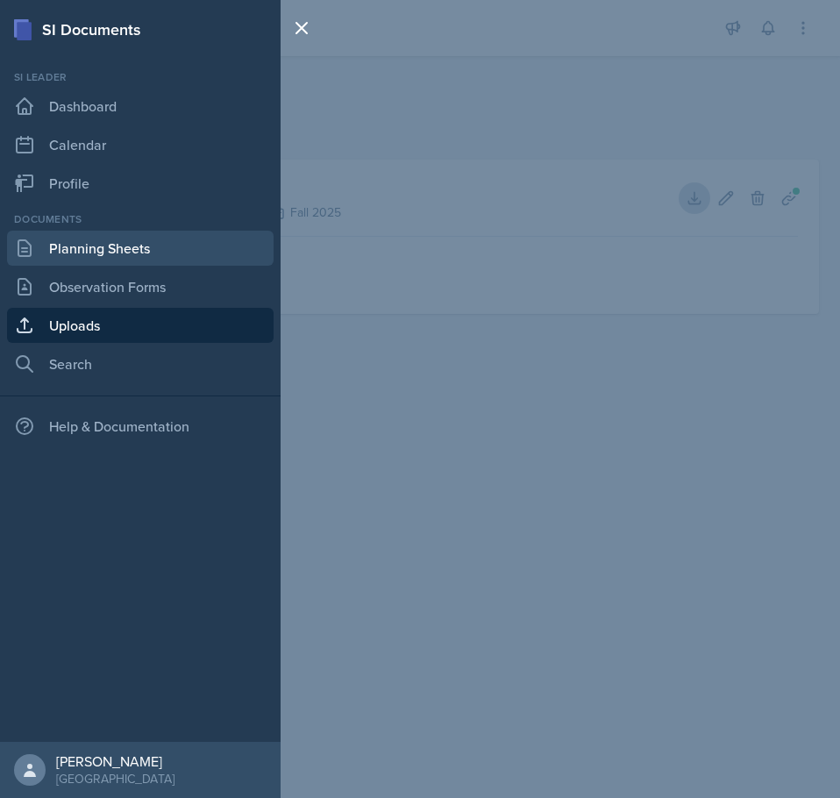
click at [97, 242] on link "Planning Sheets" at bounding box center [140, 248] width 266 height 35
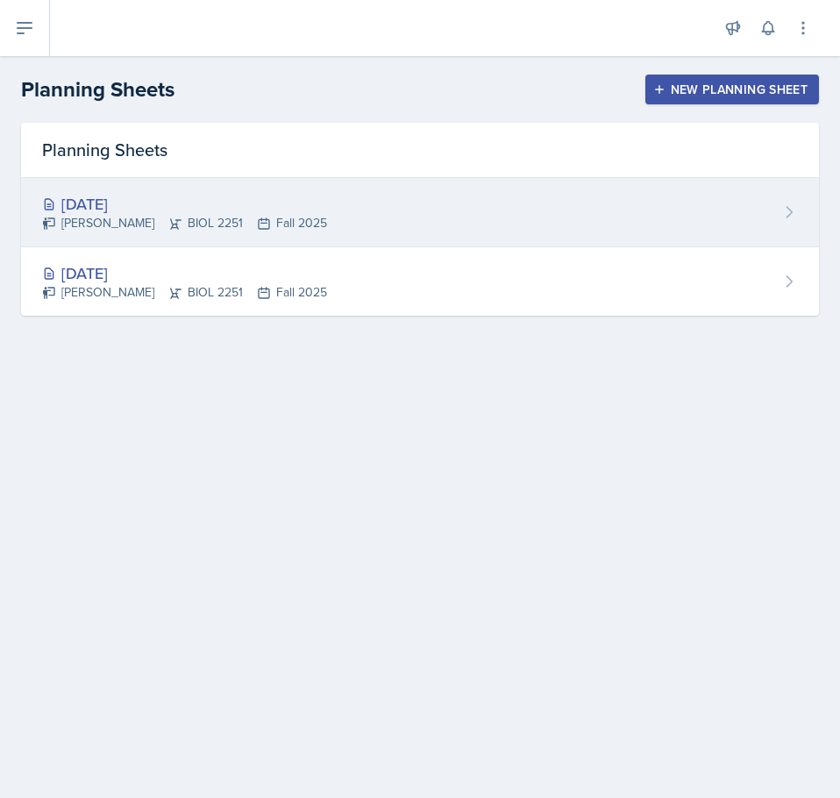
click at [477, 225] on div "[DATE] [PERSON_NAME] BIOL 2251 Fall 2025" at bounding box center [420, 212] width 798 height 69
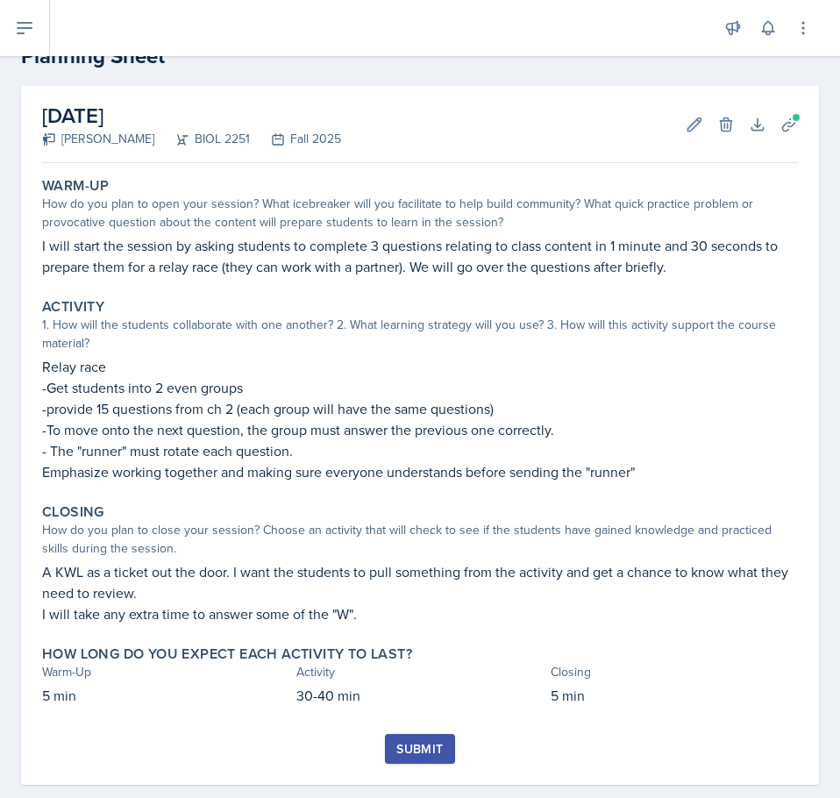
scroll to position [81, 0]
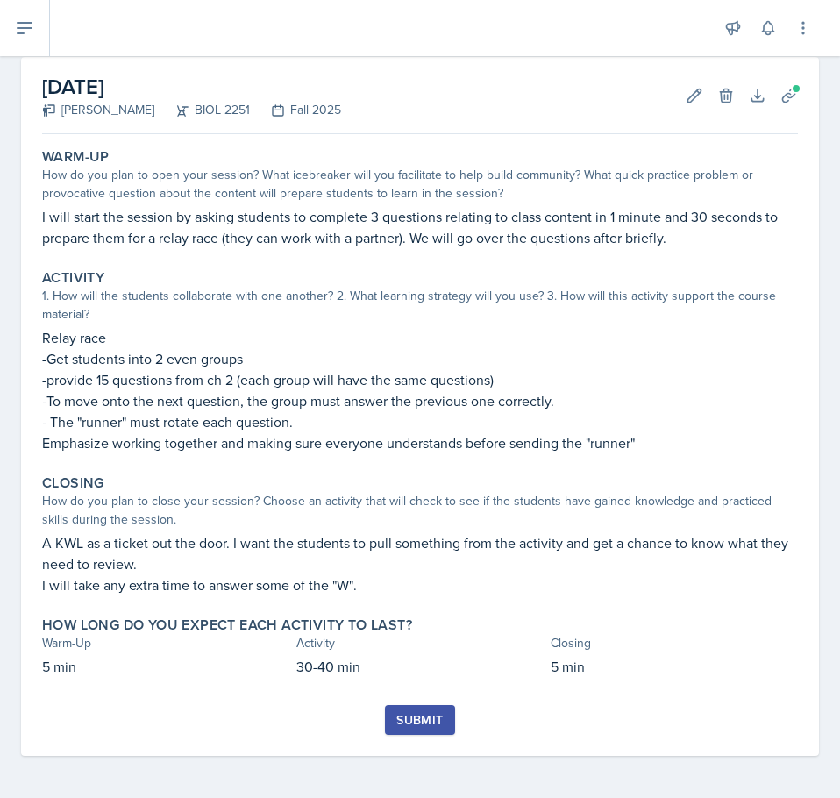
click at [423, 720] on div "Submit" at bounding box center [419, 720] width 46 height 14
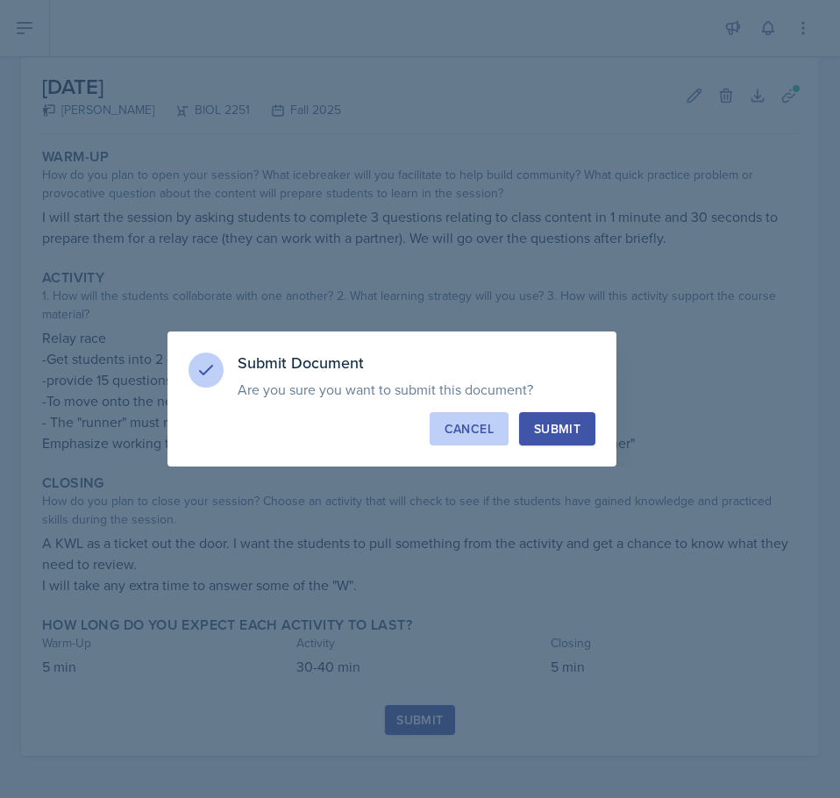
click at [482, 428] on div "Cancel" at bounding box center [468, 429] width 49 height 18
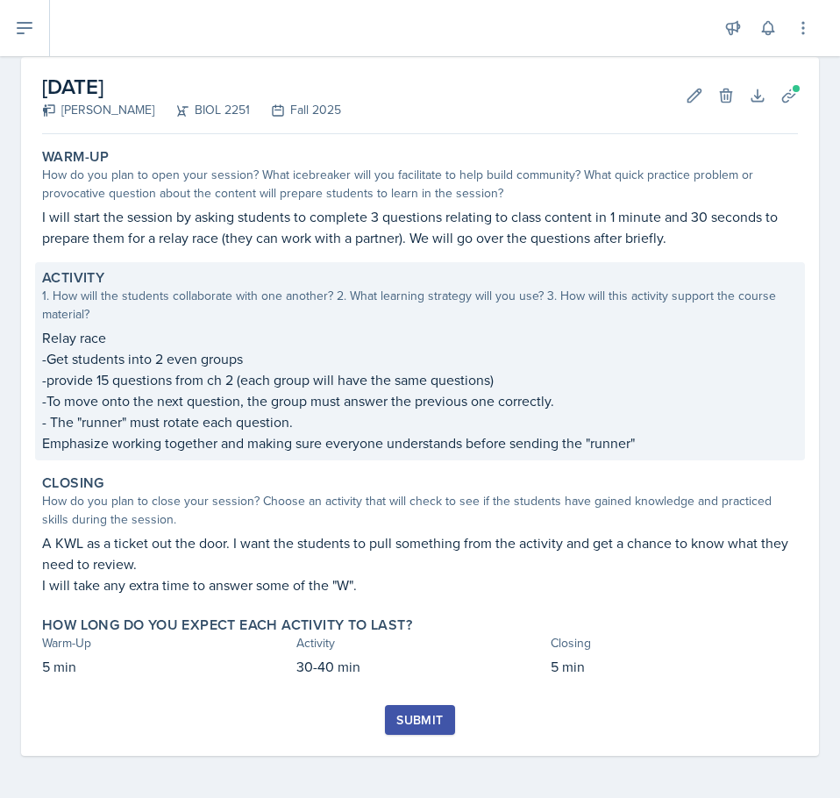
scroll to position [0, 0]
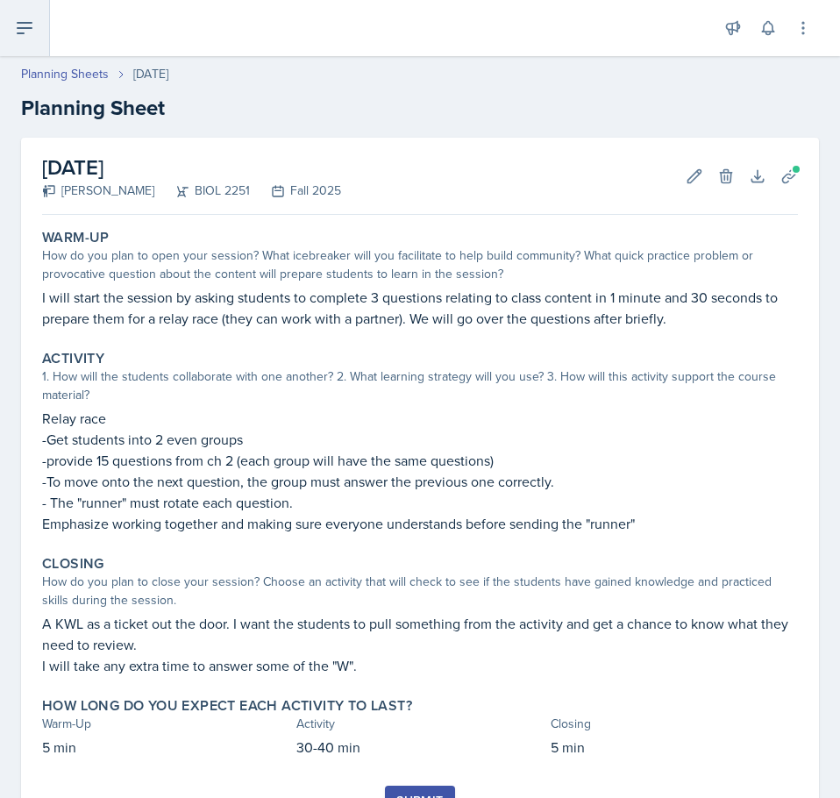
click at [4, 22] on button at bounding box center [25, 28] width 50 height 56
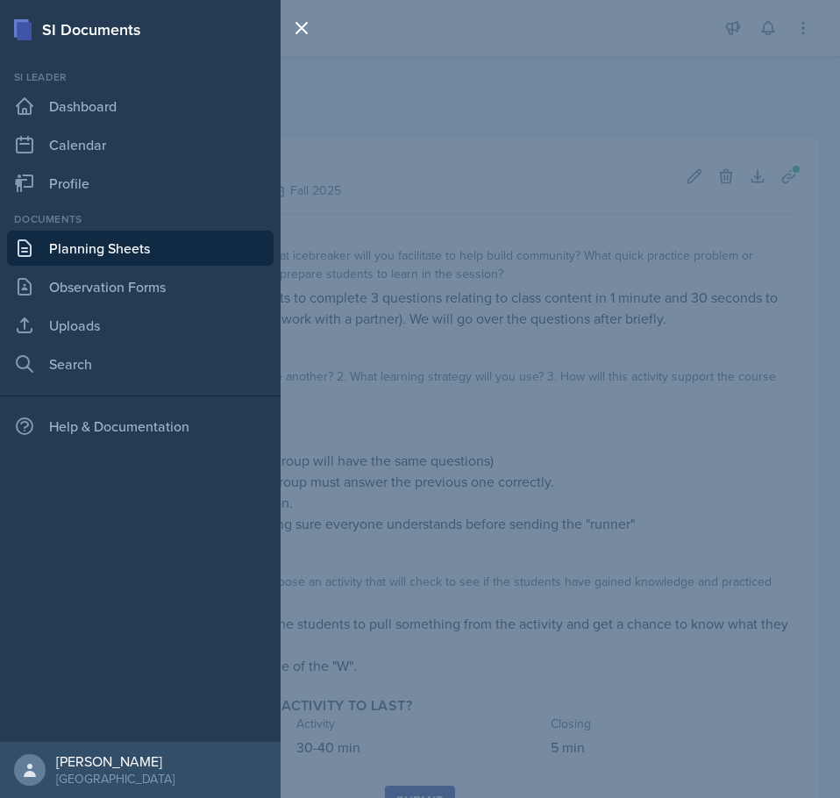
click at [396, 239] on div "SI Documents Si leader Dashboard Calendar Profile Documents Planning Sheets Obs…" at bounding box center [420, 399] width 840 height 798
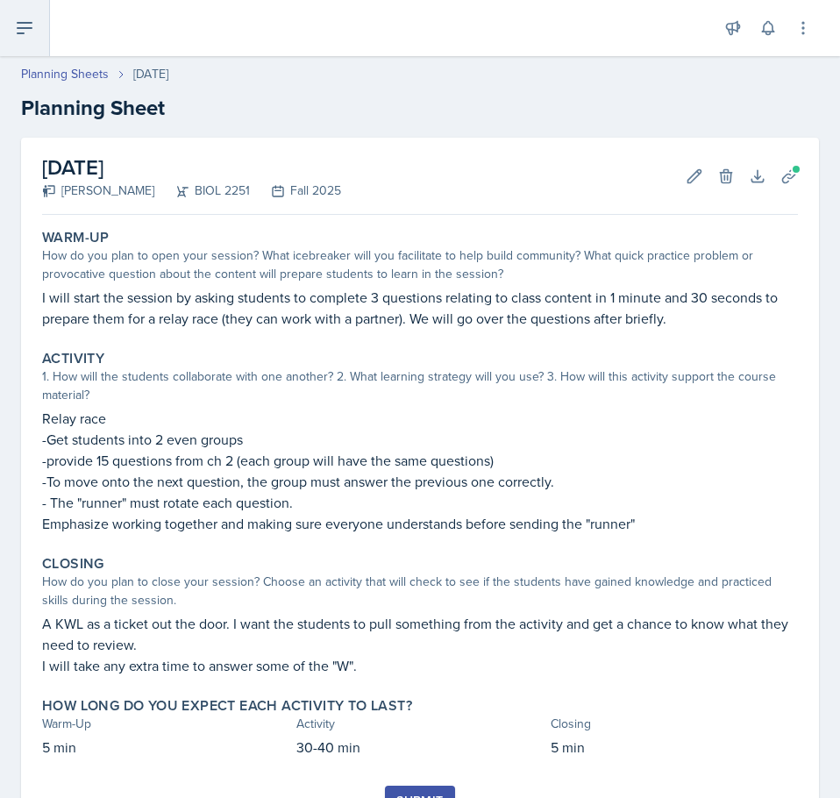
click at [33, 26] on icon at bounding box center [24, 28] width 21 height 21
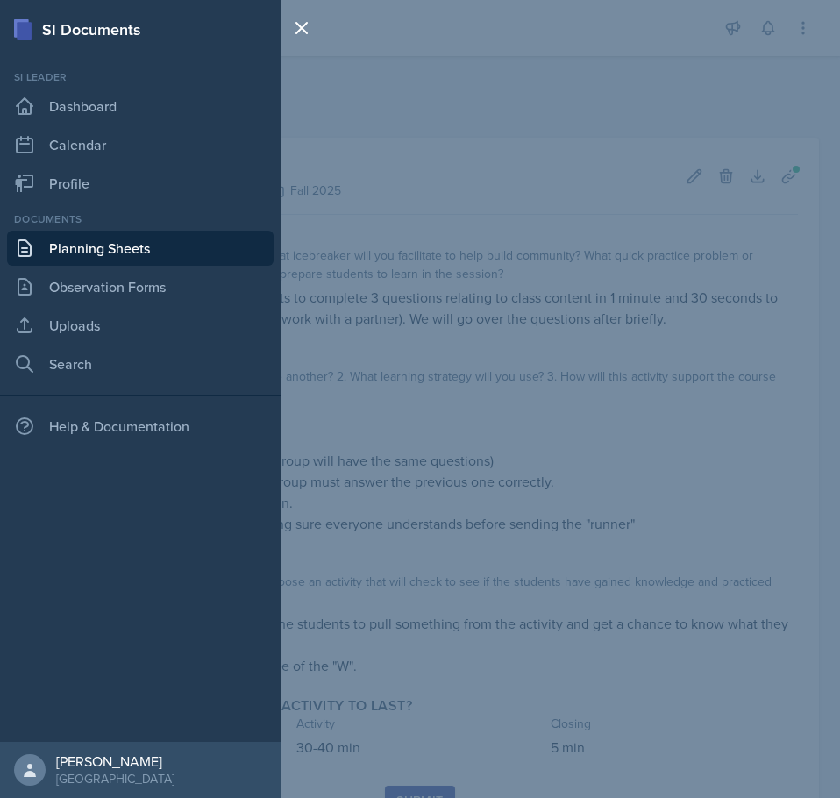
click at [74, 251] on link "Planning Sheets" at bounding box center [140, 248] width 266 height 35
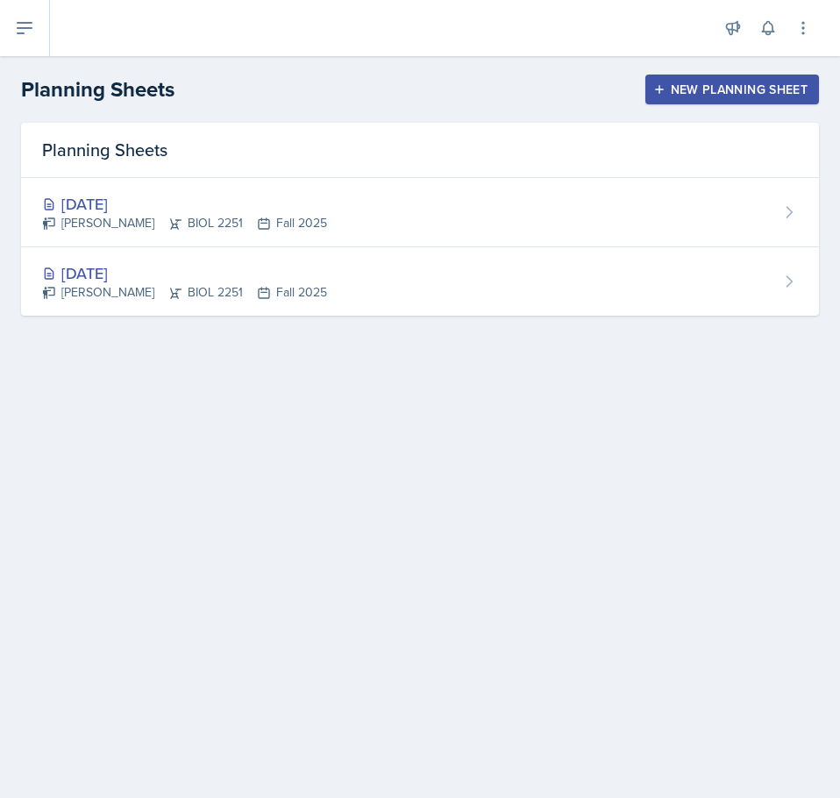
click at [411, 621] on main "Planning Sheets New Planning Sheet Planning Sheets [DATE] [PERSON_NAME] BIOL 22…" at bounding box center [420, 427] width 840 height 742
